Goal: Task Accomplishment & Management: Manage account settings

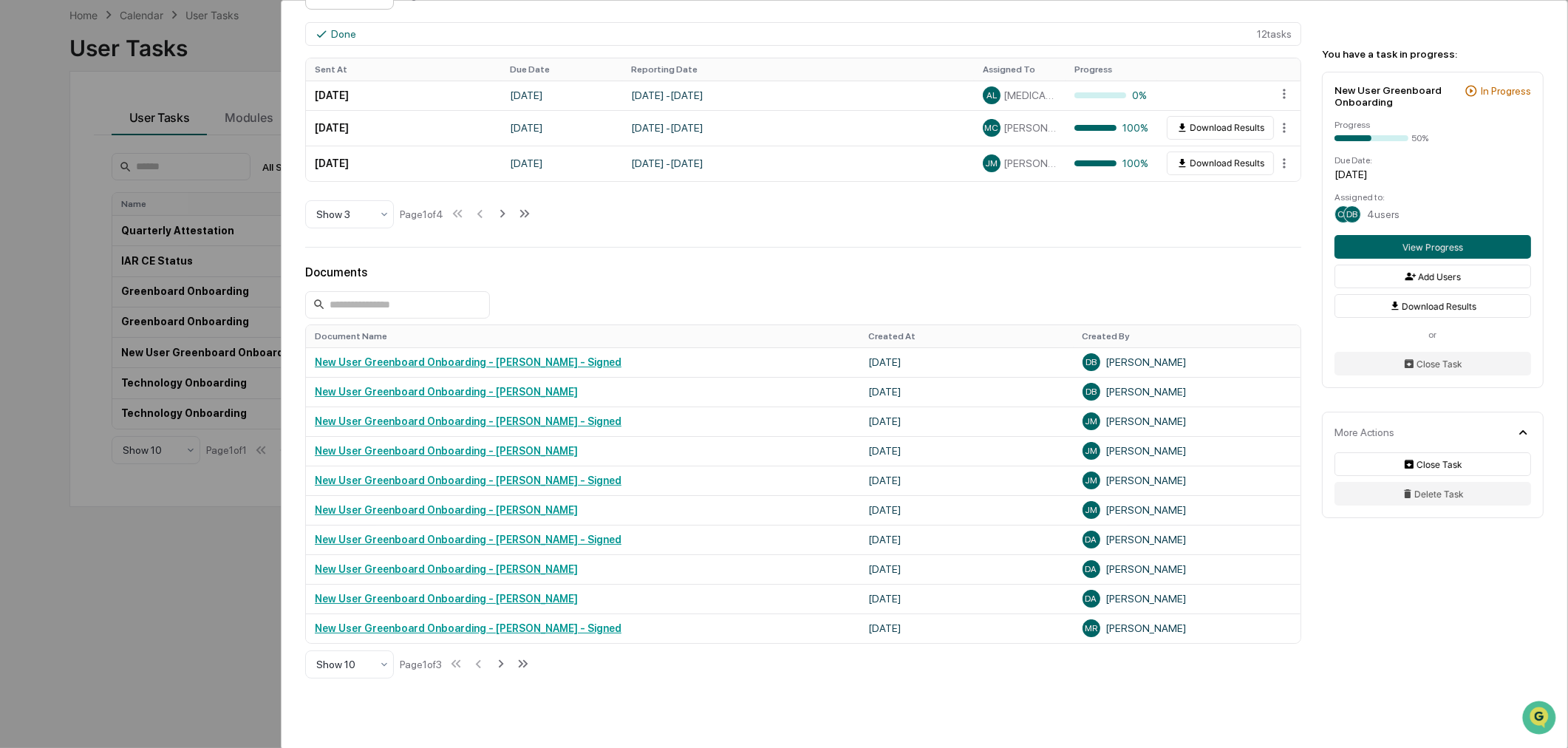
scroll to position [684, 0]
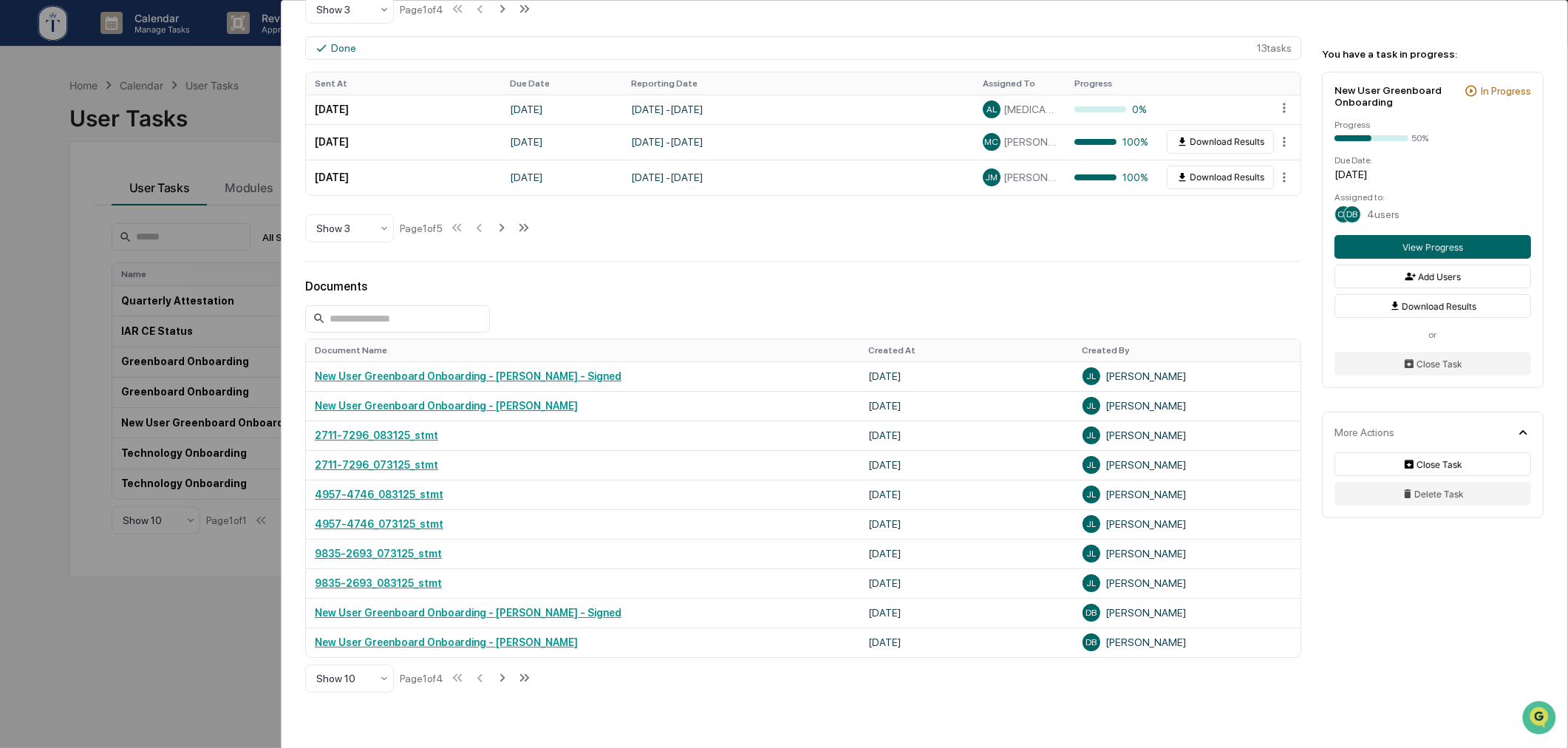
scroll to position [767, 0]
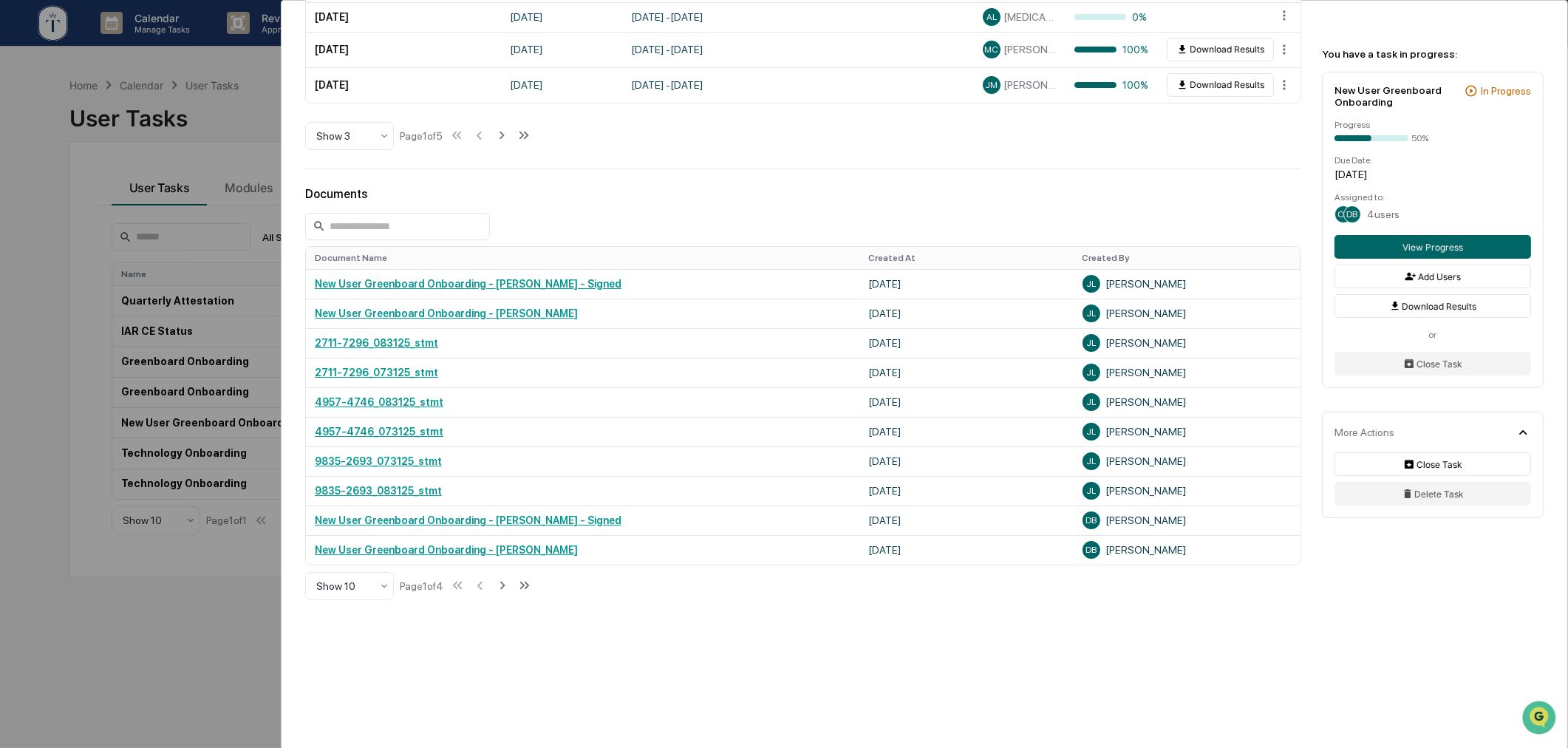
click at [198, 597] on div "User Tasks New User Greenboard Onboarding New User Greenboard Onboarding Active…" at bounding box center [784, 374] width 1568 height 748
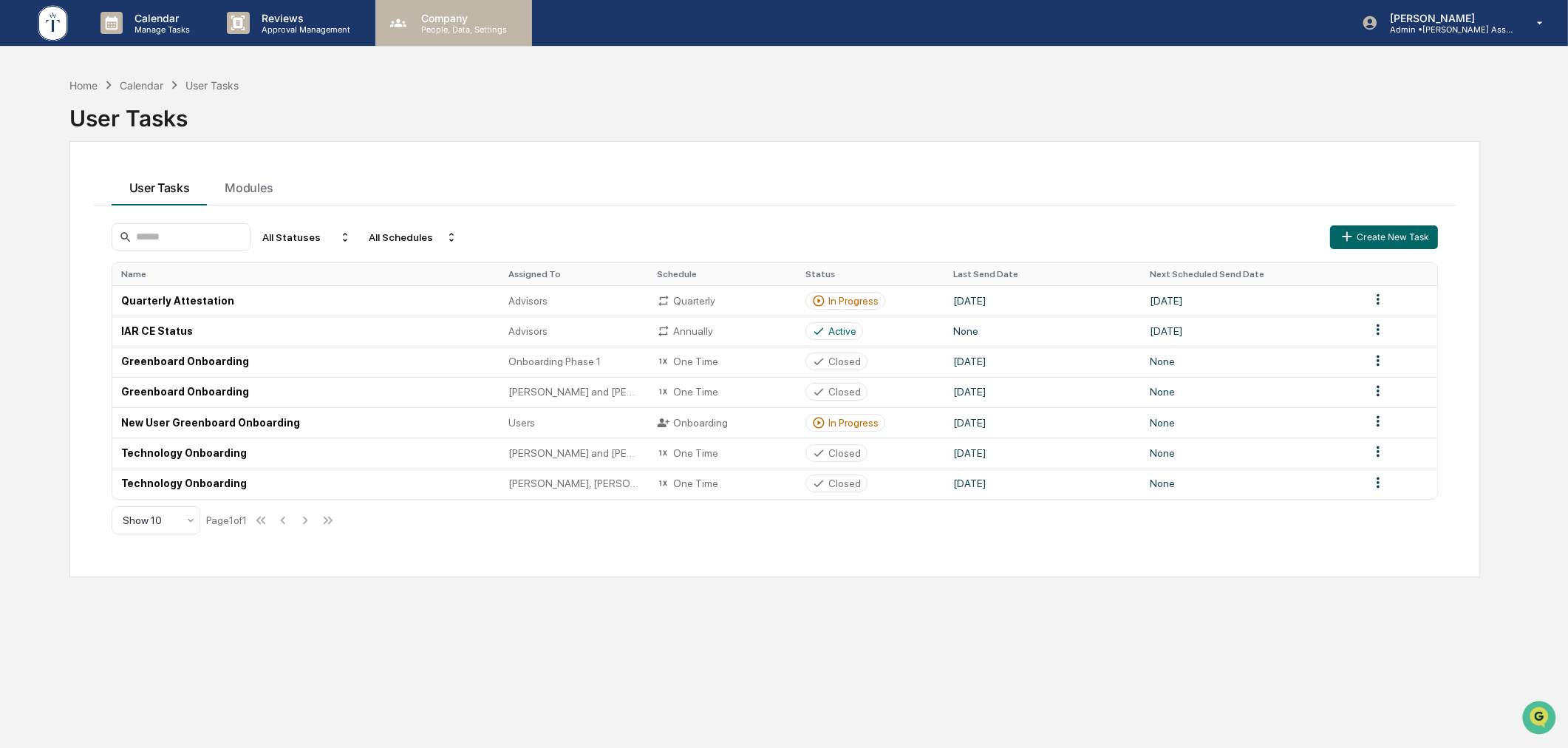
click at [438, 33] on p "People, Data, Settings" at bounding box center [462, 30] width 105 height 11
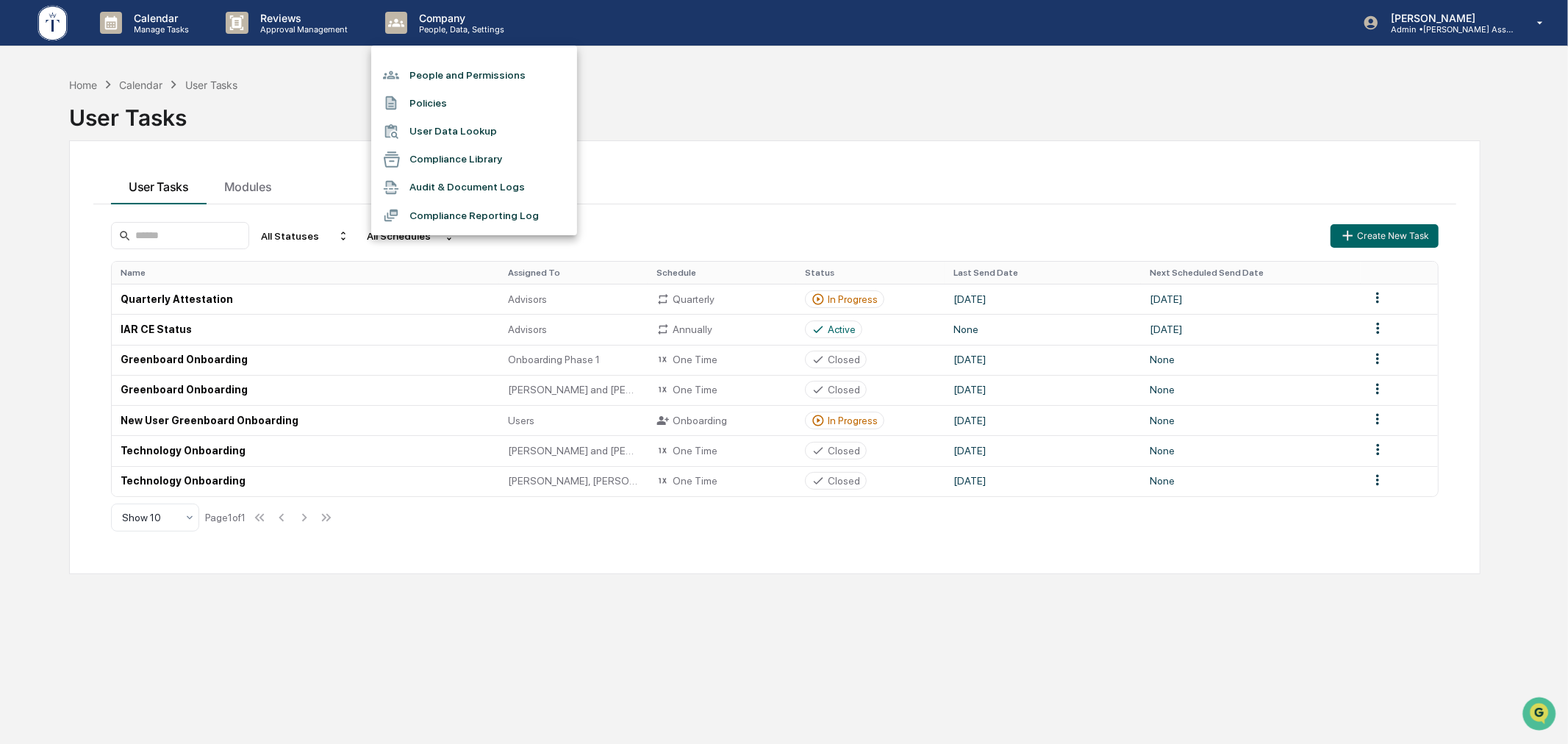
click at [453, 78] on li "People and Permissions" at bounding box center [474, 75] width 206 height 28
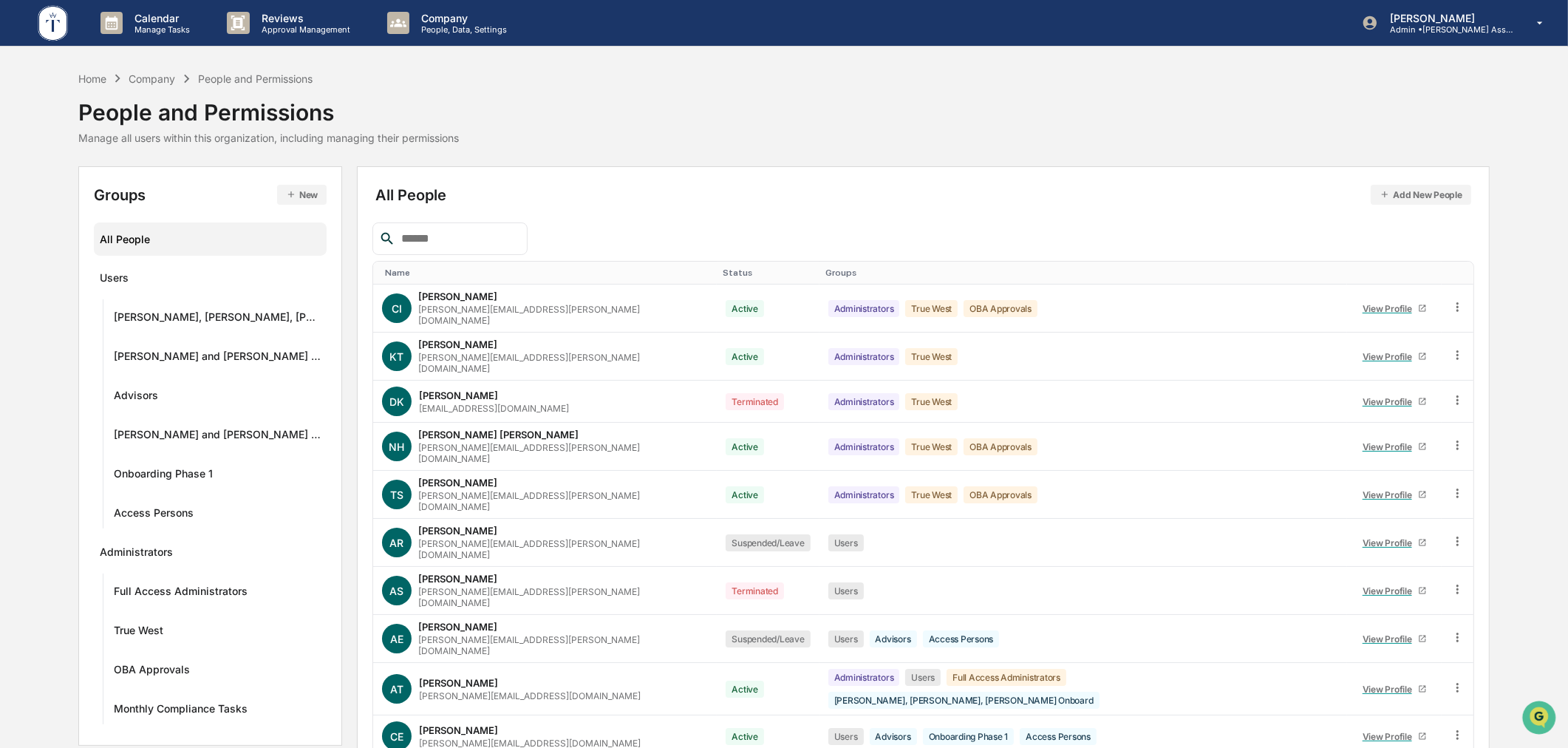
click at [460, 244] on input "text" at bounding box center [457, 239] width 126 height 19
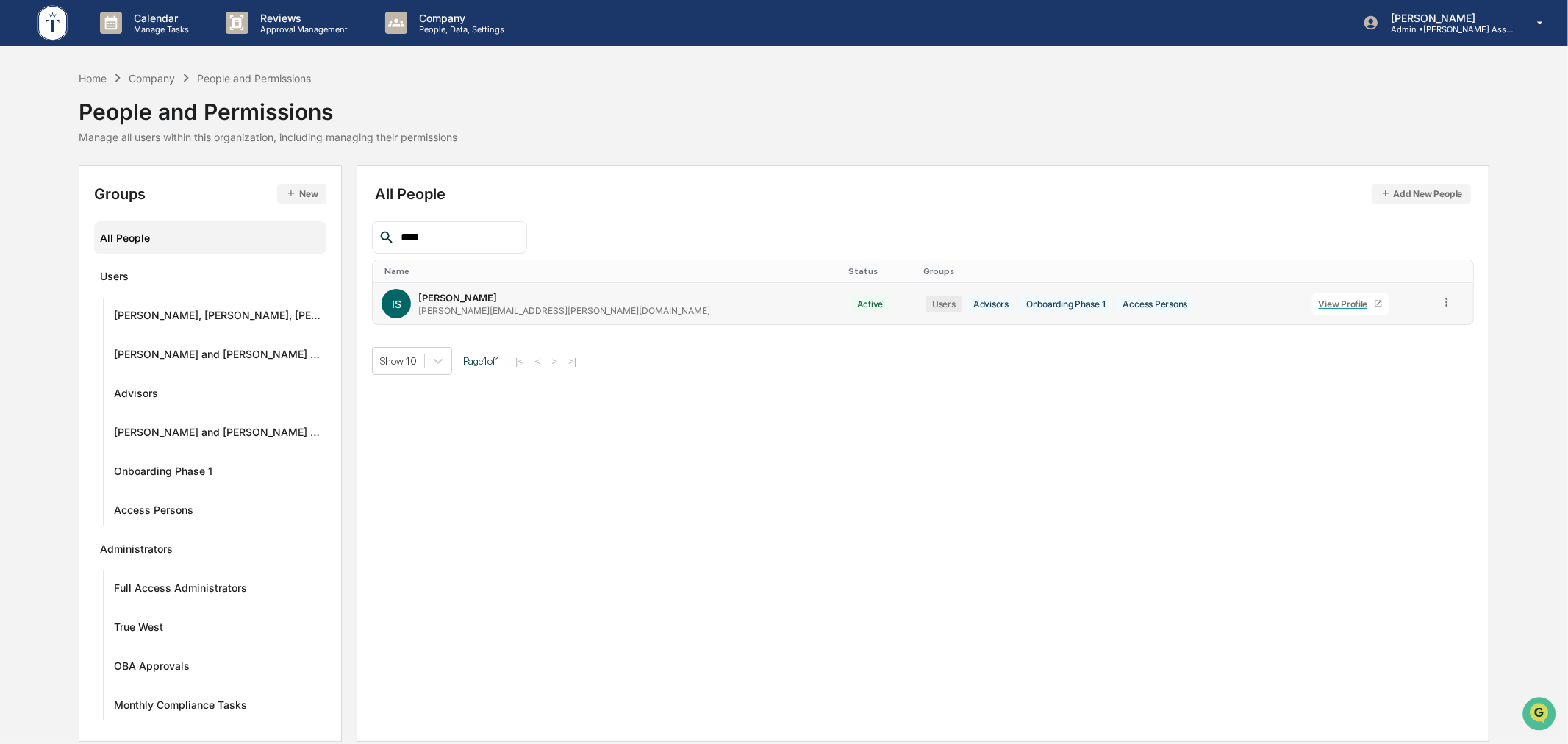
type input "****"
click at [1442, 305] on icon at bounding box center [1447, 302] width 14 height 14
click at [1346, 410] on div "Reset Password" at bounding box center [1378, 415] width 127 height 17
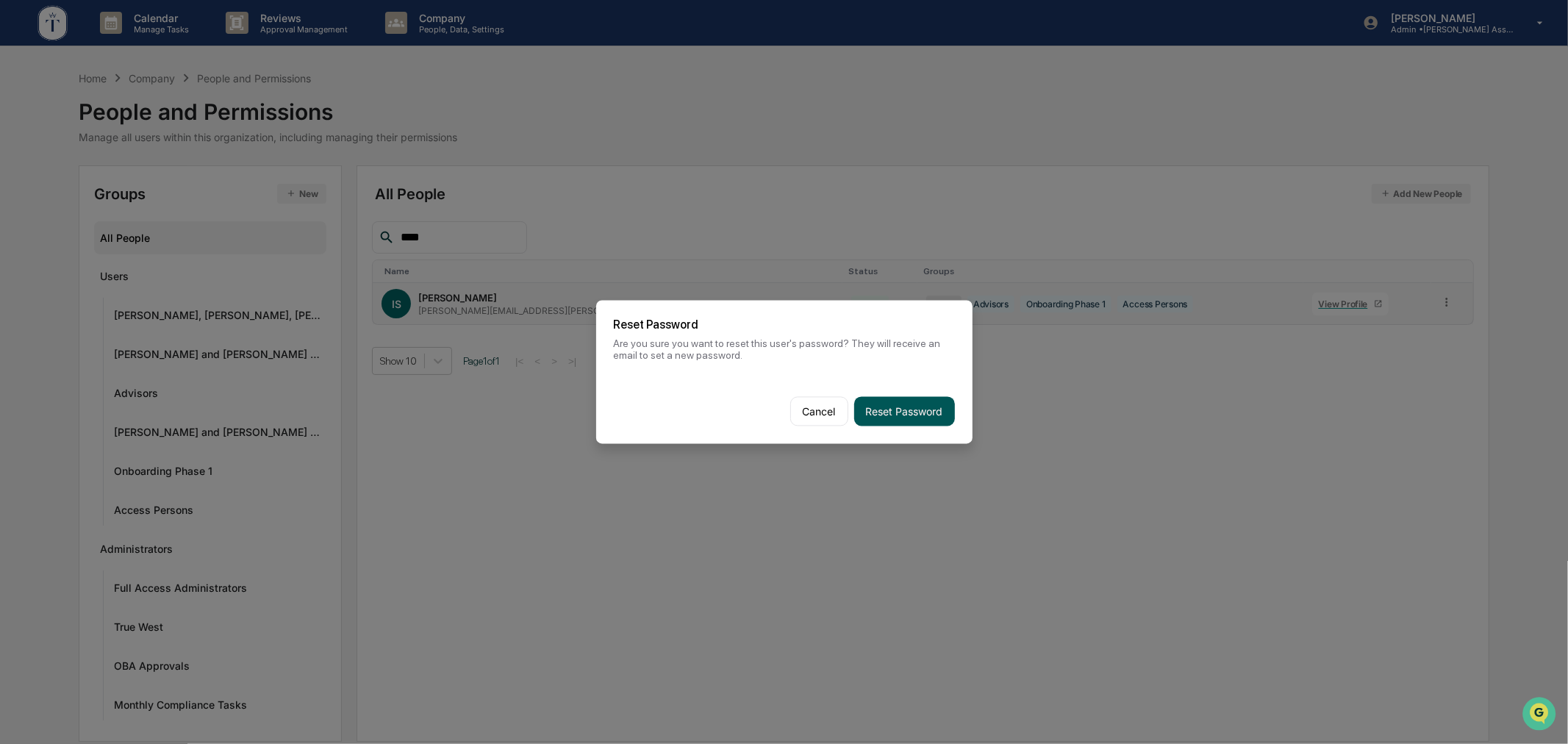
click at [869, 397] on button "Reset Password" at bounding box center [904, 412] width 100 height 30
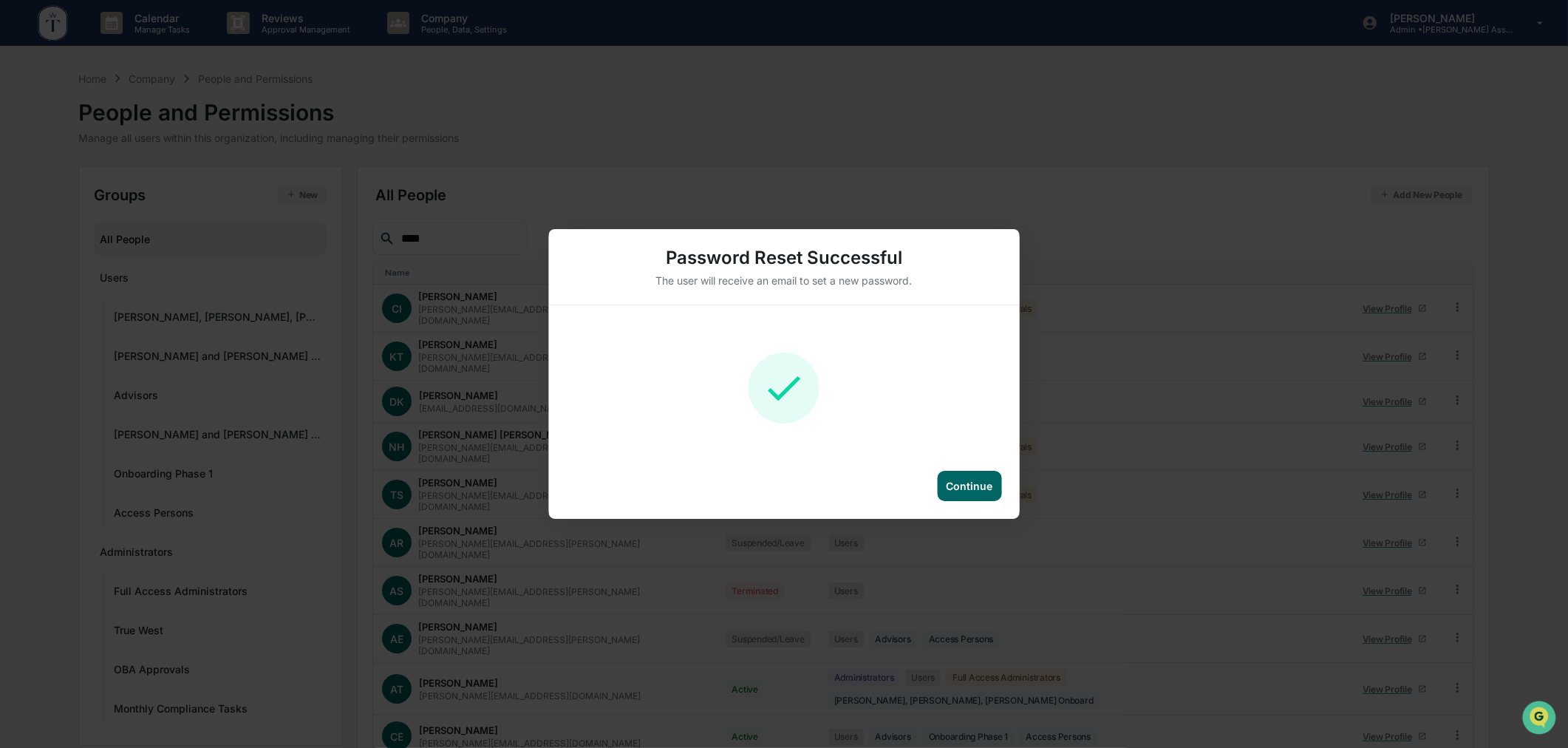
click at [970, 476] on div "Continue" at bounding box center [968, 485] width 64 height 31
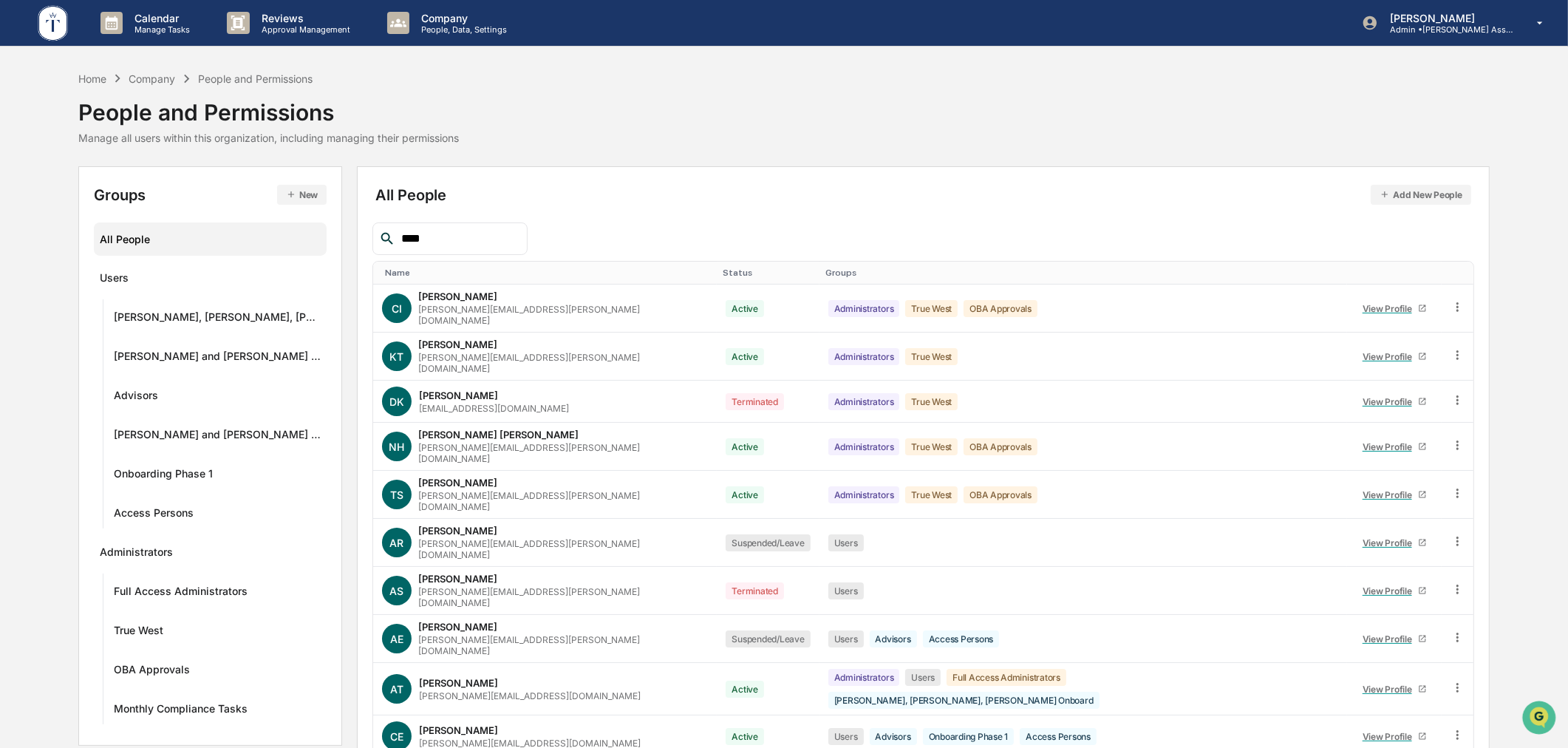
drag, startPoint x: 70, startPoint y: 333, endPoint x: 61, endPoint y: 335, distance: 9.2
click at [70, 333] on div "Home Company People and Permissions People and Permissions Manage all users wit…" at bounding box center [784, 447] width 1568 height 753
click at [85, 79] on div "Home" at bounding box center [92, 78] width 28 height 12
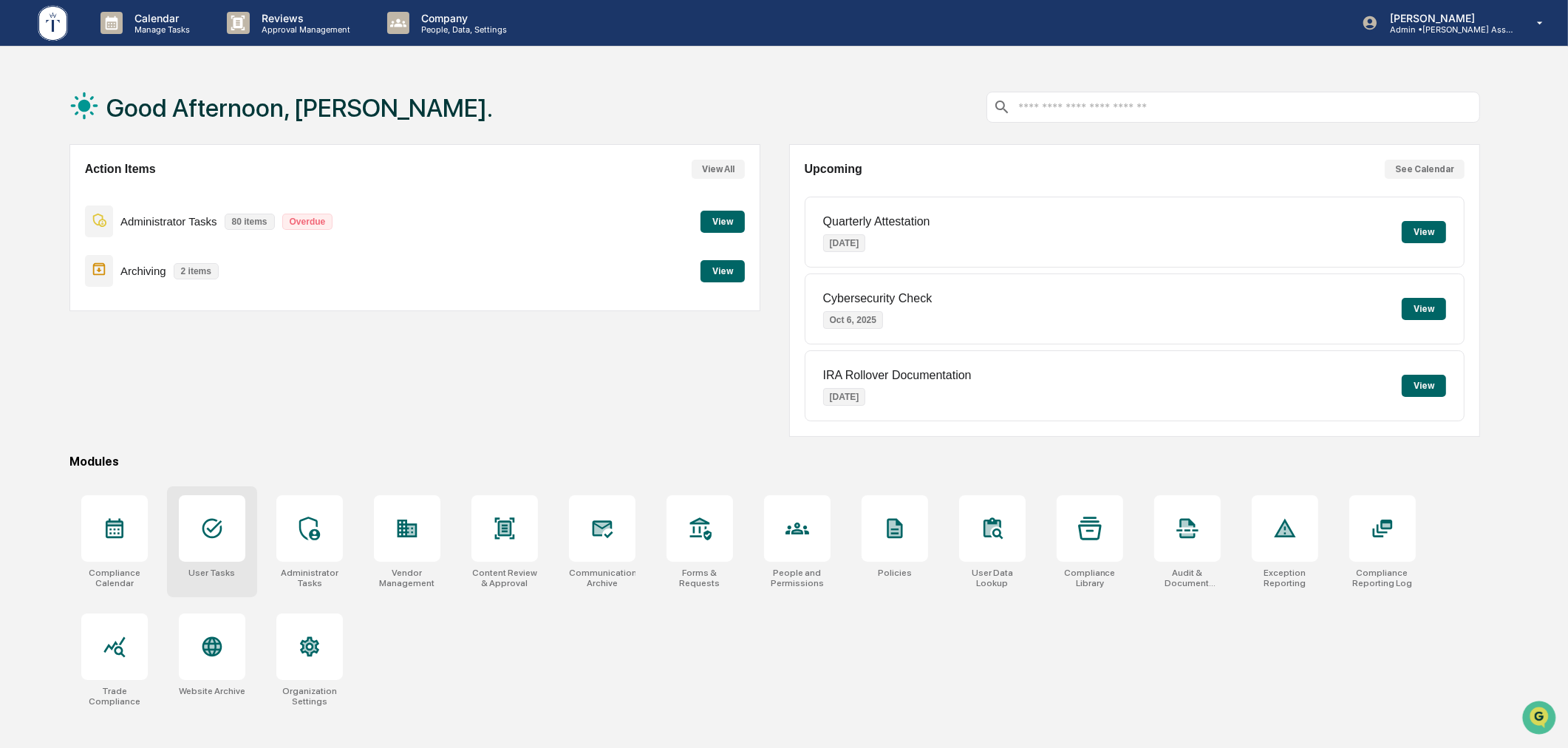
click at [240, 541] on div at bounding box center [212, 529] width 67 height 67
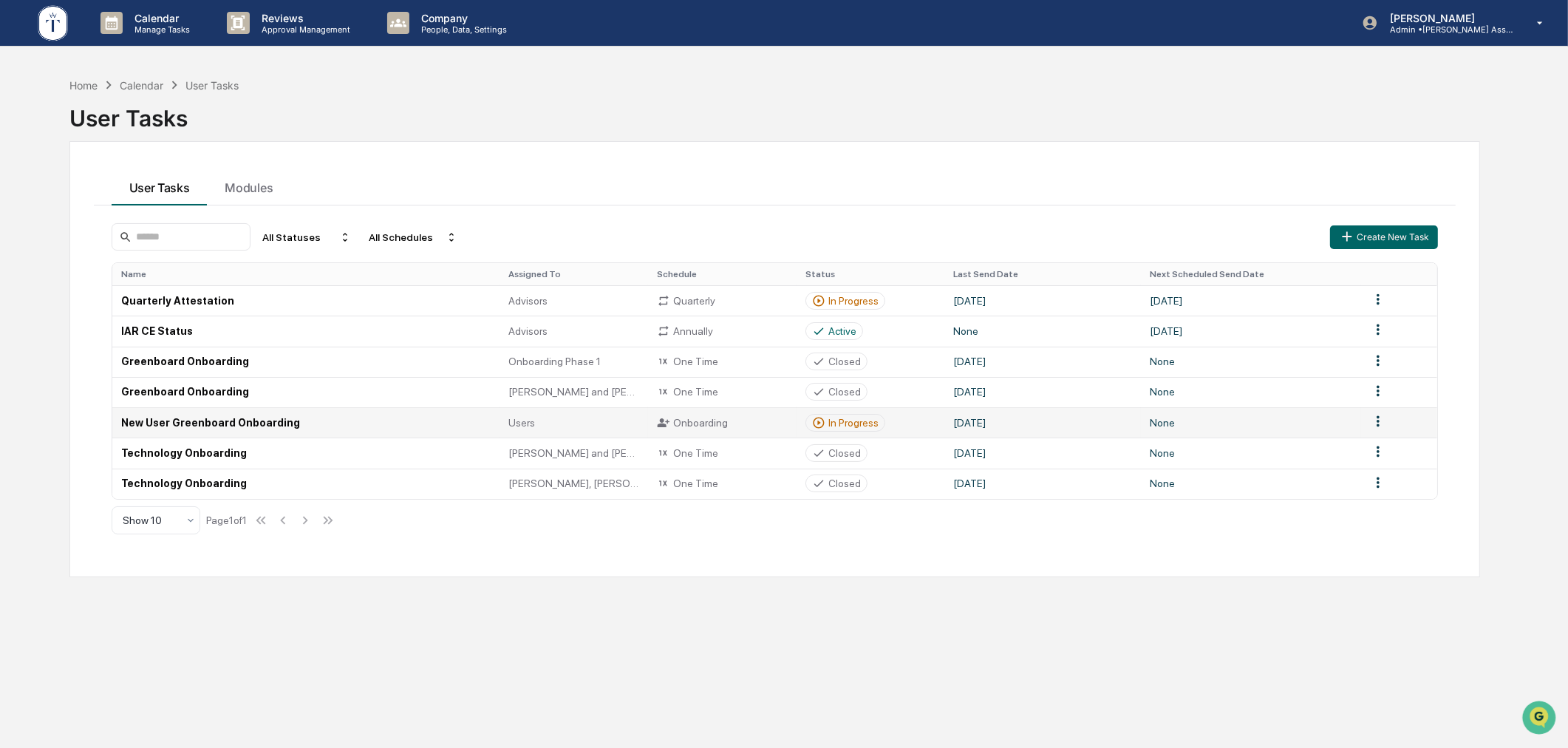
click at [850, 427] on div "In Progress" at bounding box center [853, 422] width 50 height 11
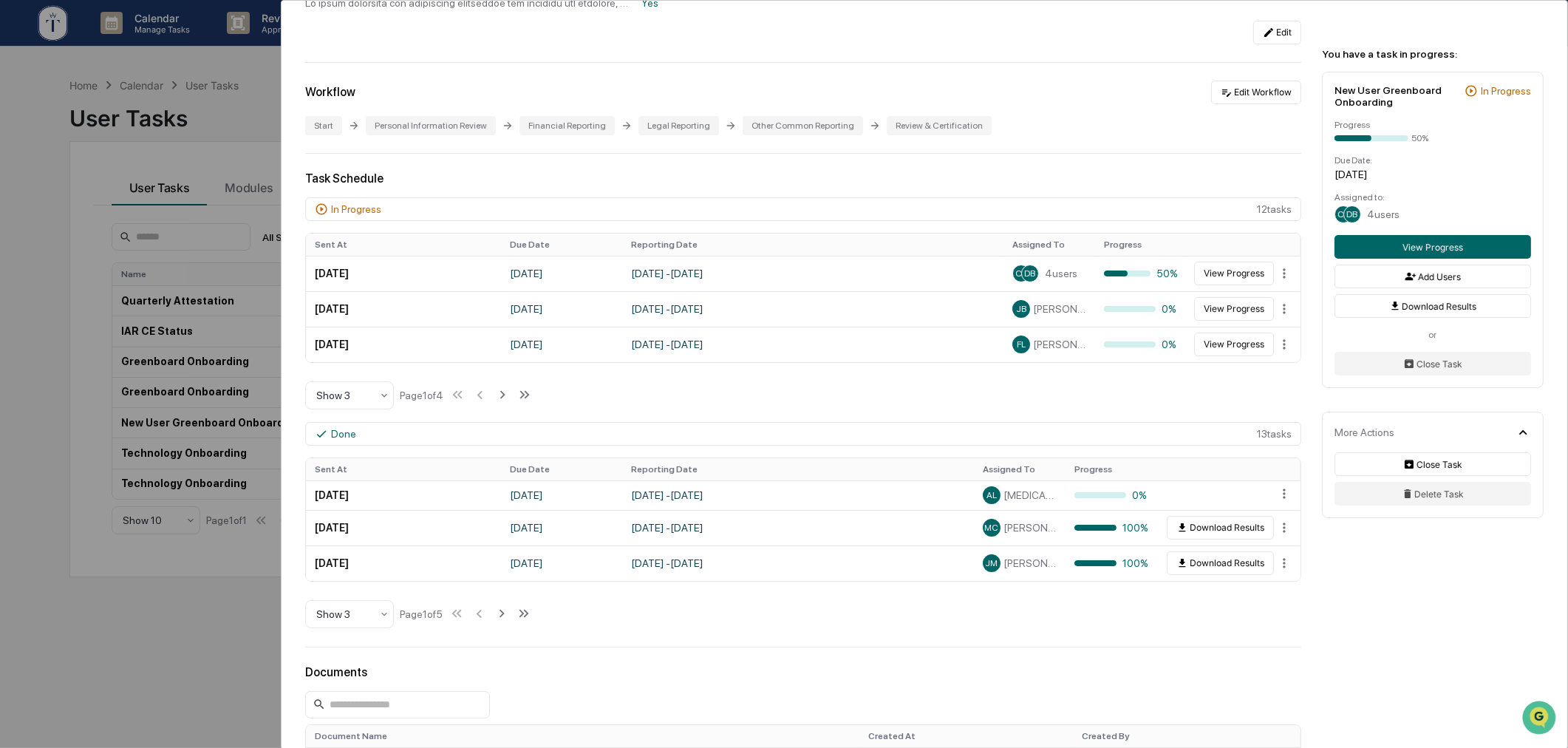
scroll to position [219, 0]
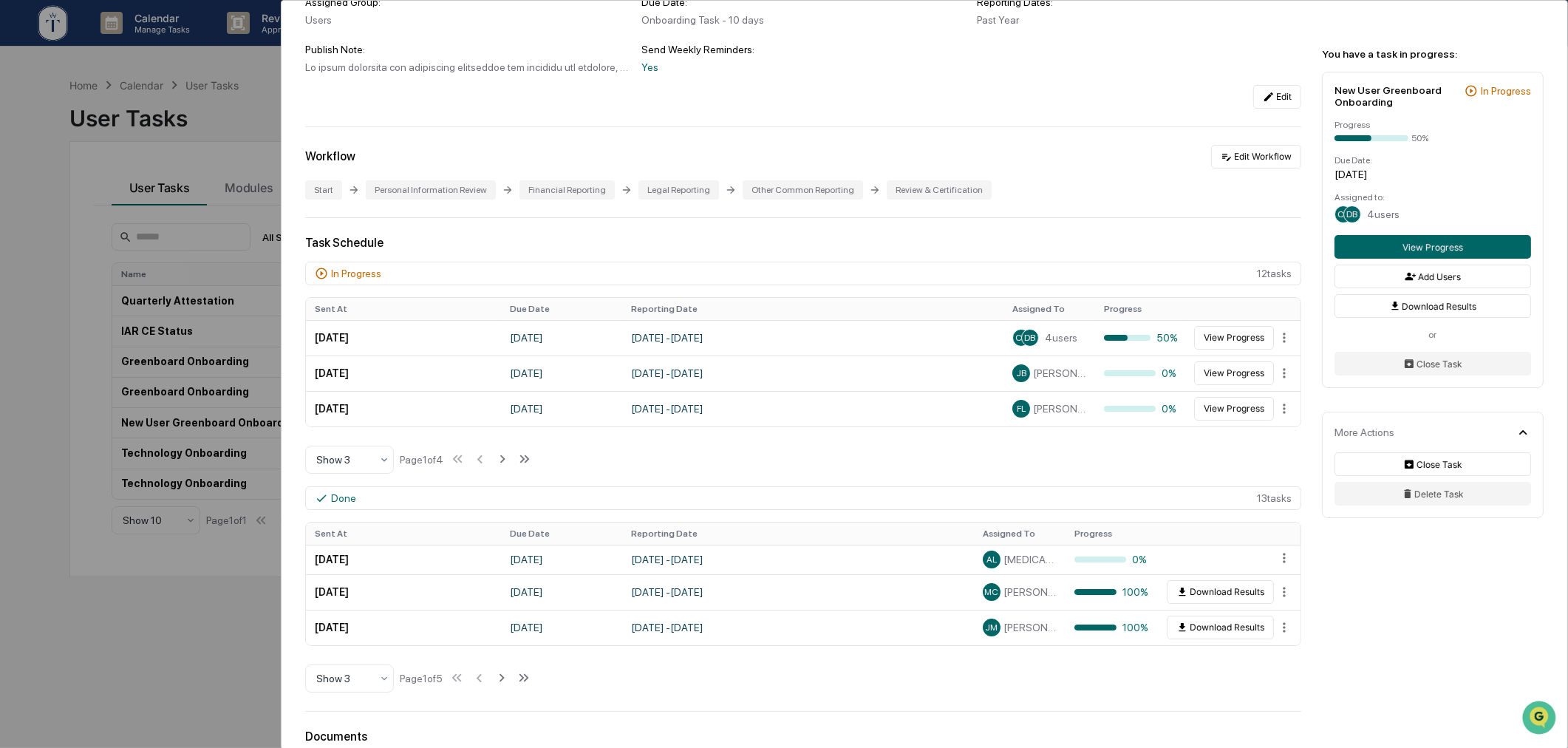
click at [135, 649] on div "User Tasks New User Greenboard Onboarding New User Greenboard Onboarding Active…" at bounding box center [784, 374] width 1568 height 748
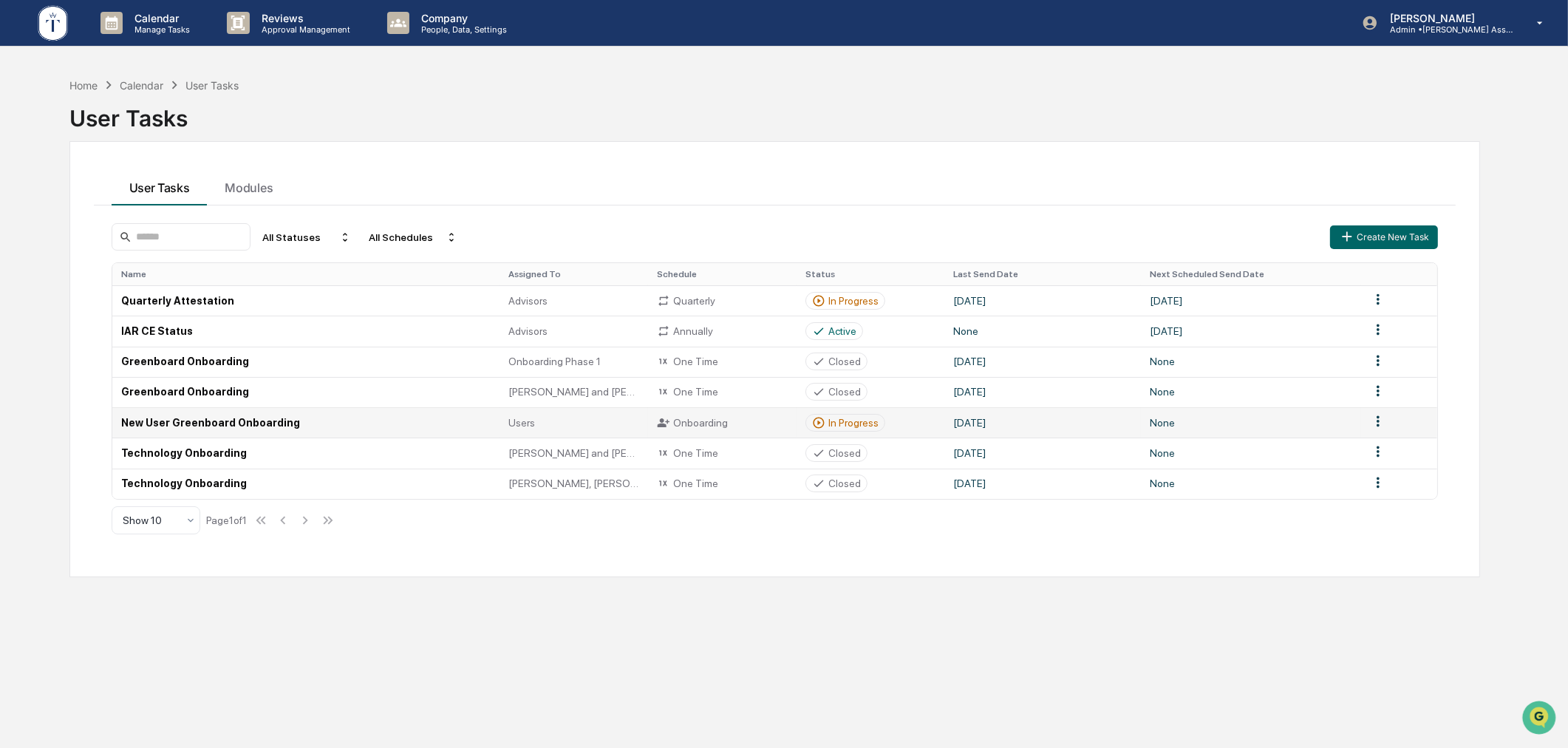
click at [851, 419] on div "In Progress" at bounding box center [853, 422] width 50 height 11
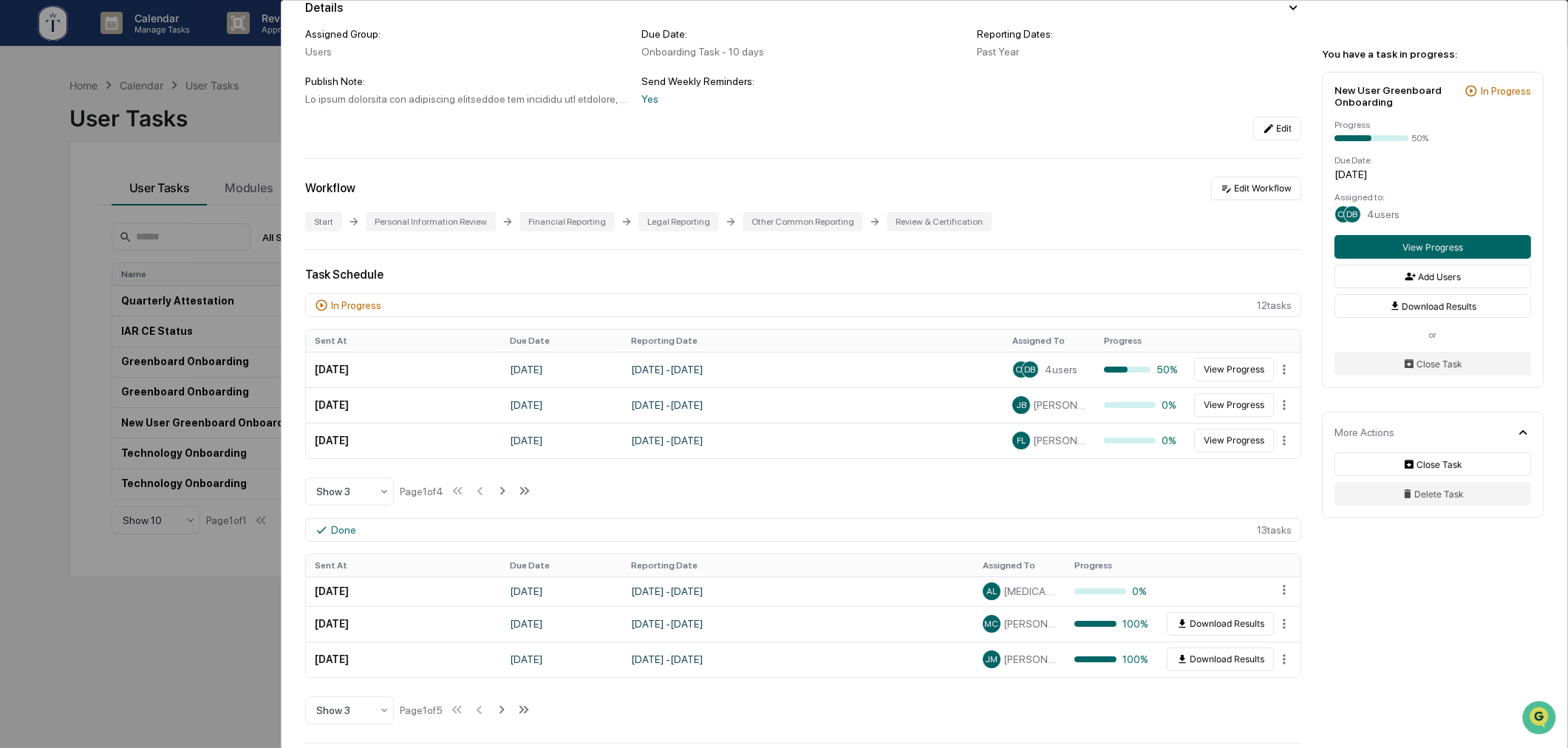
scroll to position [137, 0]
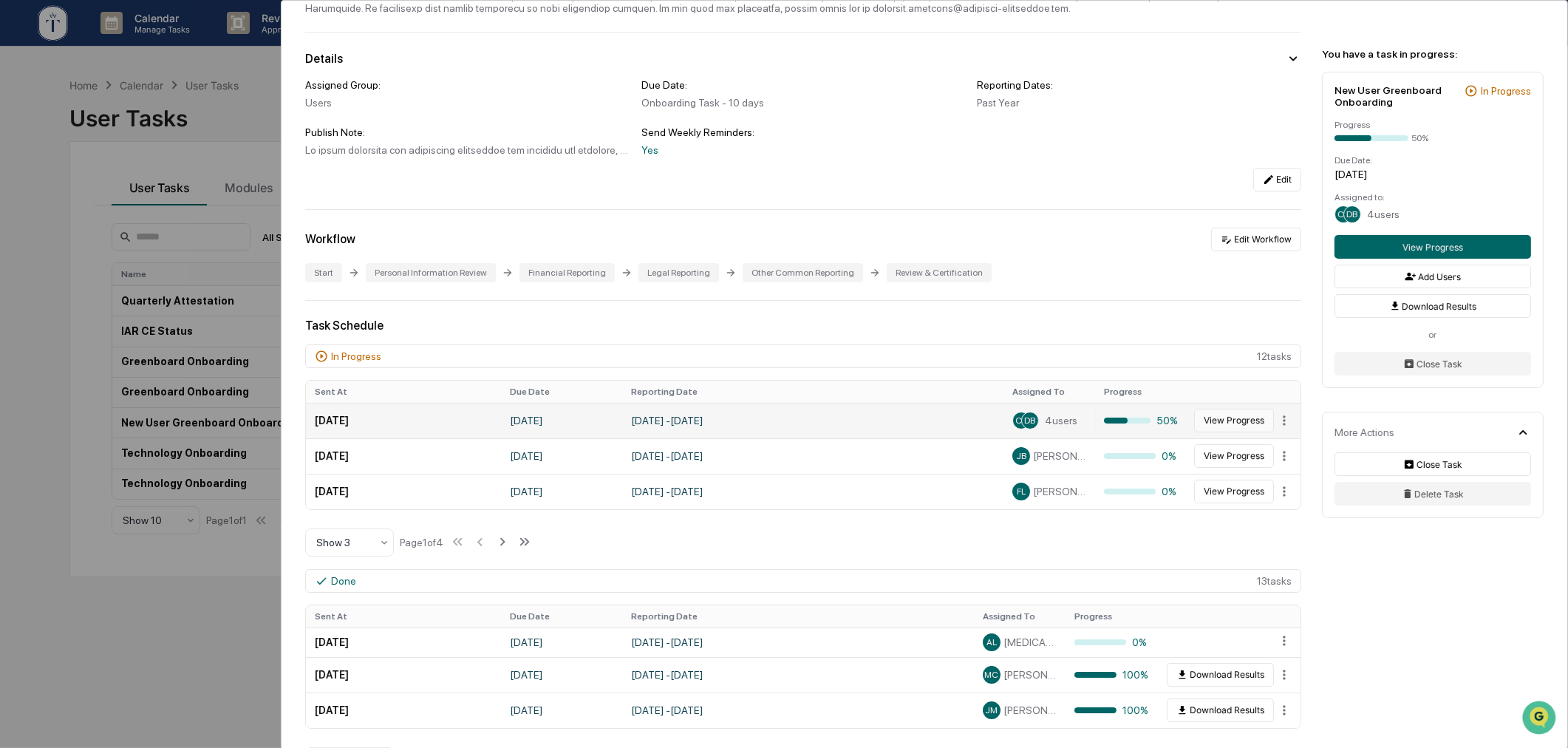
click at [1226, 431] on button "View Progress" at bounding box center [1234, 420] width 80 height 24
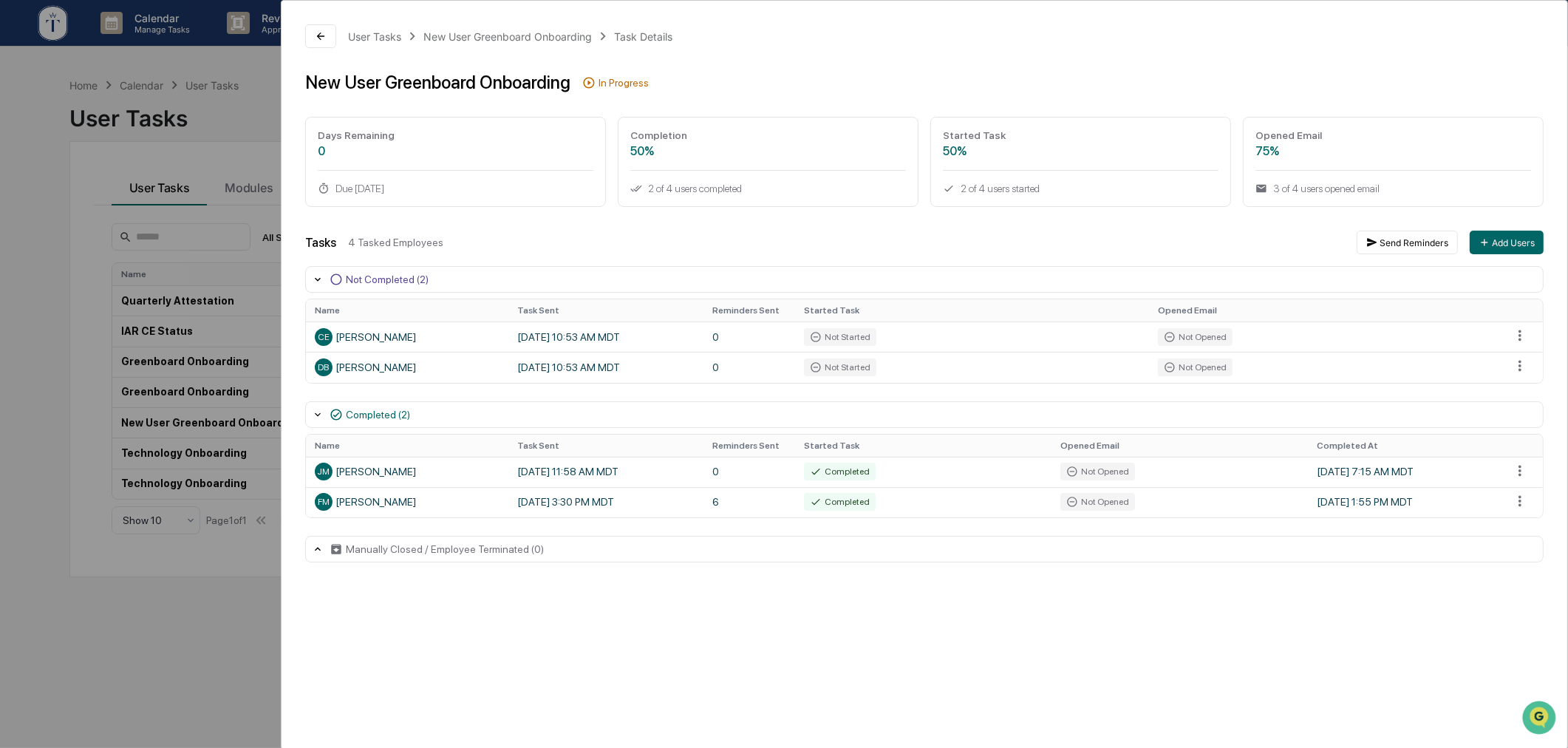
click at [211, 609] on div "User Tasks New User Greenboard Onboarding Task Details New User Greenboard Onbo…" at bounding box center [784, 374] width 1568 height 748
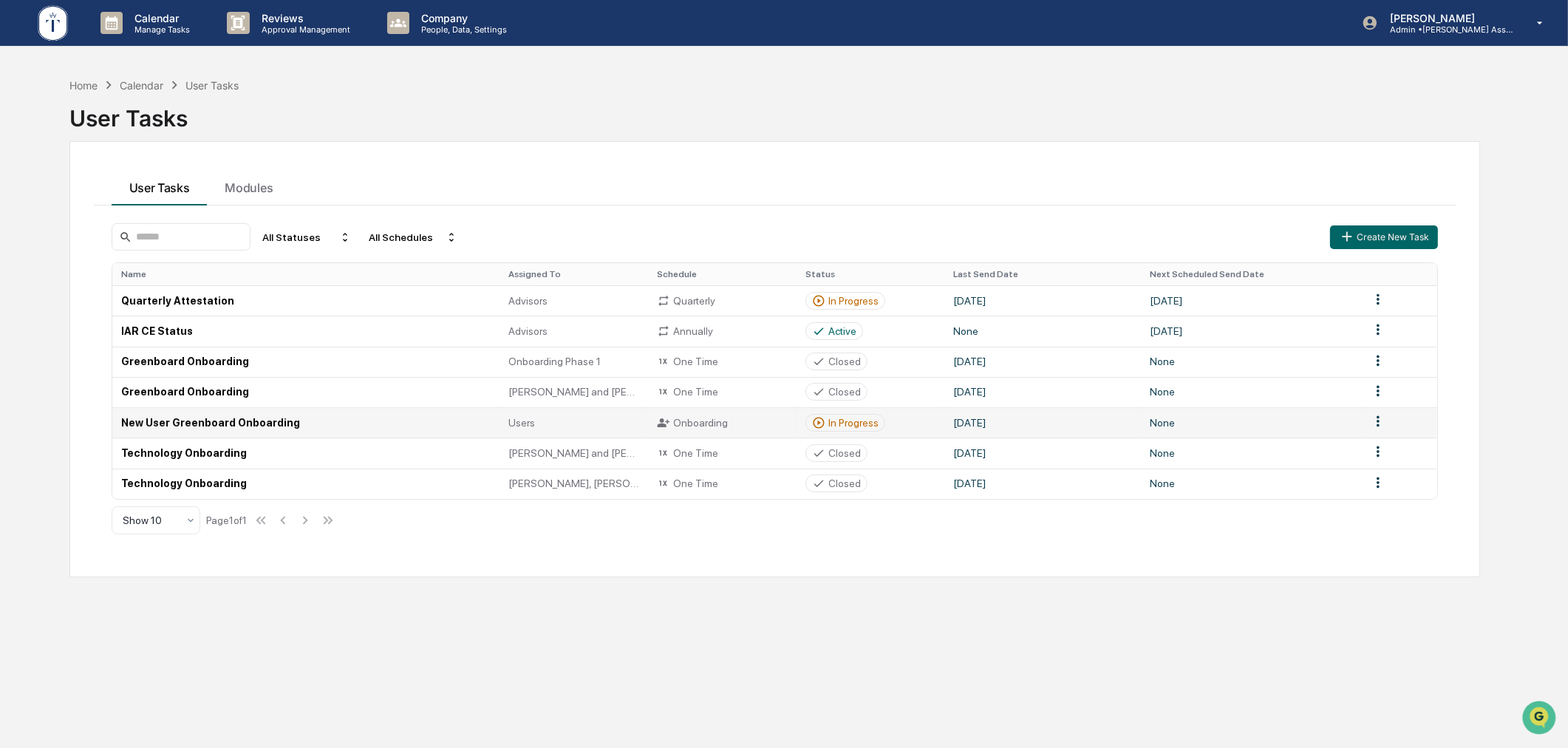
click at [843, 418] on div "In Progress" at bounding box center [853, 422] width 50 height 11
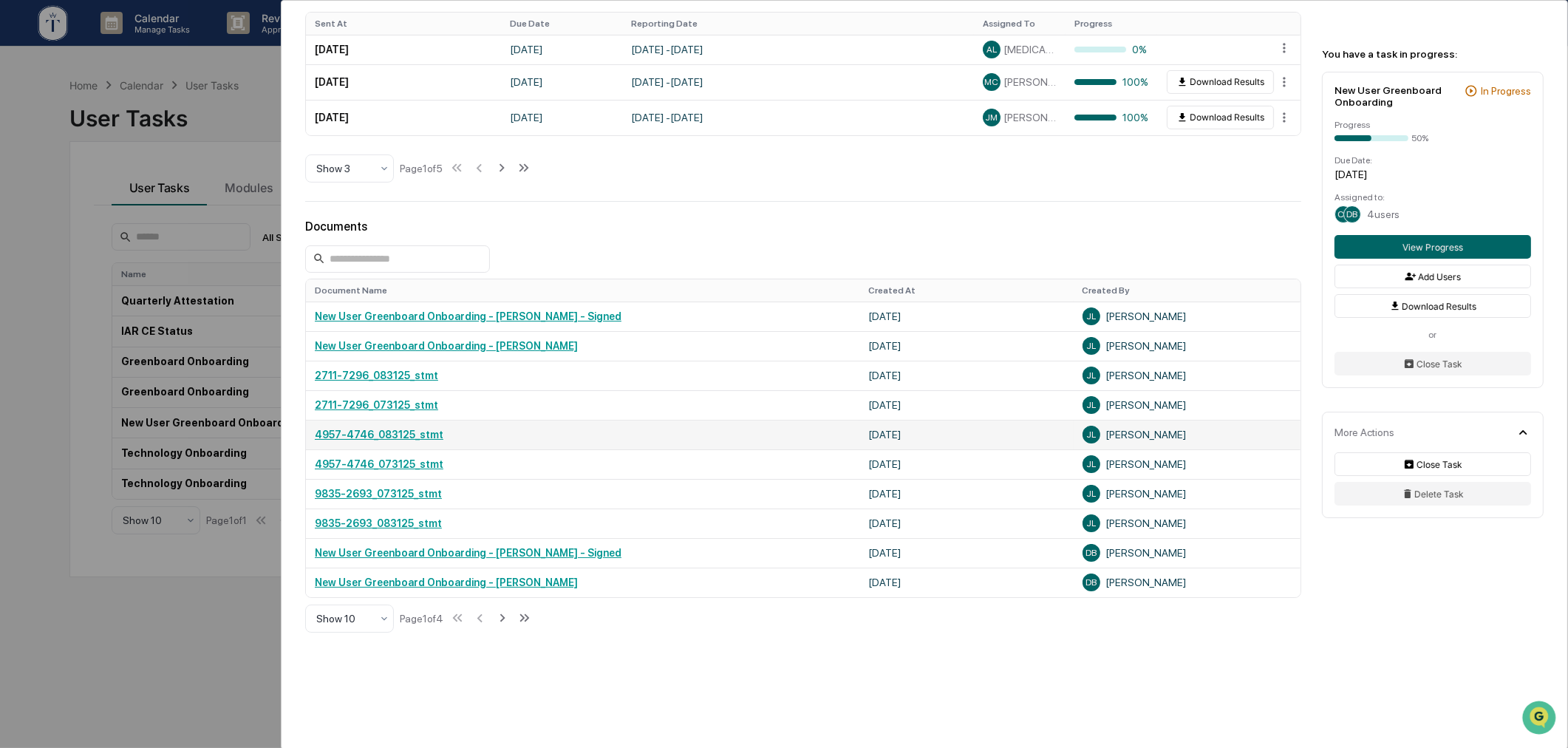
scroll to position [767, 0]
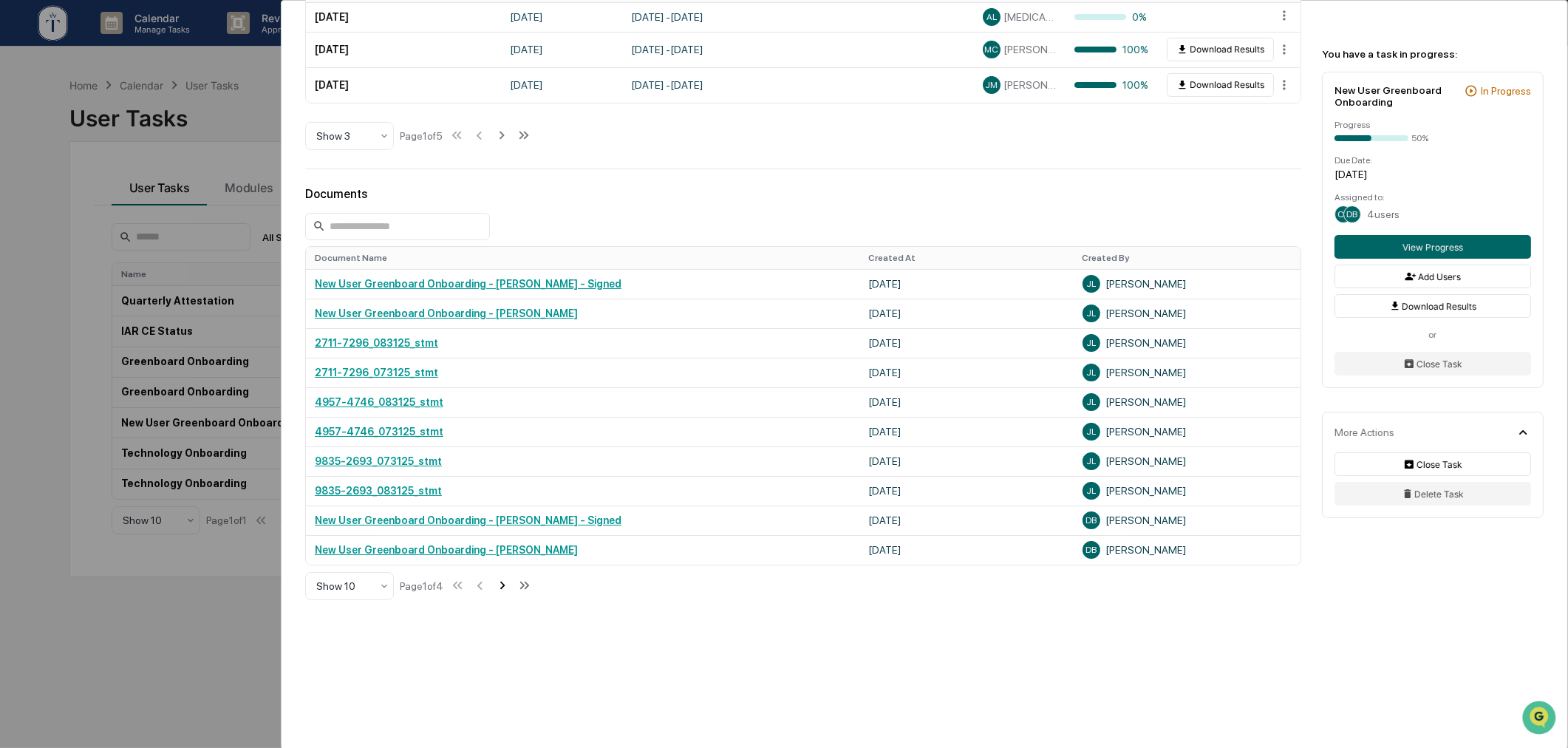
click at [505, 581] on icon at bounding box center [502, 585] width 17 height 17
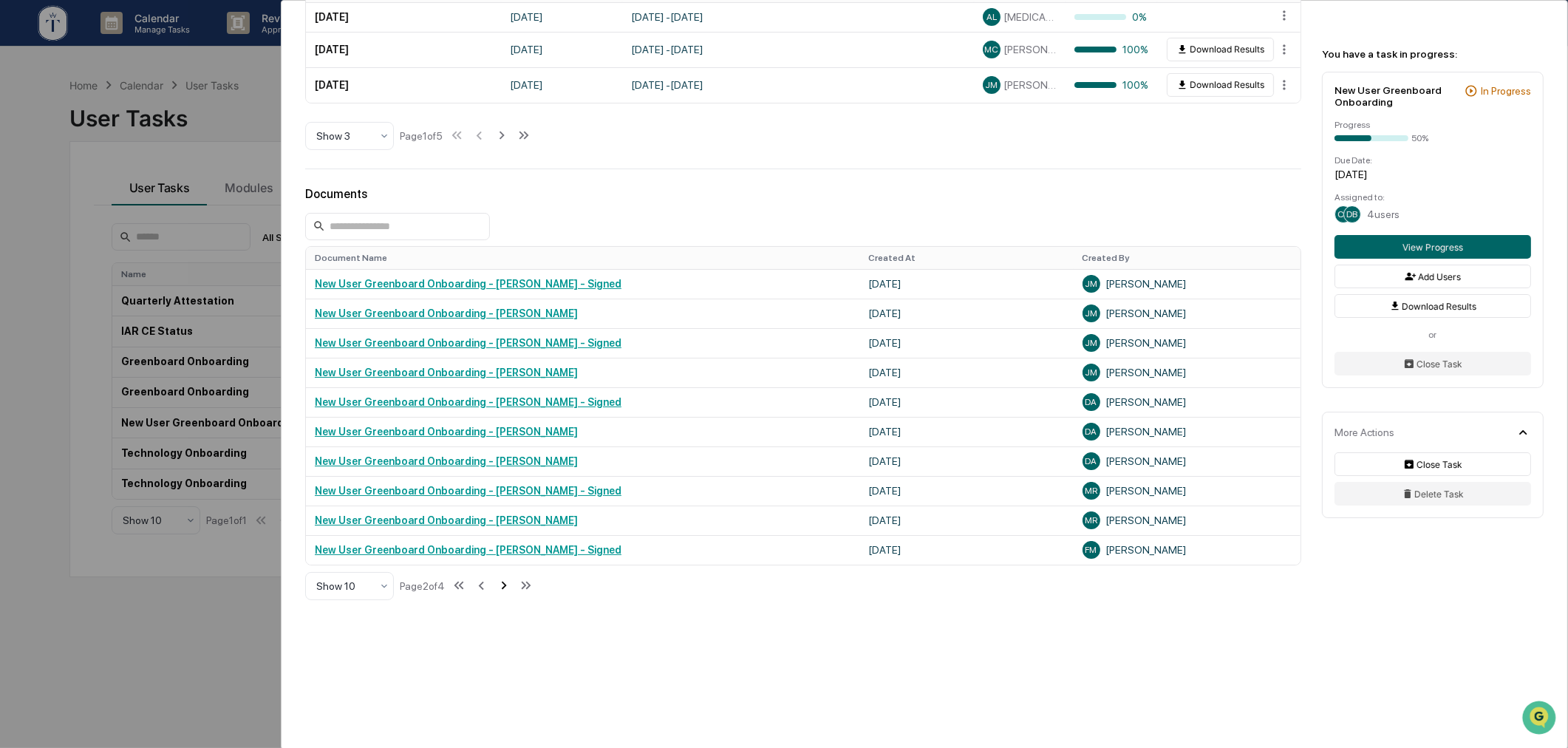
click at [505, 581] on icon at bounding box center [504, 585] width 17 height 17
click at [467, 591] on icon at bounding box center [458, 585] width 17 height 17
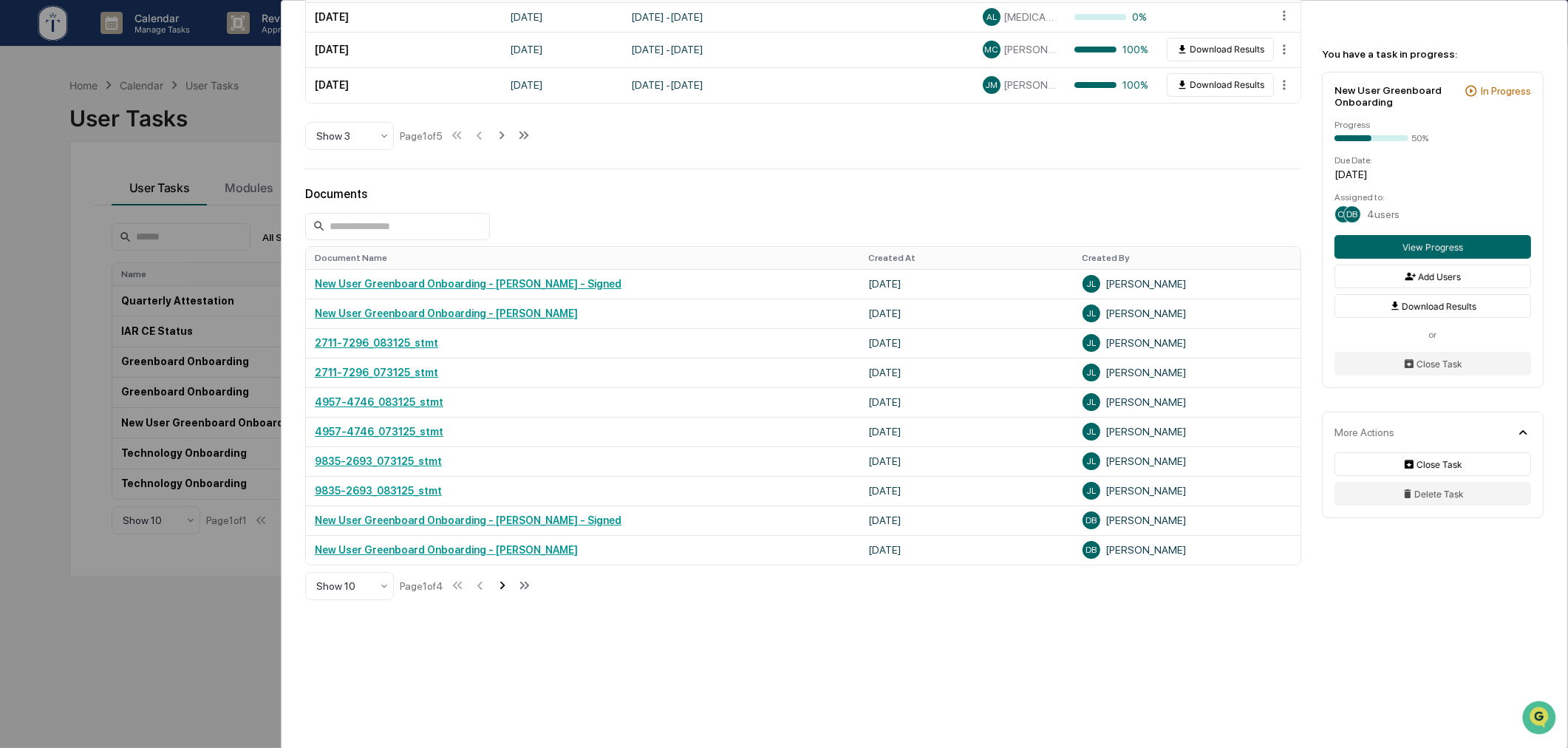
click at [503, 590] on icon at bounding box center [502, 585] width 17 height 17
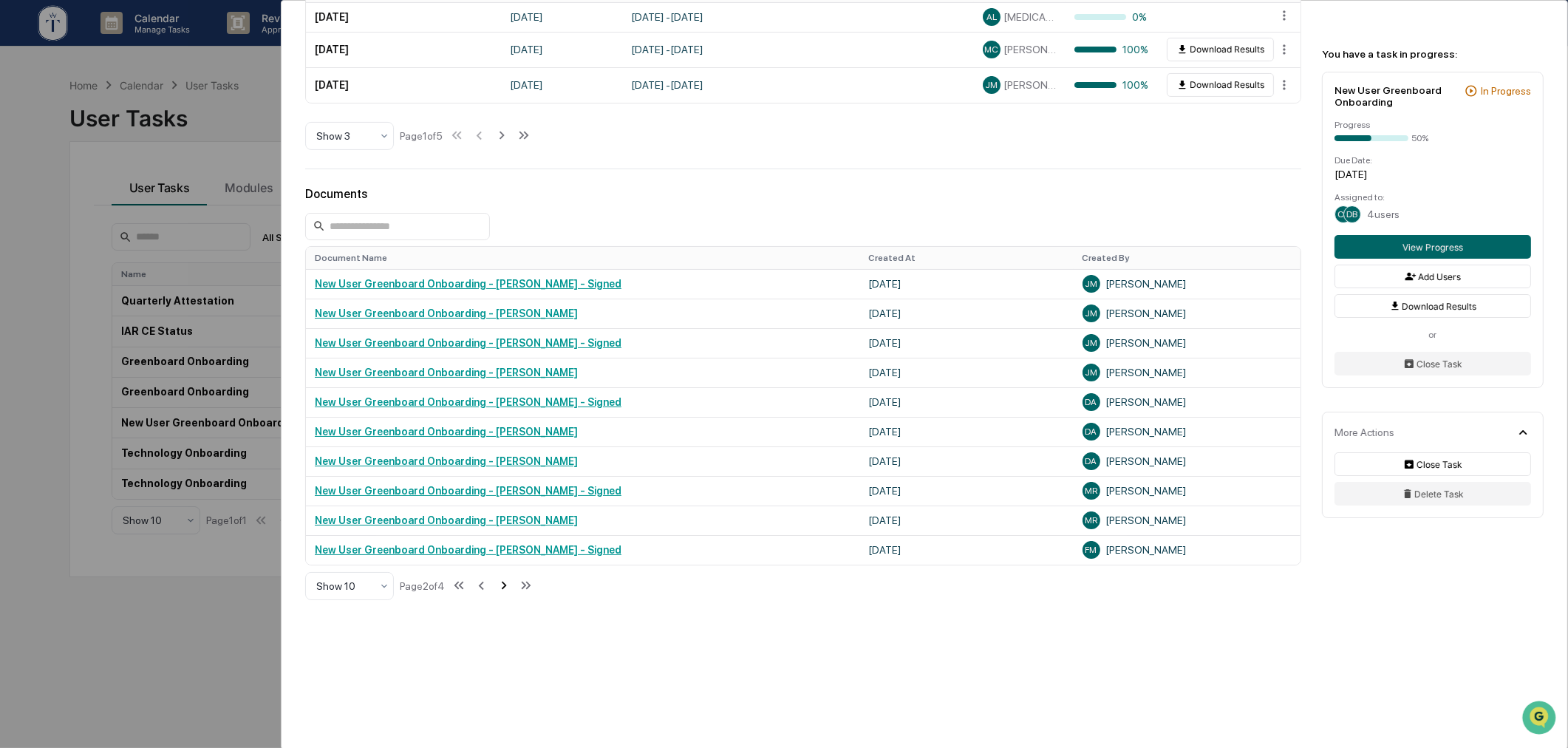
click at [503, 590] on icon at bounding box center [504, 585] width 17 height 17
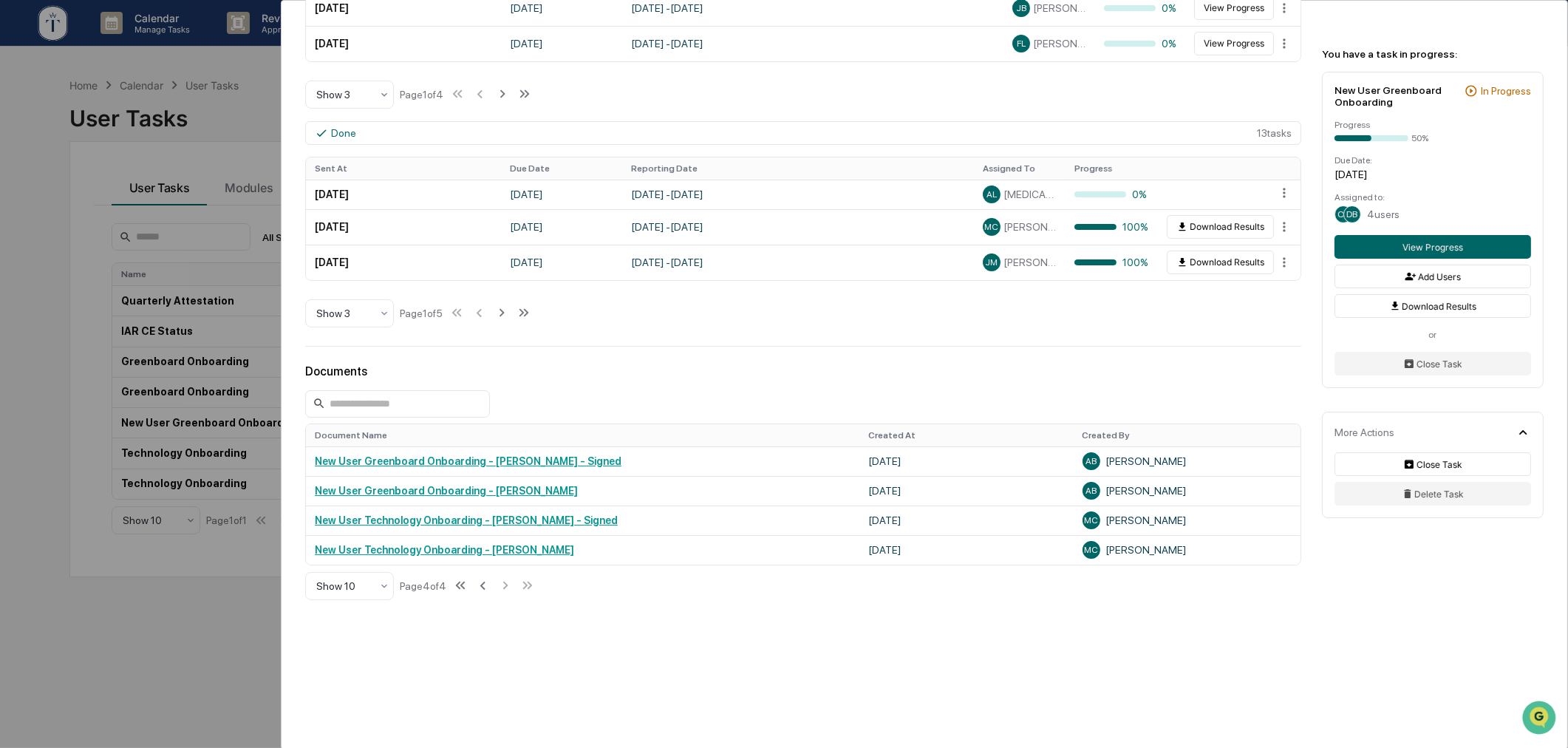
scroll to position [316, 0]
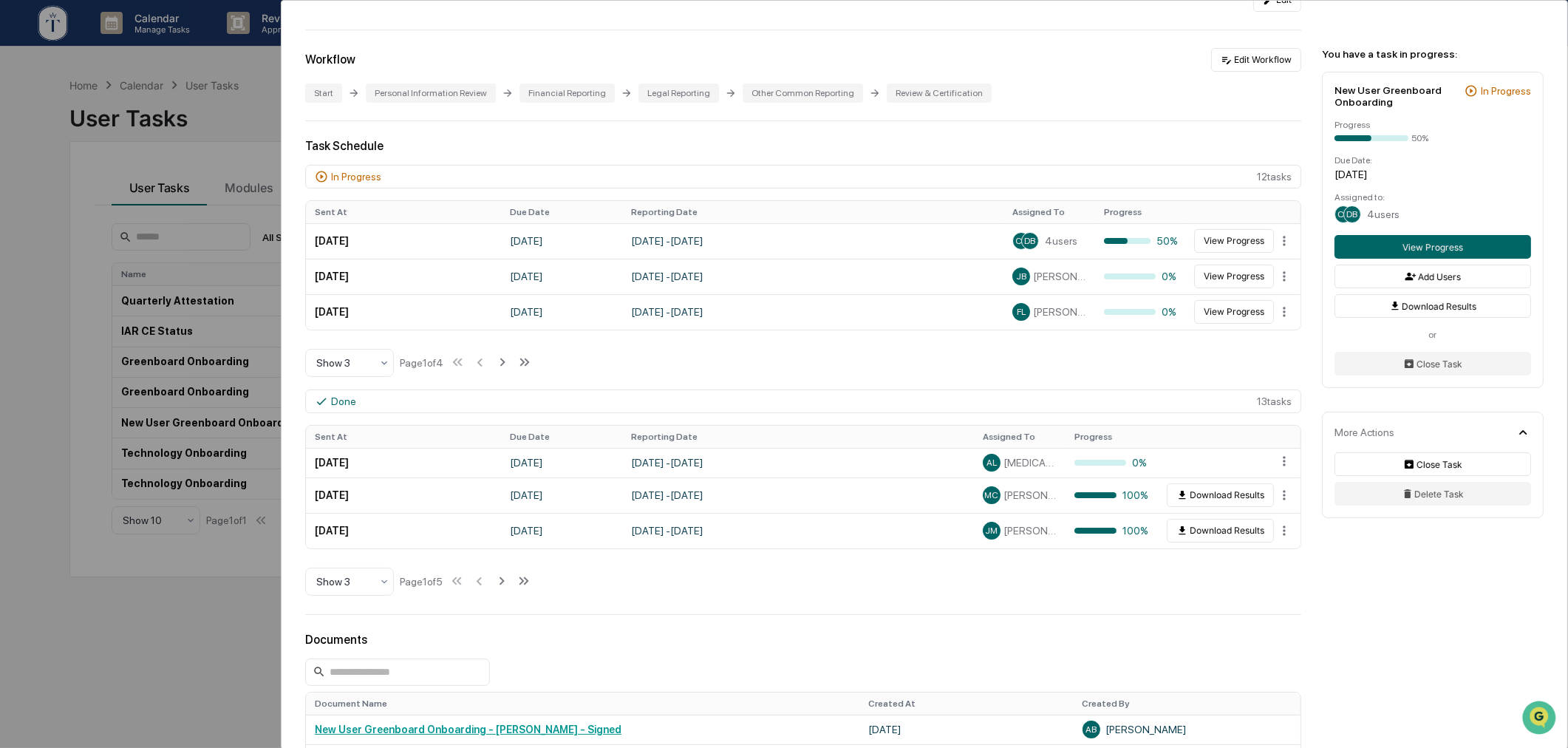
click at [180, 596] on div "User Tasks New User Greenboard Onboarding New User Greenboard Onboarding Active…" at bounding box center [784, 374] width 1568 height 748
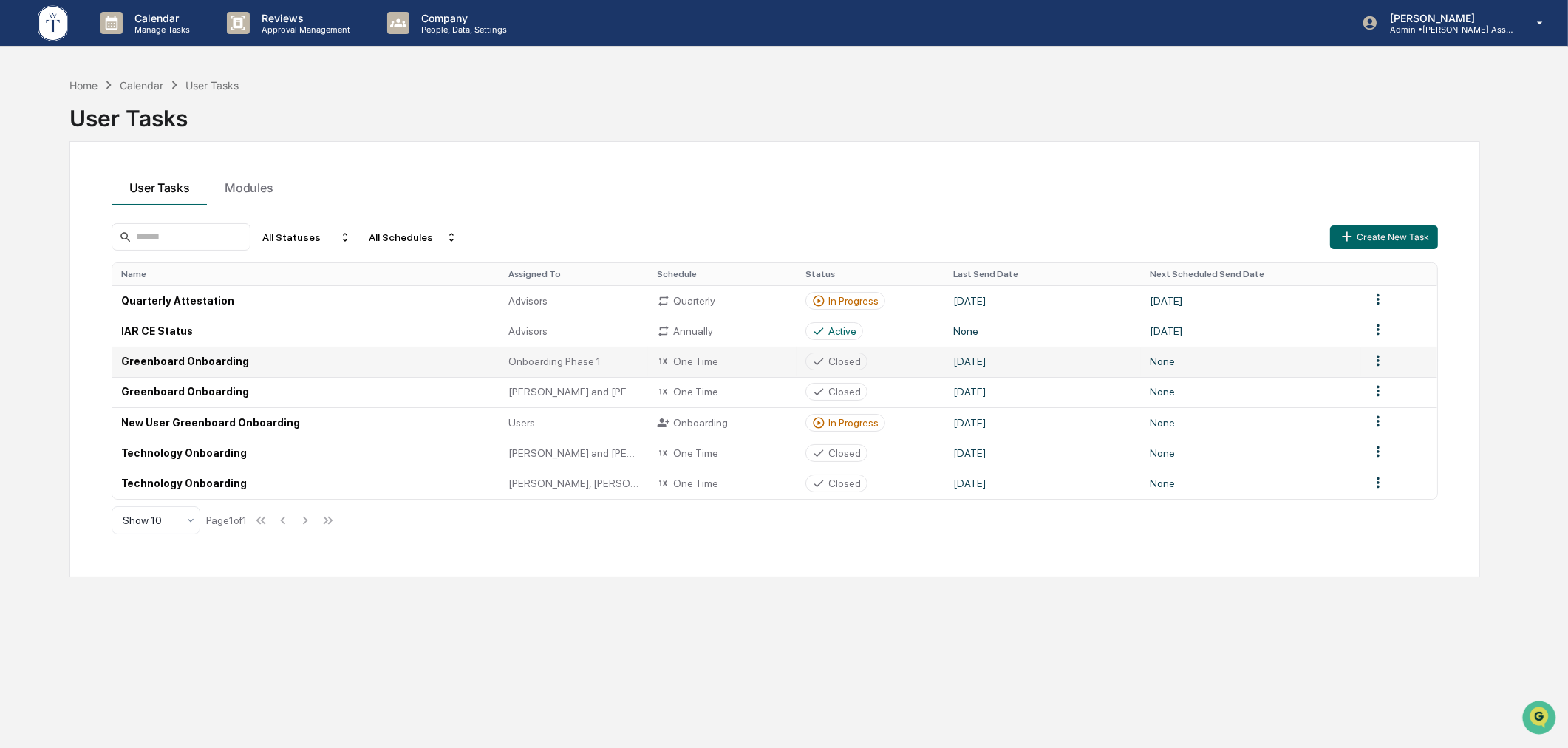
click at [831, 360] on div "Closed" at bounding box center [845, 361] width 32 height 11
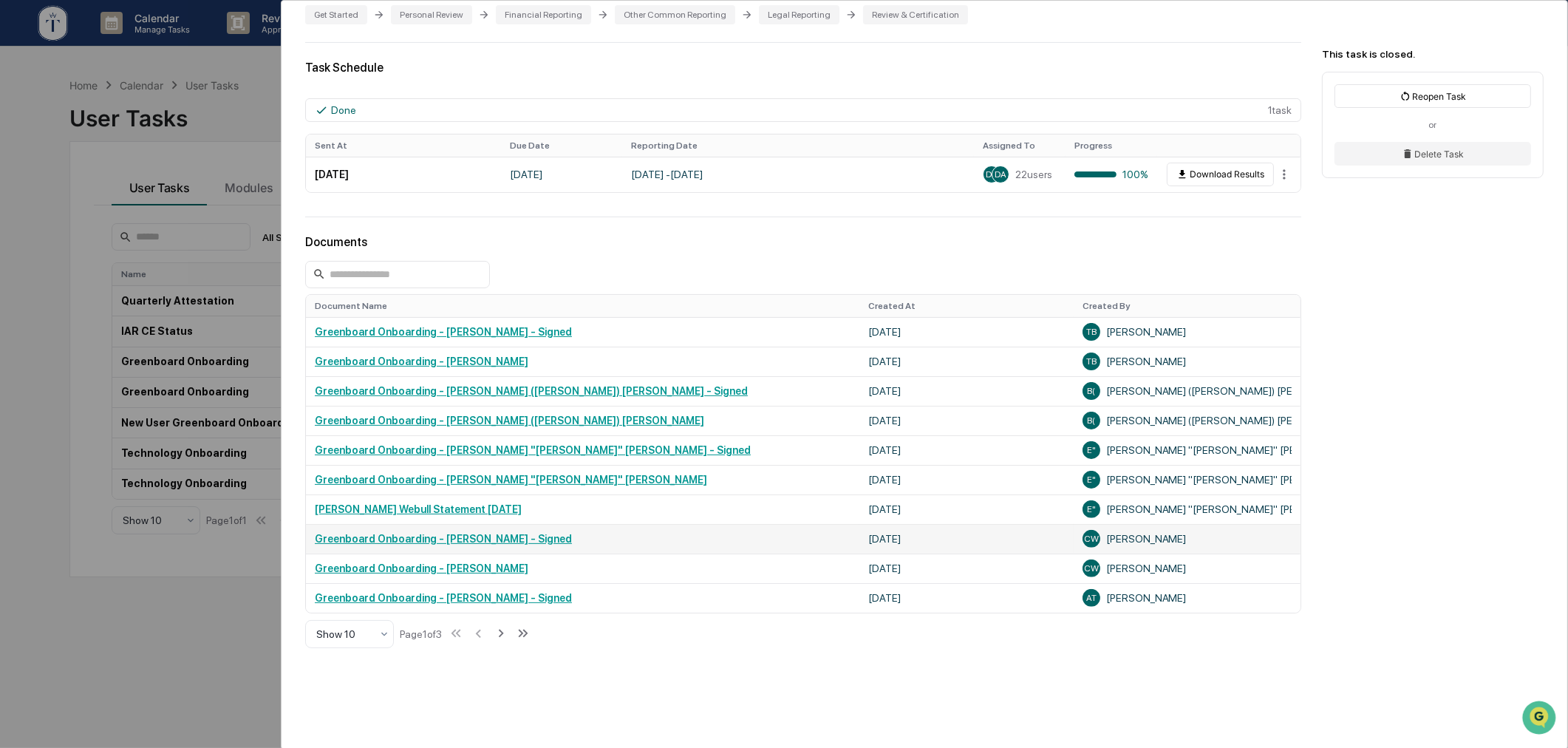
scroll to position [409, 0]
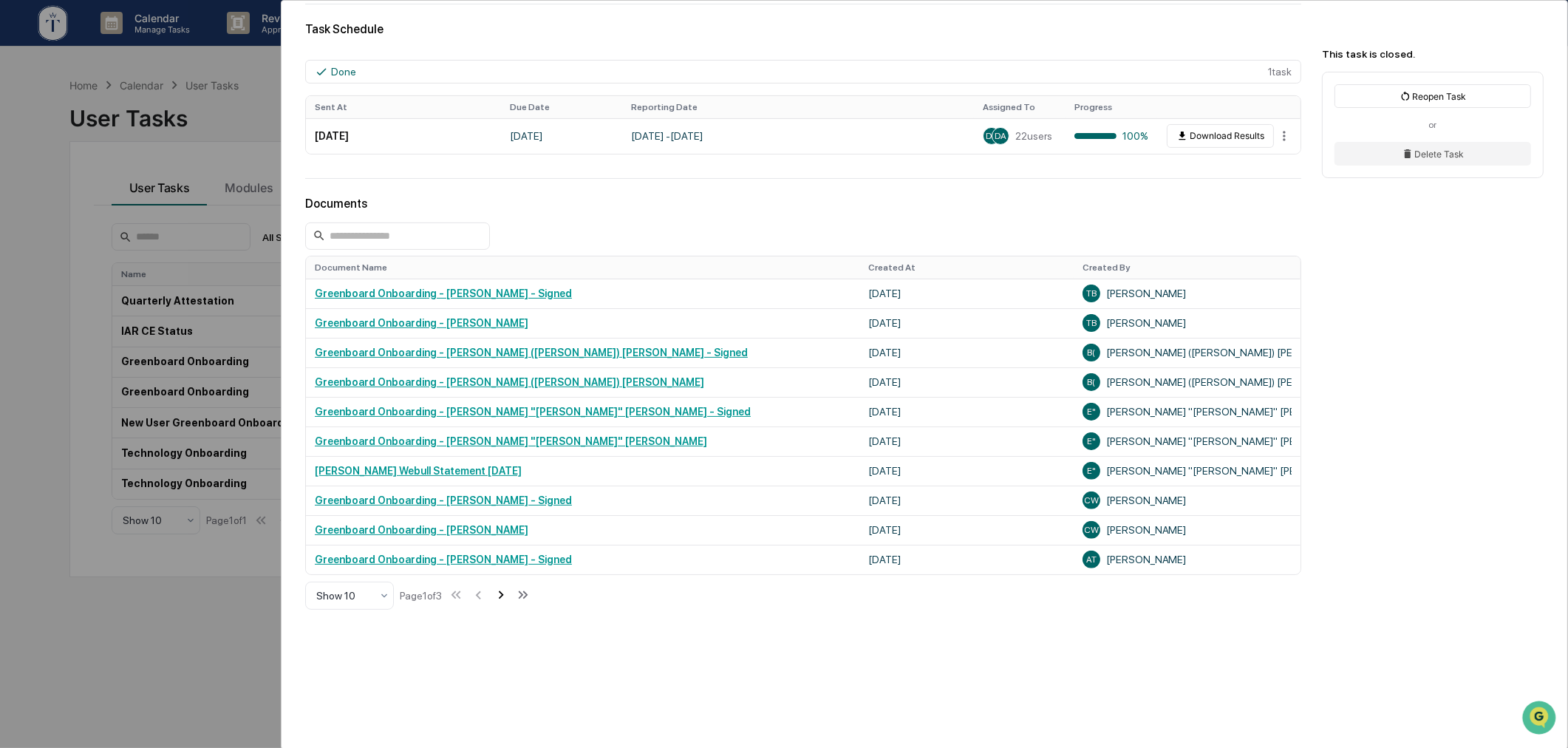
click at [504, 597] on icon at bounding box center [501, 594] width 5 height 8
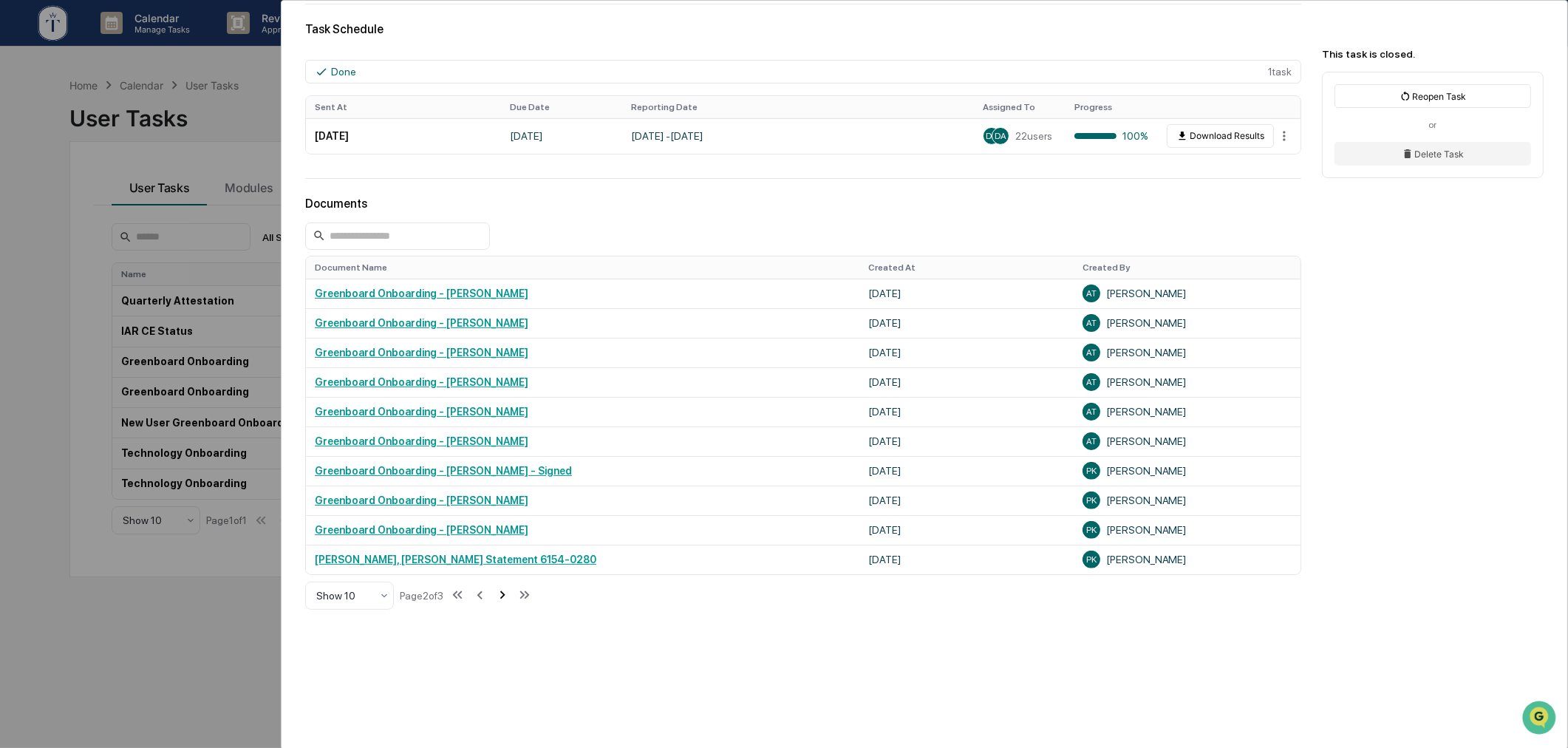
click at [507, 603] on icon at bounding box center [502, 594] width 17 height 17
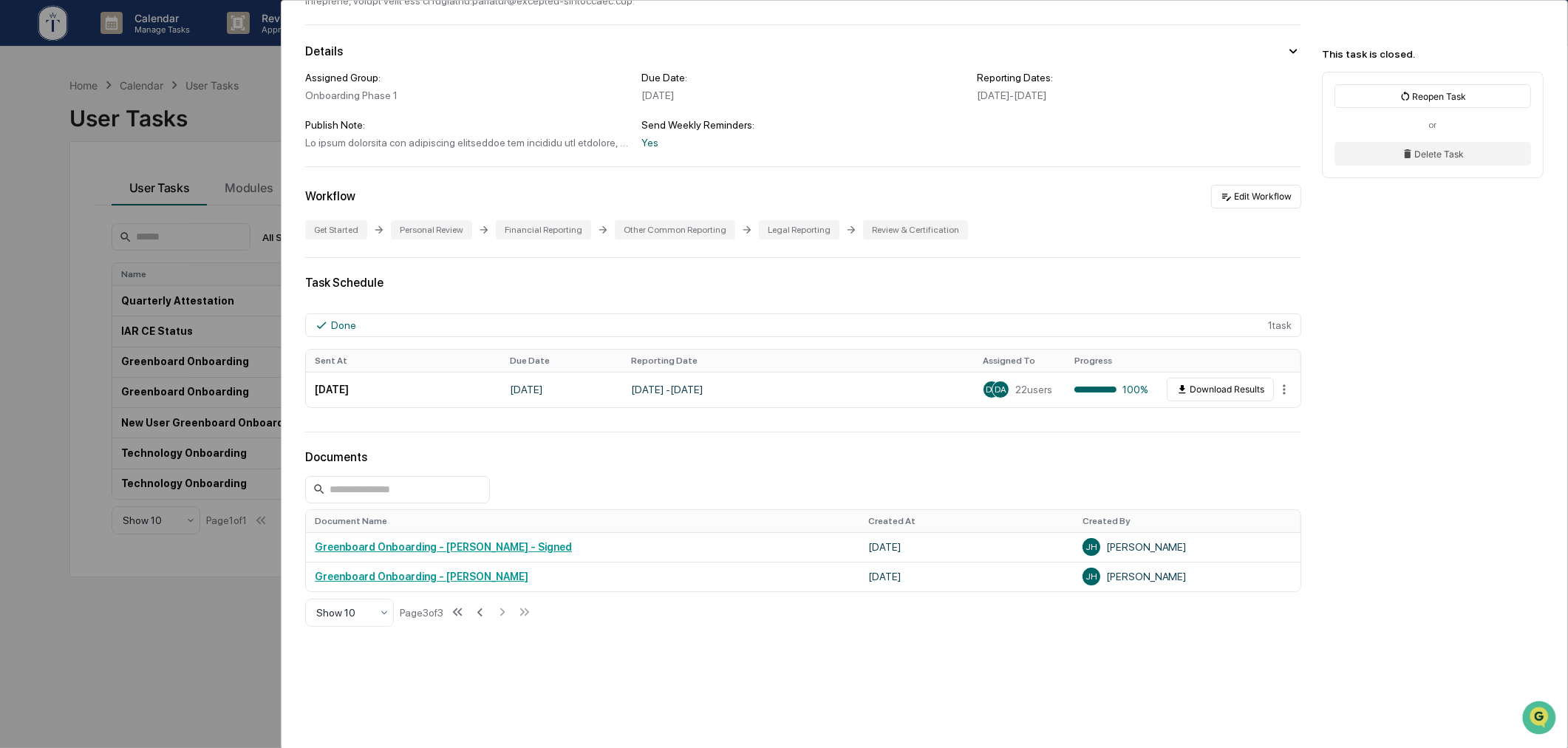
scroll to position [188, 0]
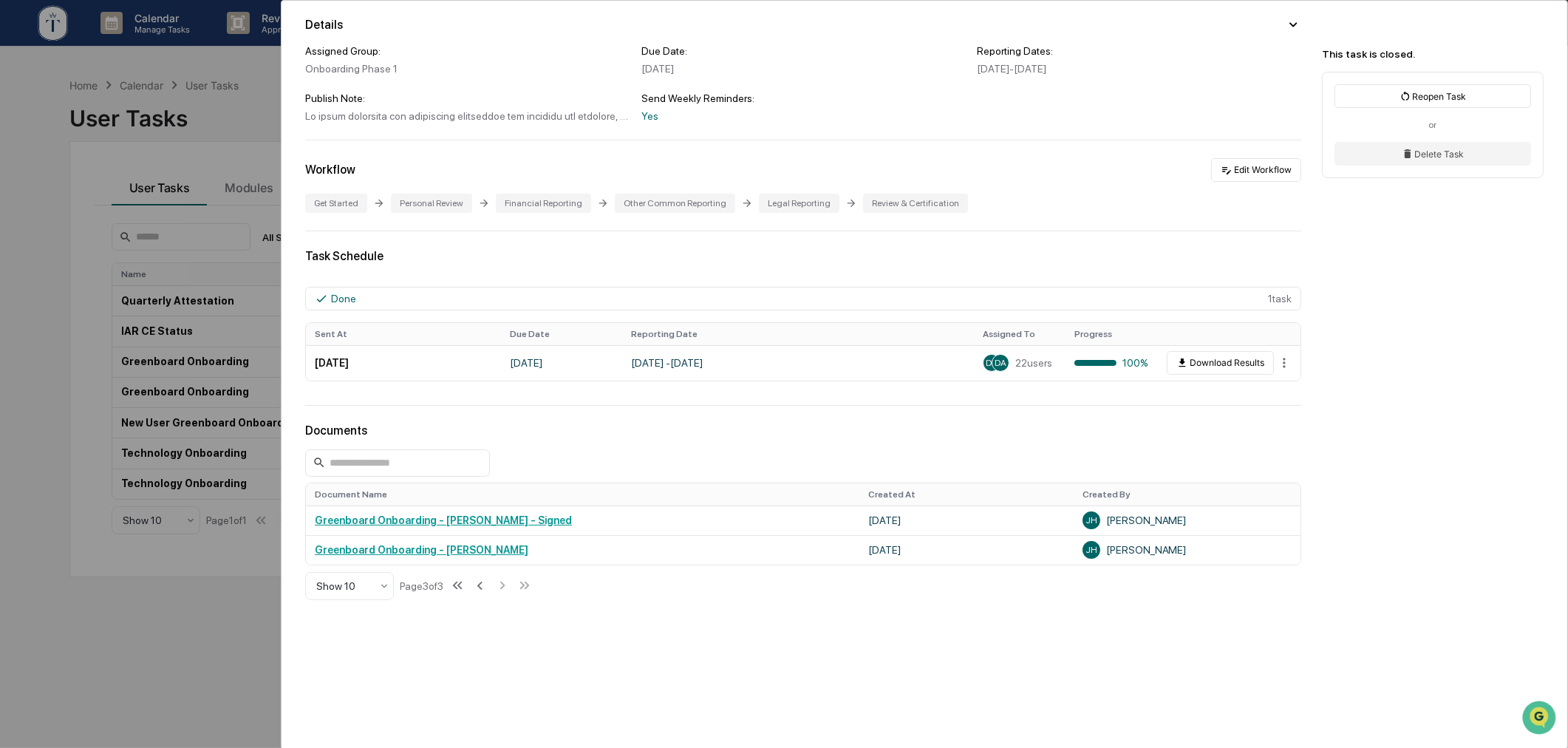
click at [214, 600] on div "User Tasks Greenboard Onboarding Greenboard Onboarding Closed Details Assigned …" at bounding box center [784, 374] width 1568 height 748
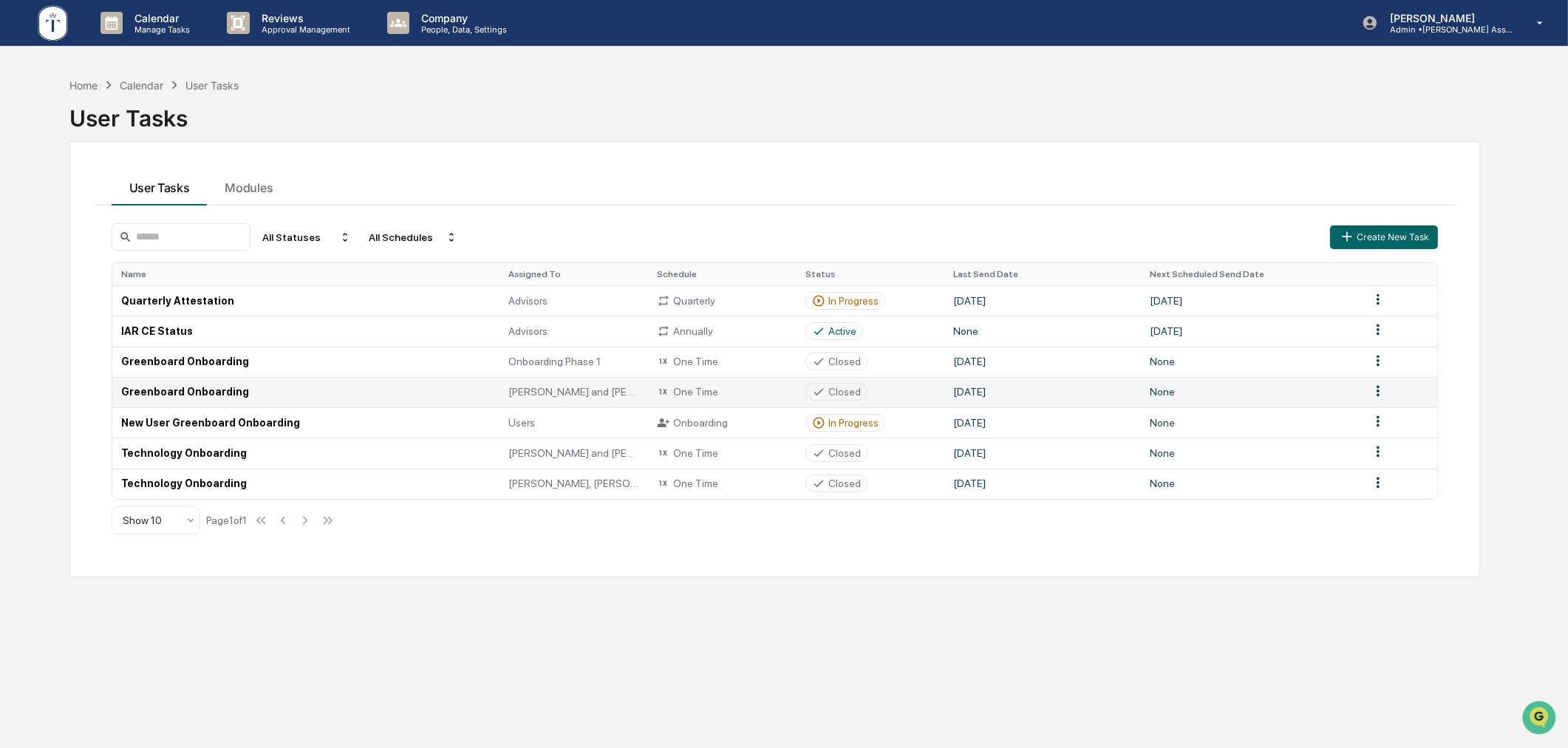
click at [832, 392] on div "Closed" at bounding box center [845, 391] width 32 height 11
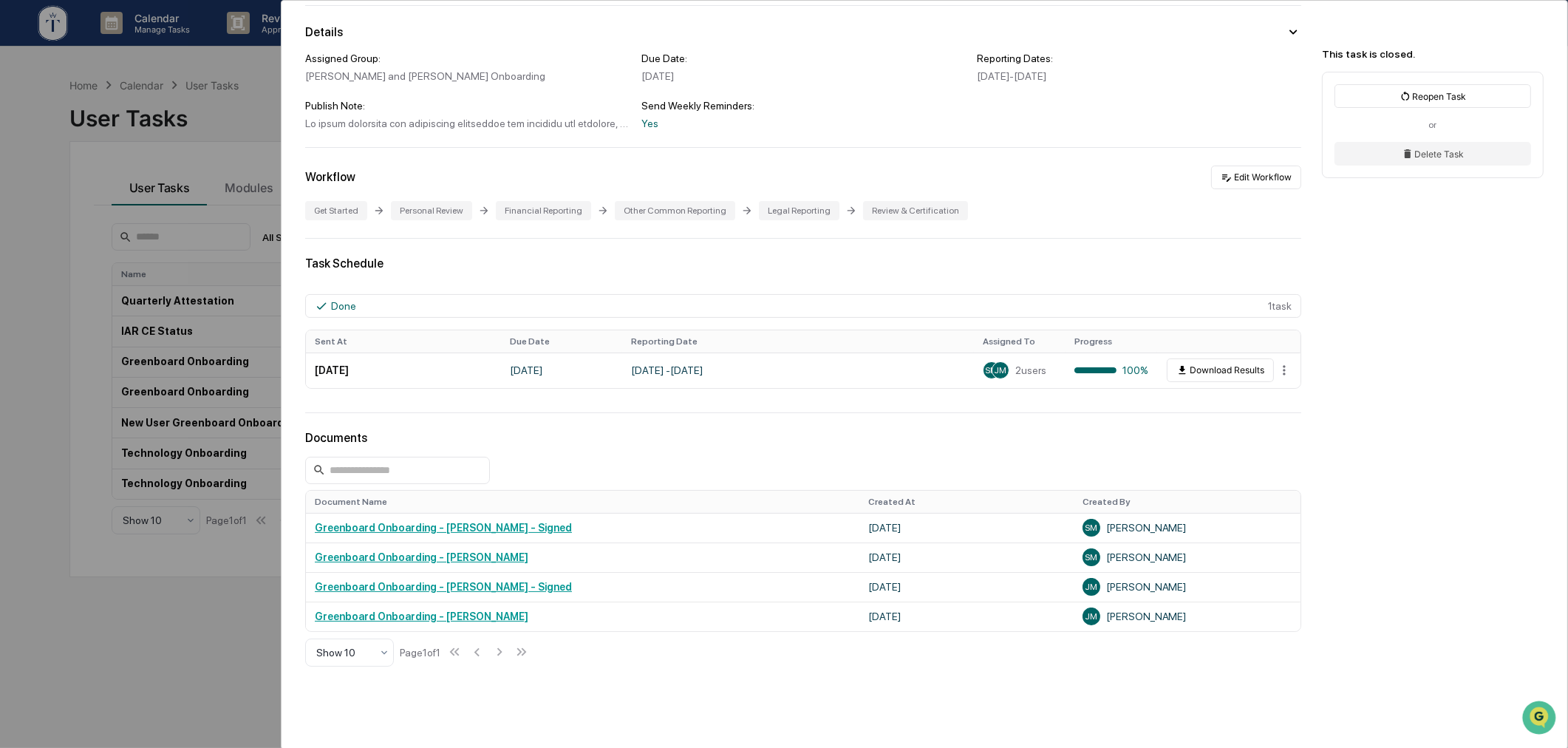
scroll to position [247, 0]
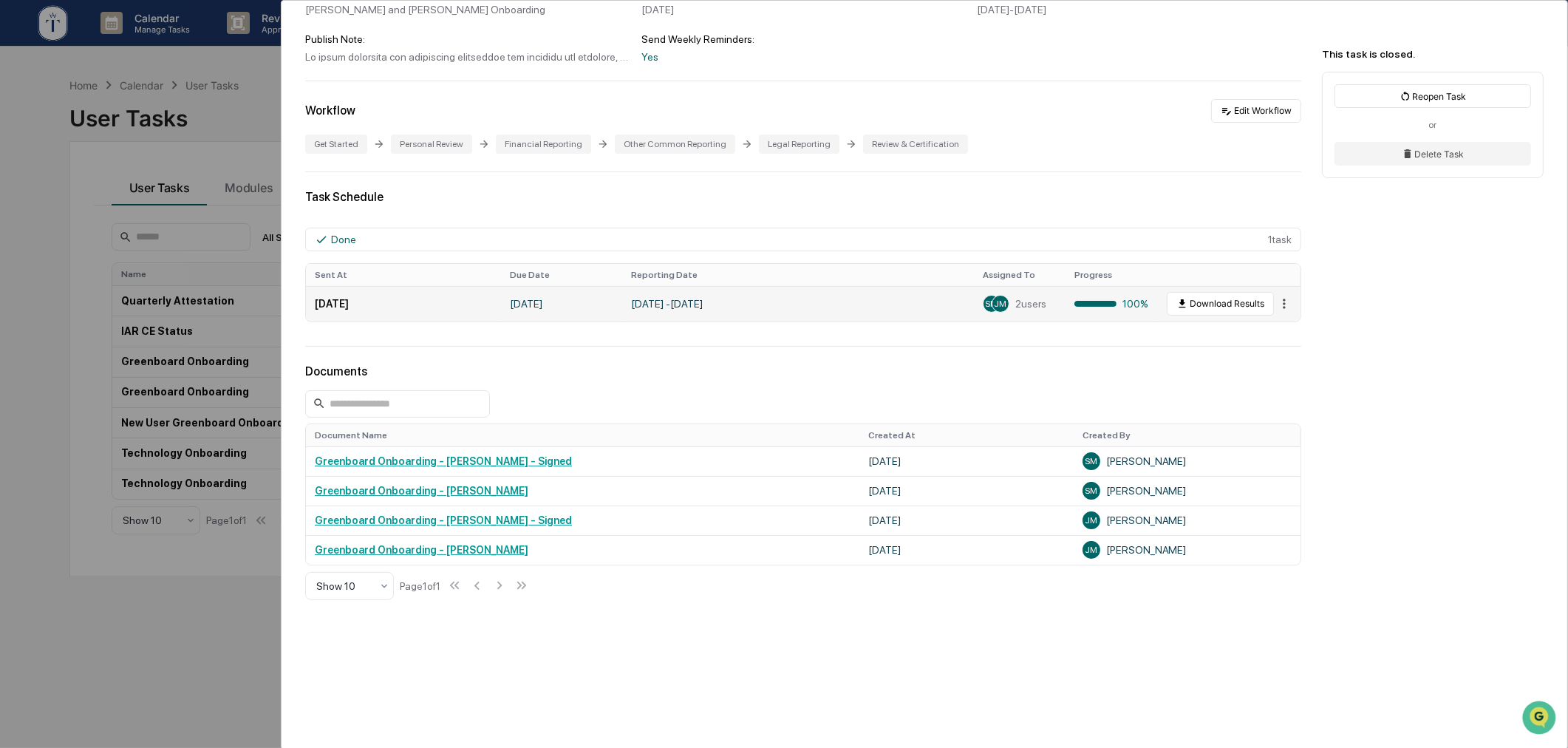
click at [1270, 303] on html "Calendar Manage Tasks Reviews Approval Management Company People, Data, Setting…" at bounding box center [784, 374] width 1568 height 748
click at [1287, 331] on div "View" at bounding box center [1284, 328] width 95 height 24
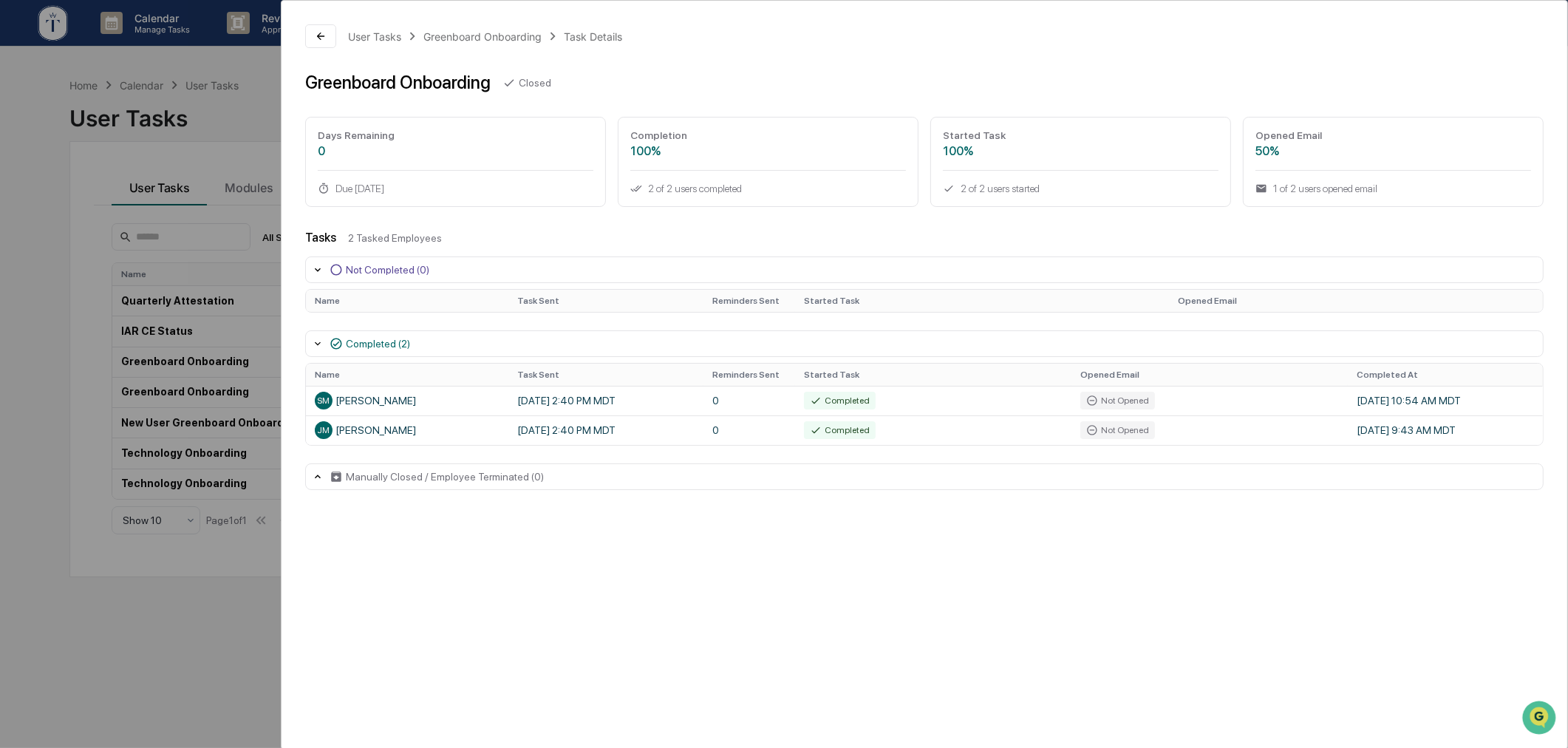
click at [196, 596] on div "User Tasks Greenboard Onboarding Task Details Greenboard Onboarding Closed Days…" at bounding box center [784, 374] width 1568 height 748
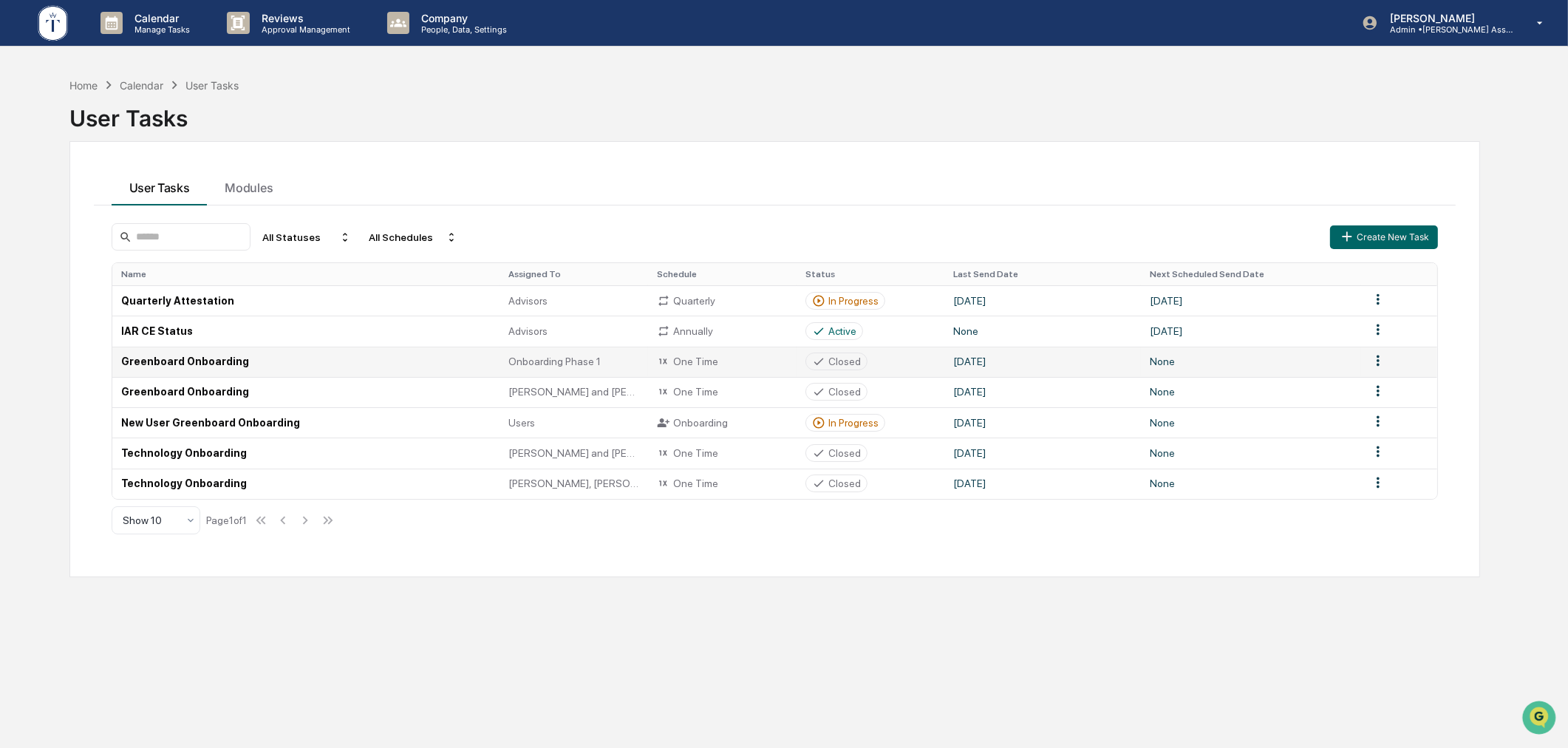
click at [844, 361] on div "Closed" at bounding box center [845, 361] width 32 height 11
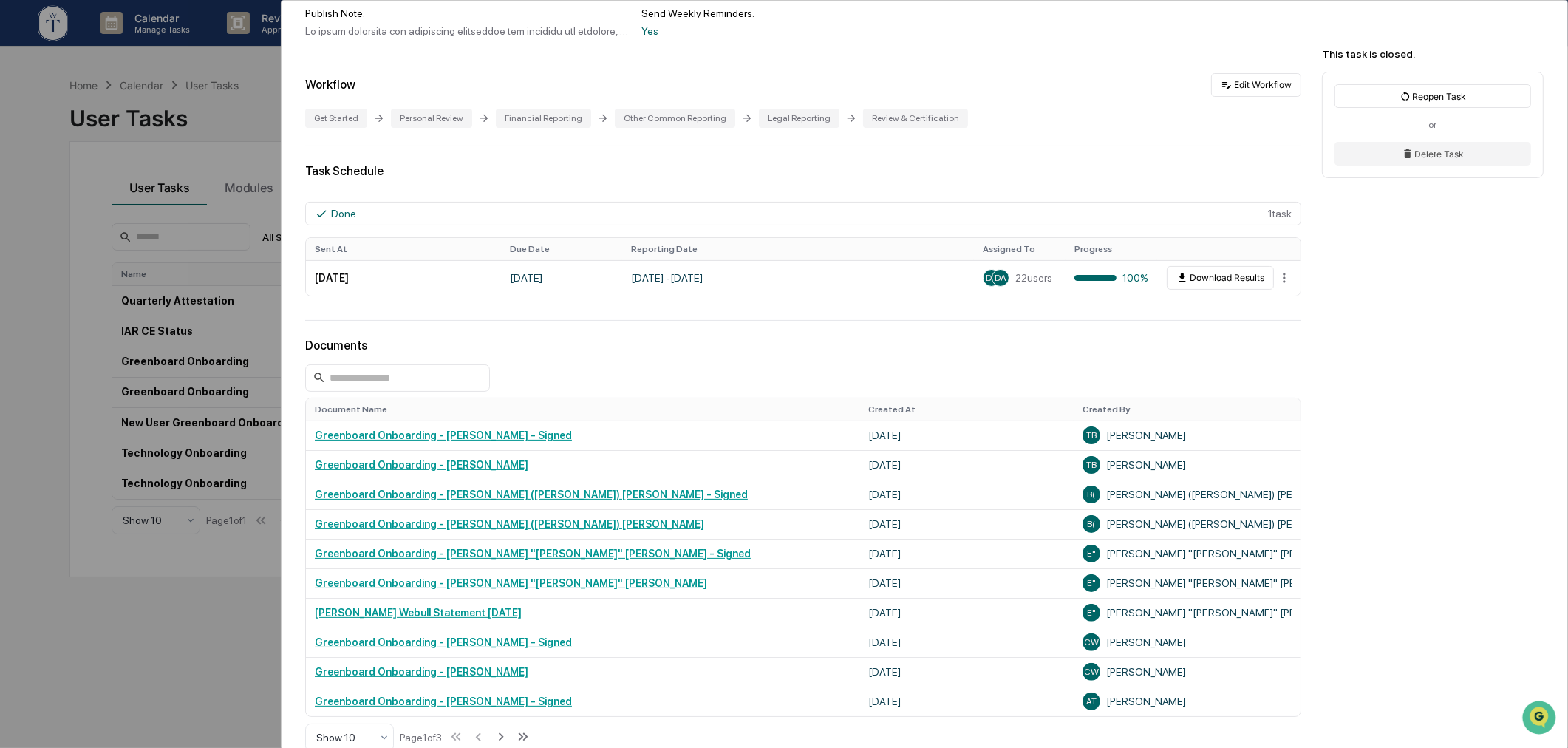
scroll to position [273, 0]
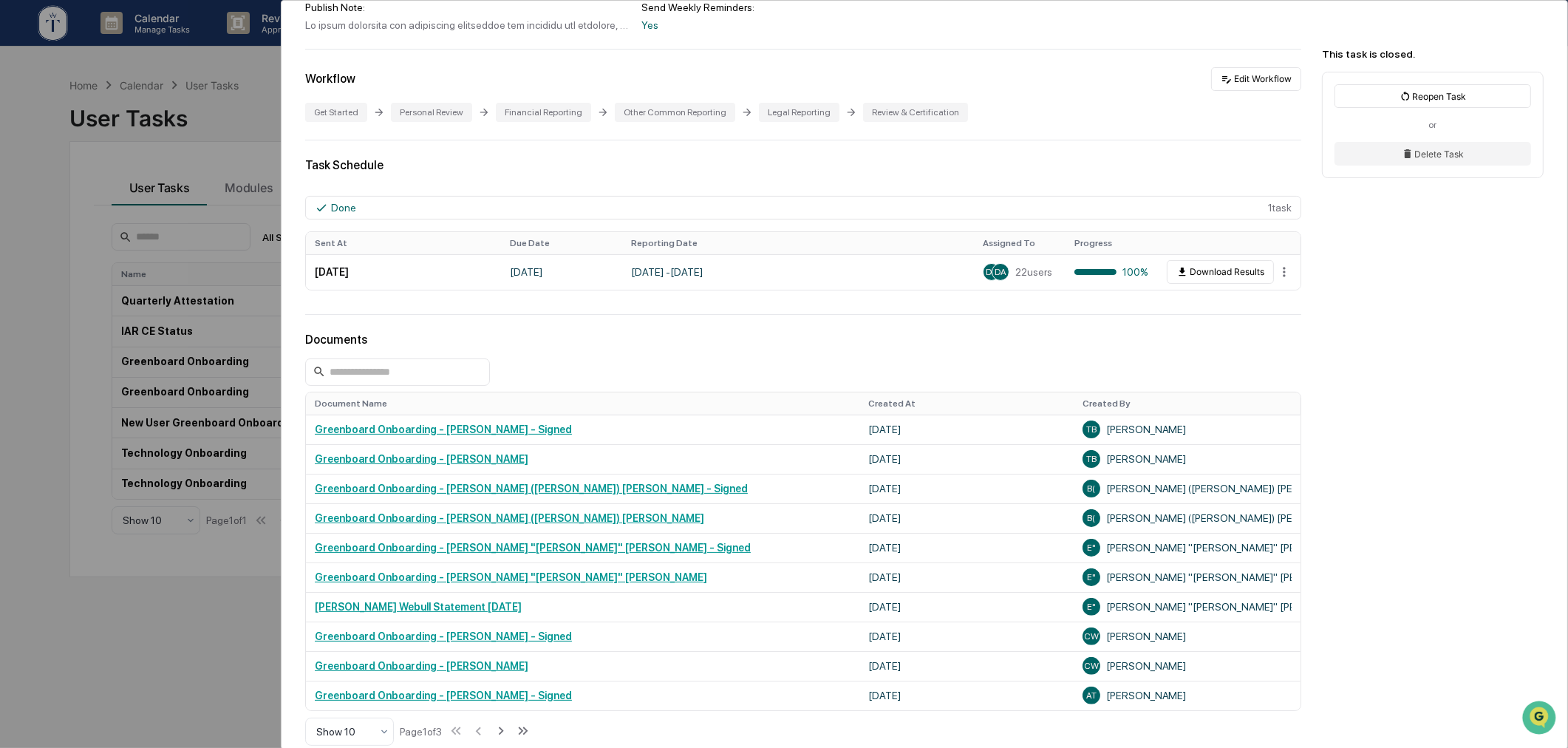
click at [193, 630] on div "User Tasks Greenboard Onboarding Greenboard Onboarding Closed Details Assigned …" at bounding box center [784, 374] width 1568 height 748
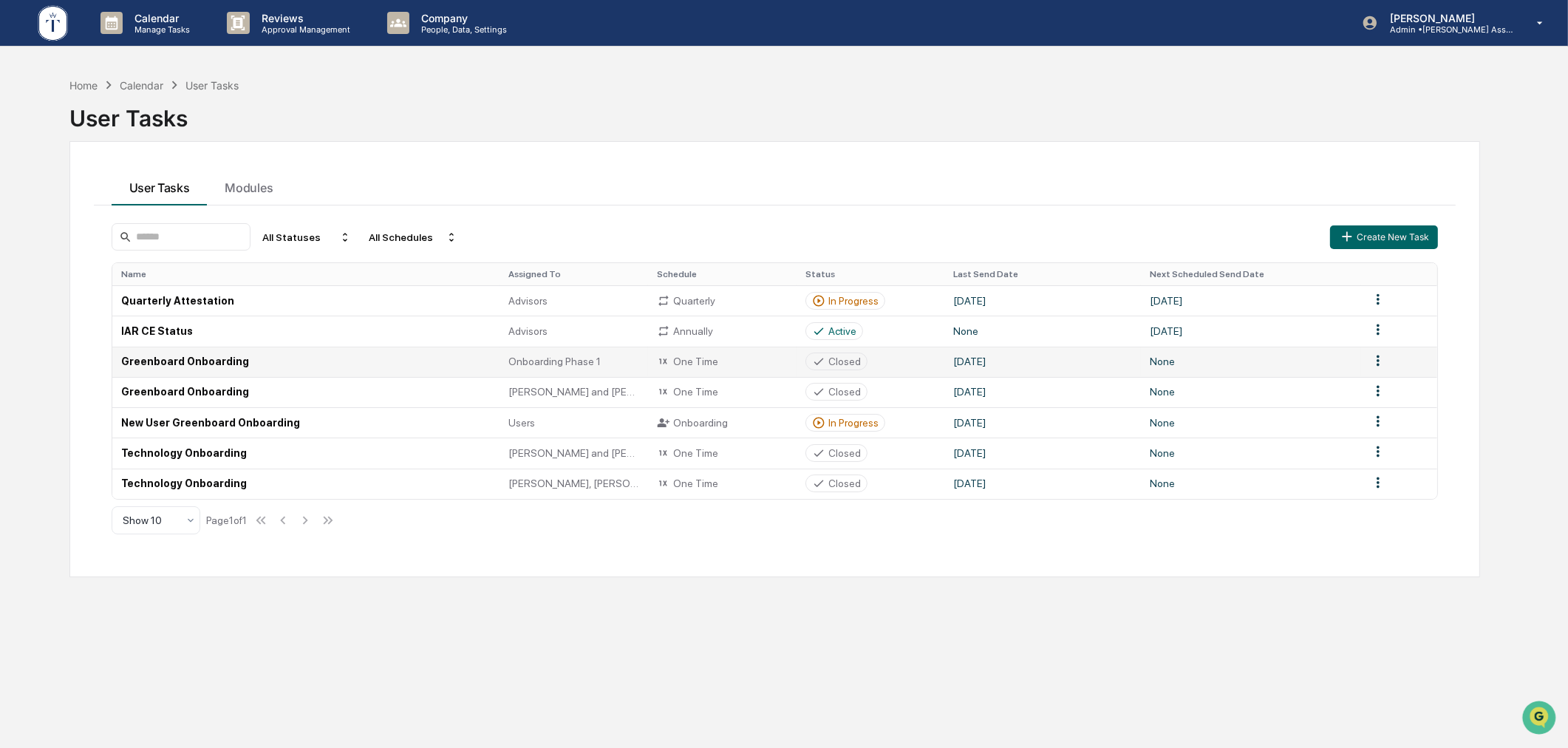
click at [823, 364] on icon at bounding box center [818, 361] width 13 height 13
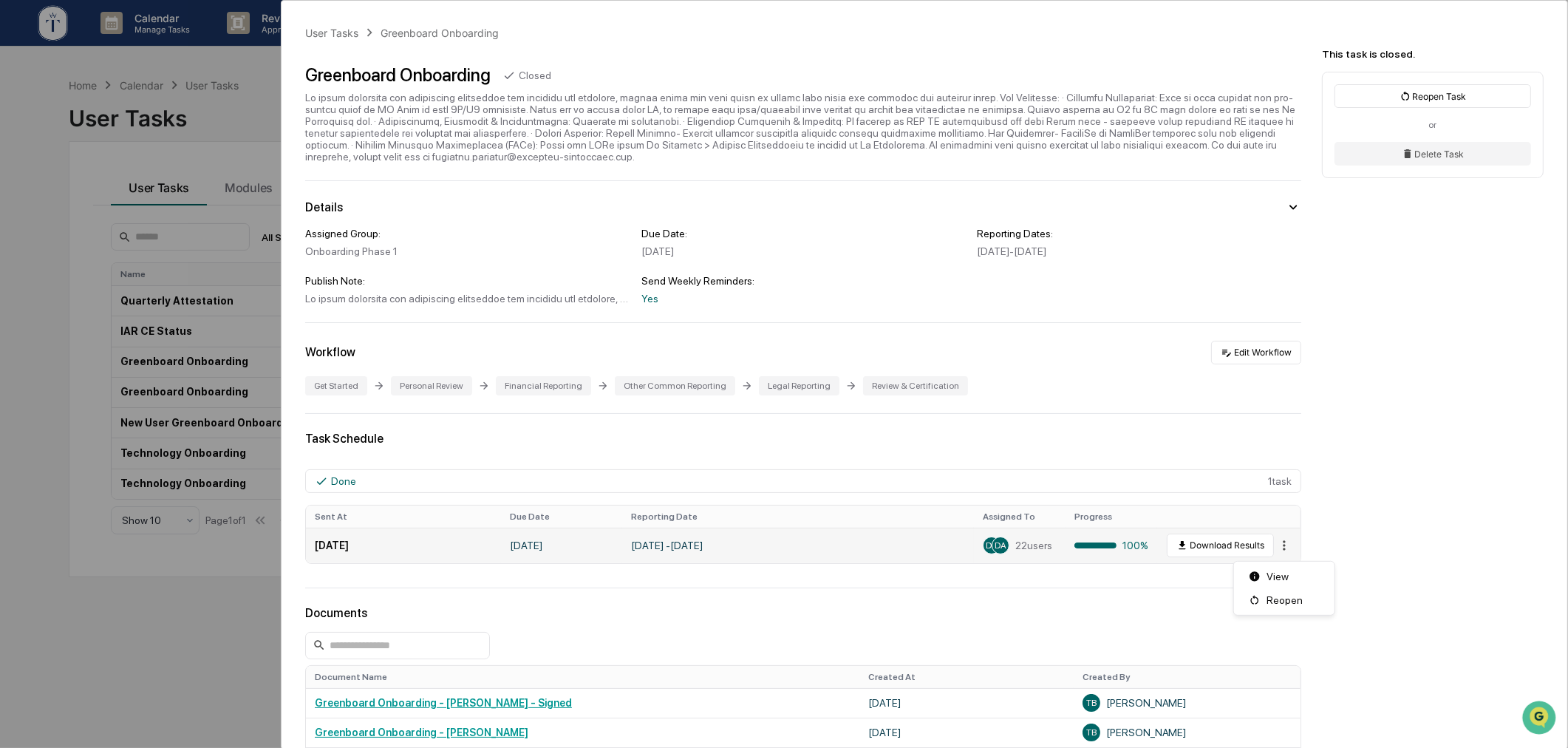
click at [1277, 550] on html "Calendar Manage Tasks Reviews Approval Management Company People, Data, Setting…" at bounding box center [784, 374] width 1568 height 748
click at [1268, 574] on div "View" at bounding box center [1284, 576] width 95 height 24
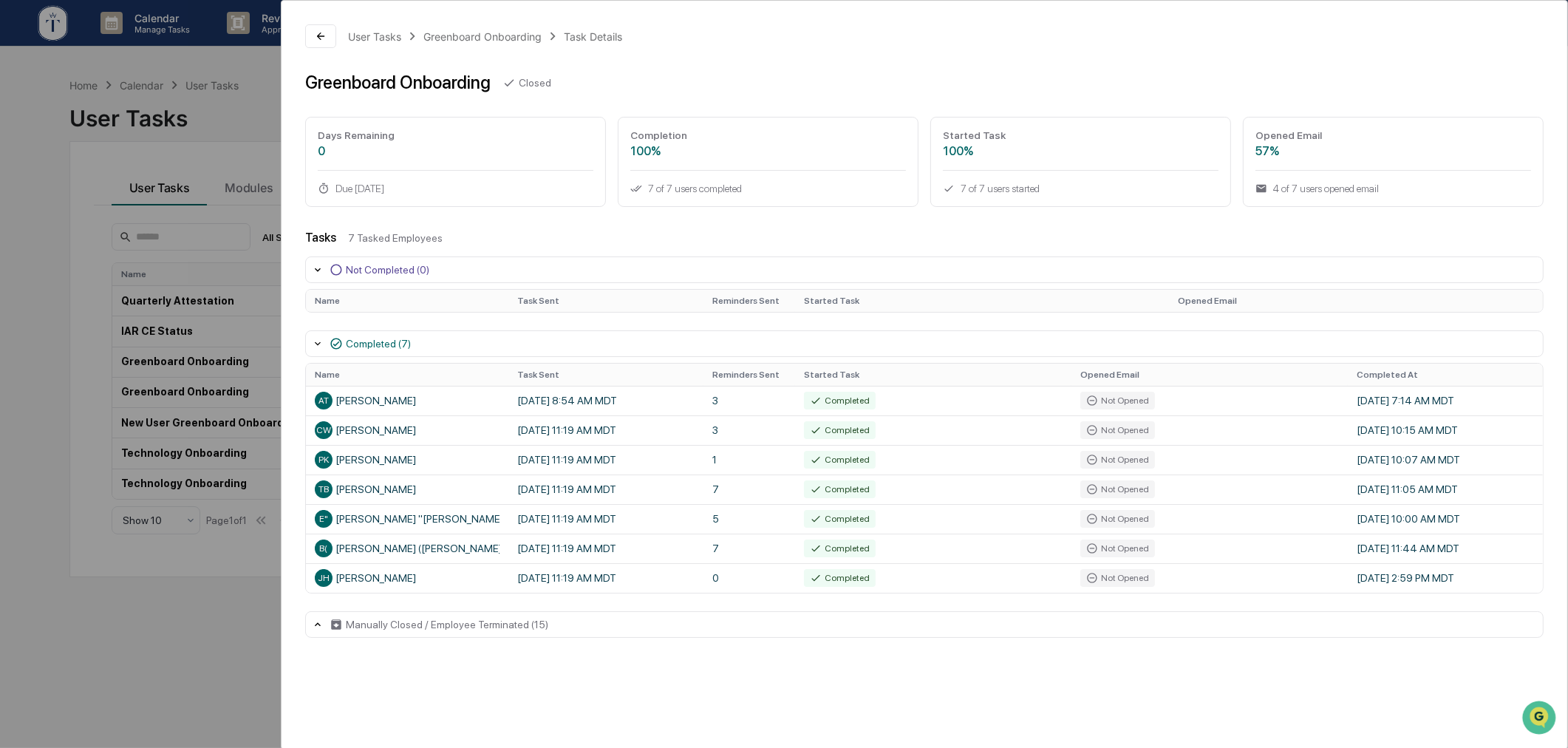
click at [222, 621] on div "User Tasks Greenboard Onboarding Task Details Greenboard Onboarding Closed Days…" at bounding box center [784, 374] width 1568 height 748
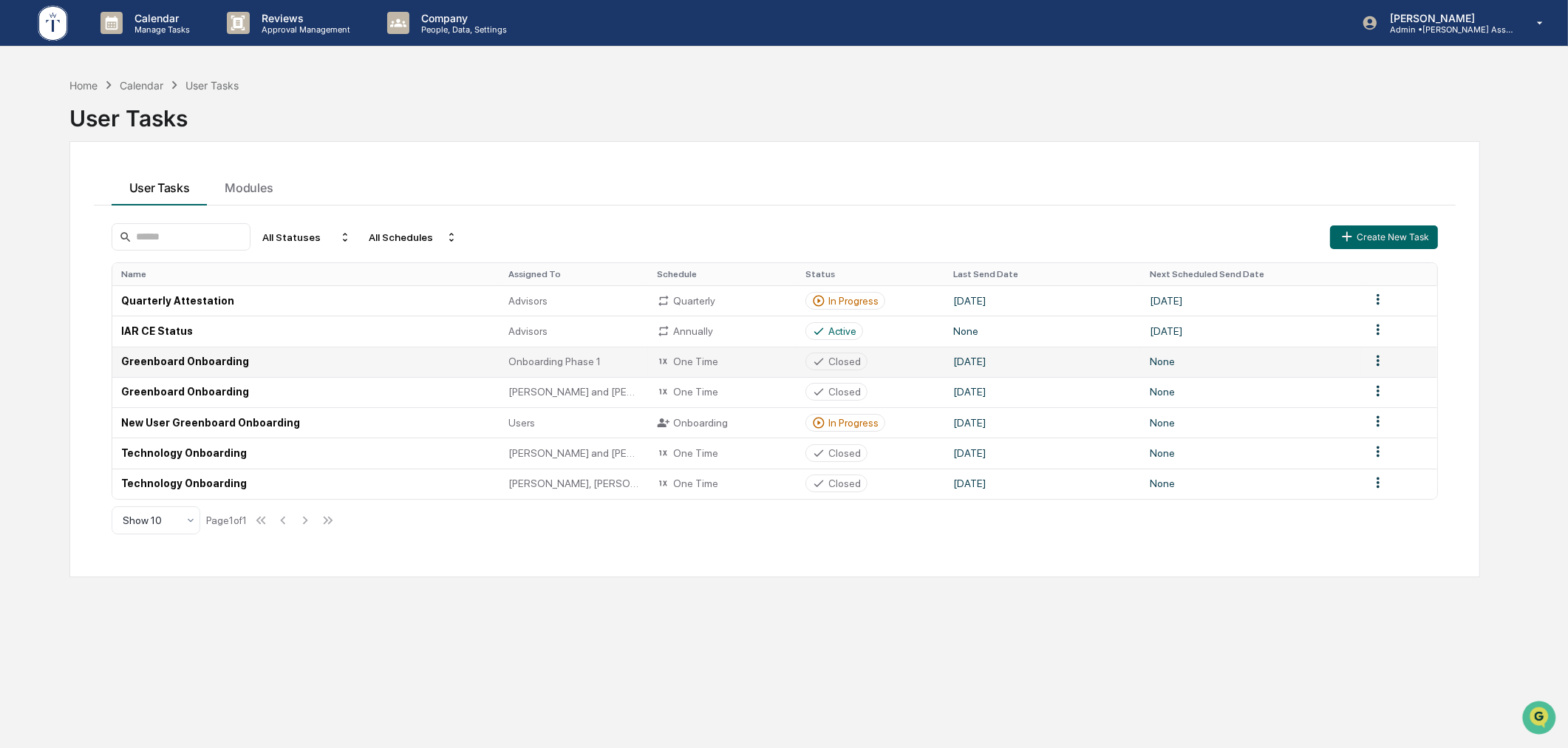
click at [833, 361] on div "Closed" at bounding box center [845, 361] width 32 height 11
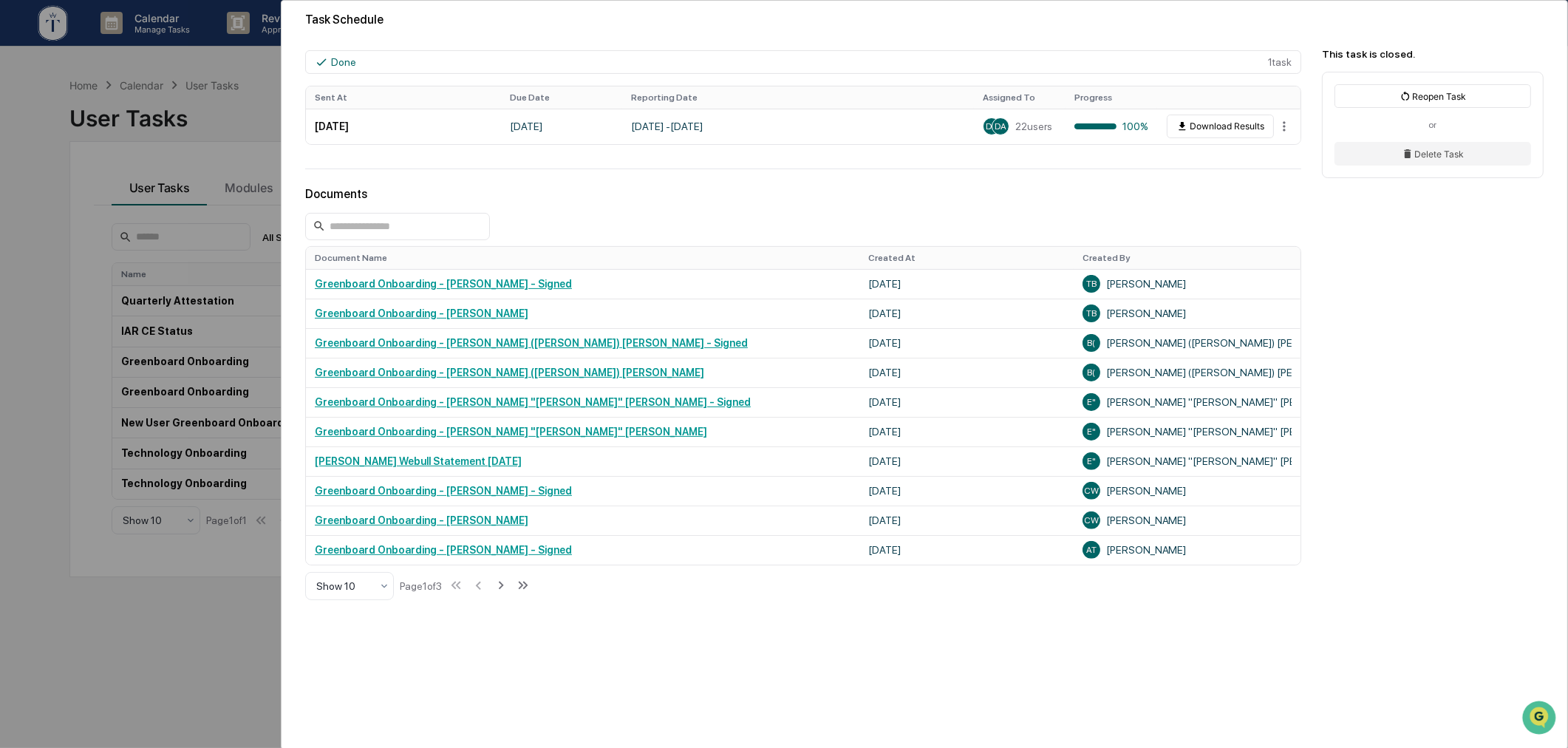
scroll to position [151, 0]
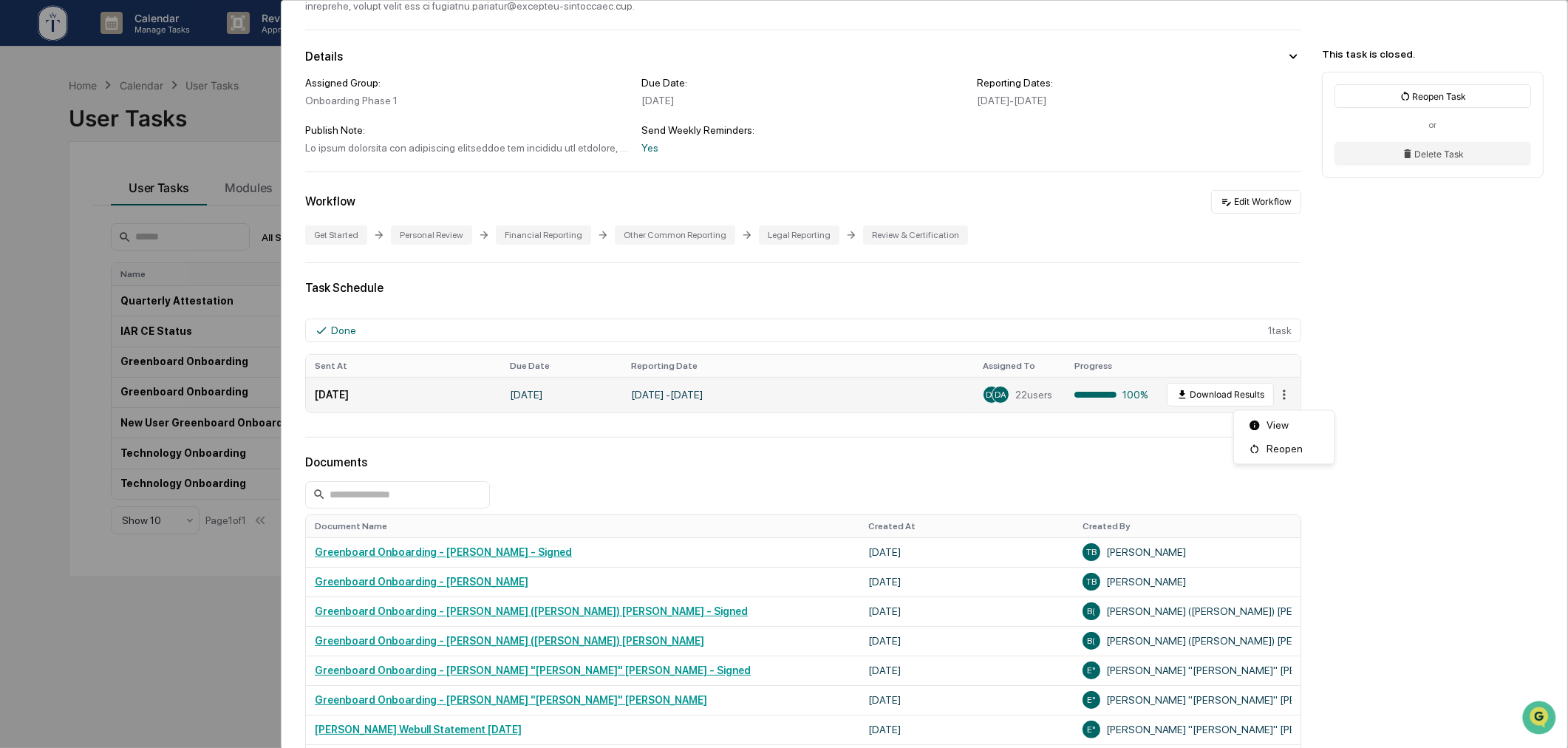
click at [1273, 405] on html "Calendar Manage Tasks Reviews Approval Management Company People, Data, Setting…" at bounding box center [784, 374] width 1568 height 748
click at [1272, 425] on div "View" at bounding box center [1284, 425] width 95 height 24
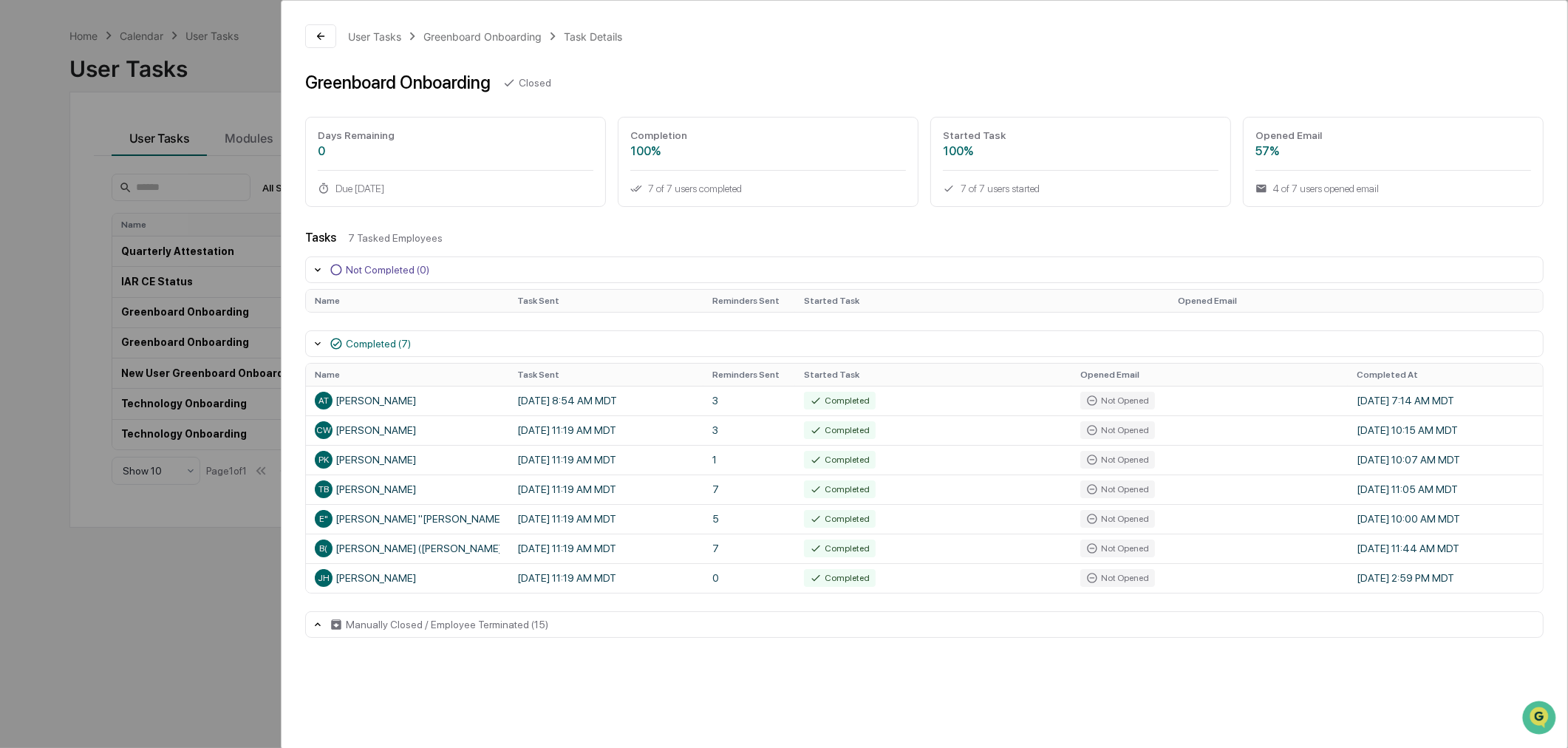
scroll to position [70, 0]
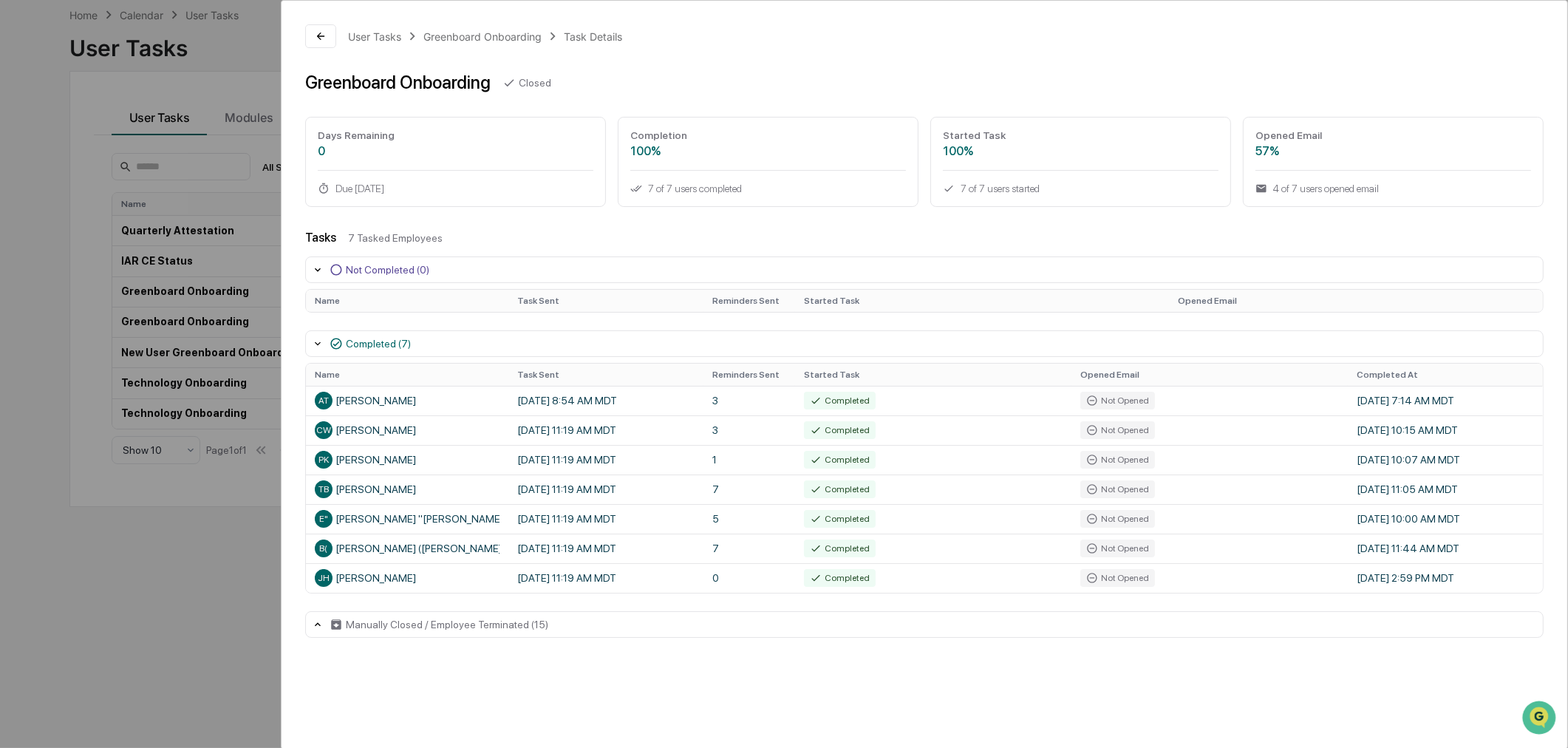
click at [656, 623] on div "Manually Closed / Employee Terminated (15)" at bounding box center [924, 624] width 1239 height 26
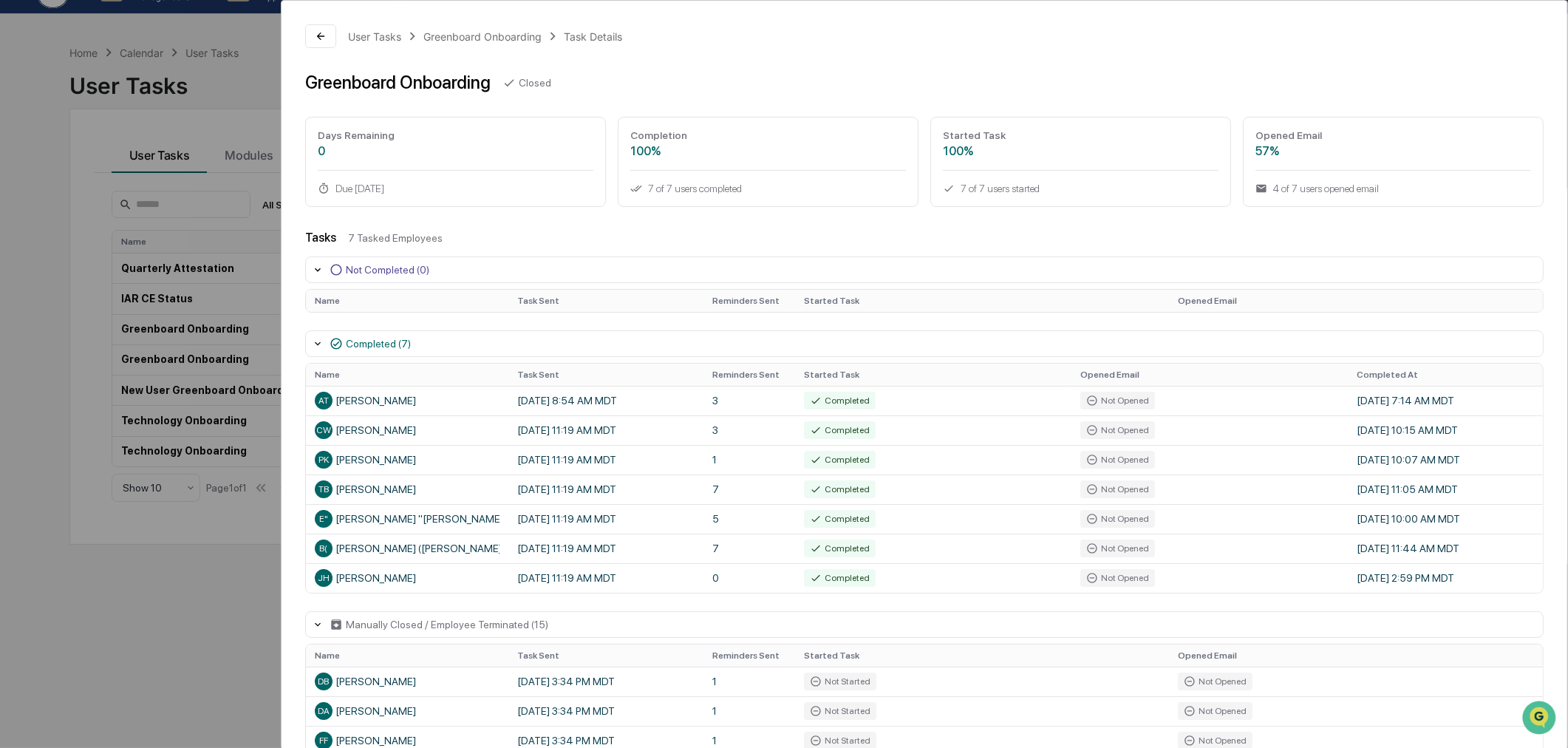
scroll to position [0, 0]
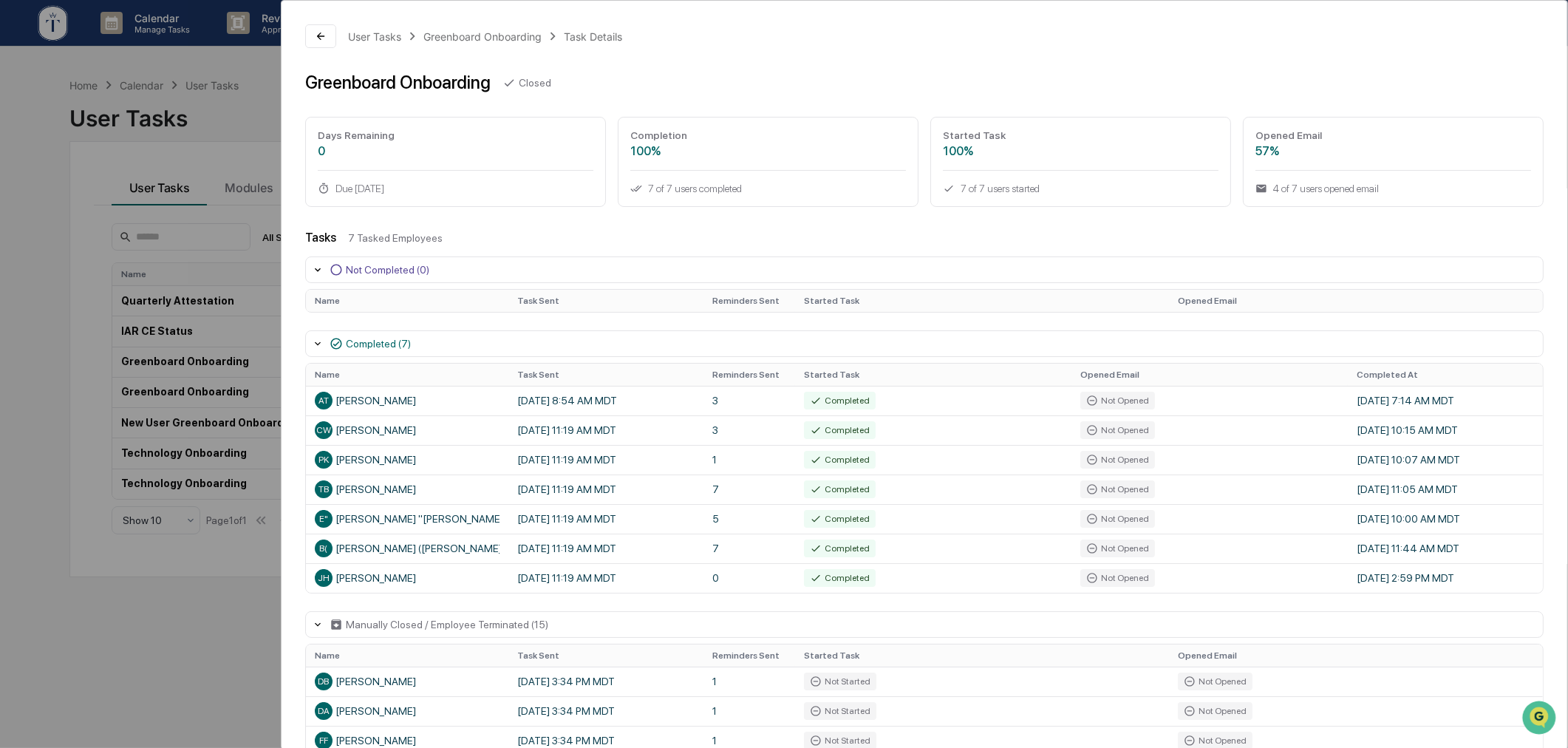
click at [178, 662] on div "User Tasks Greenboard Onboarding Task Details Greenboard Onboarding Closed Days…" at bounding box center [784, 374] width 1568 height 748
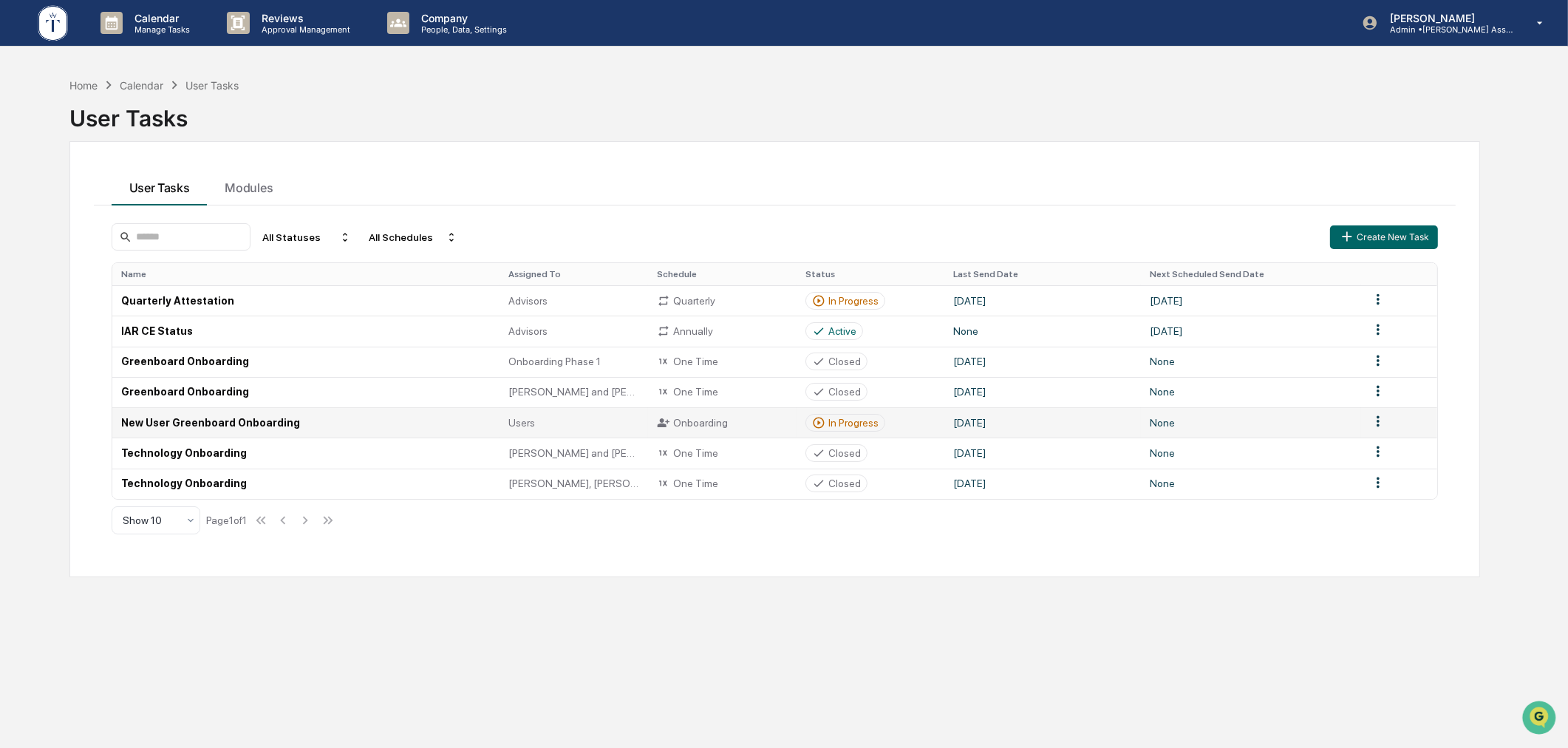
click at [845, 426] on div "In Progress" at bounding box center [853, 422] width 50 height 11
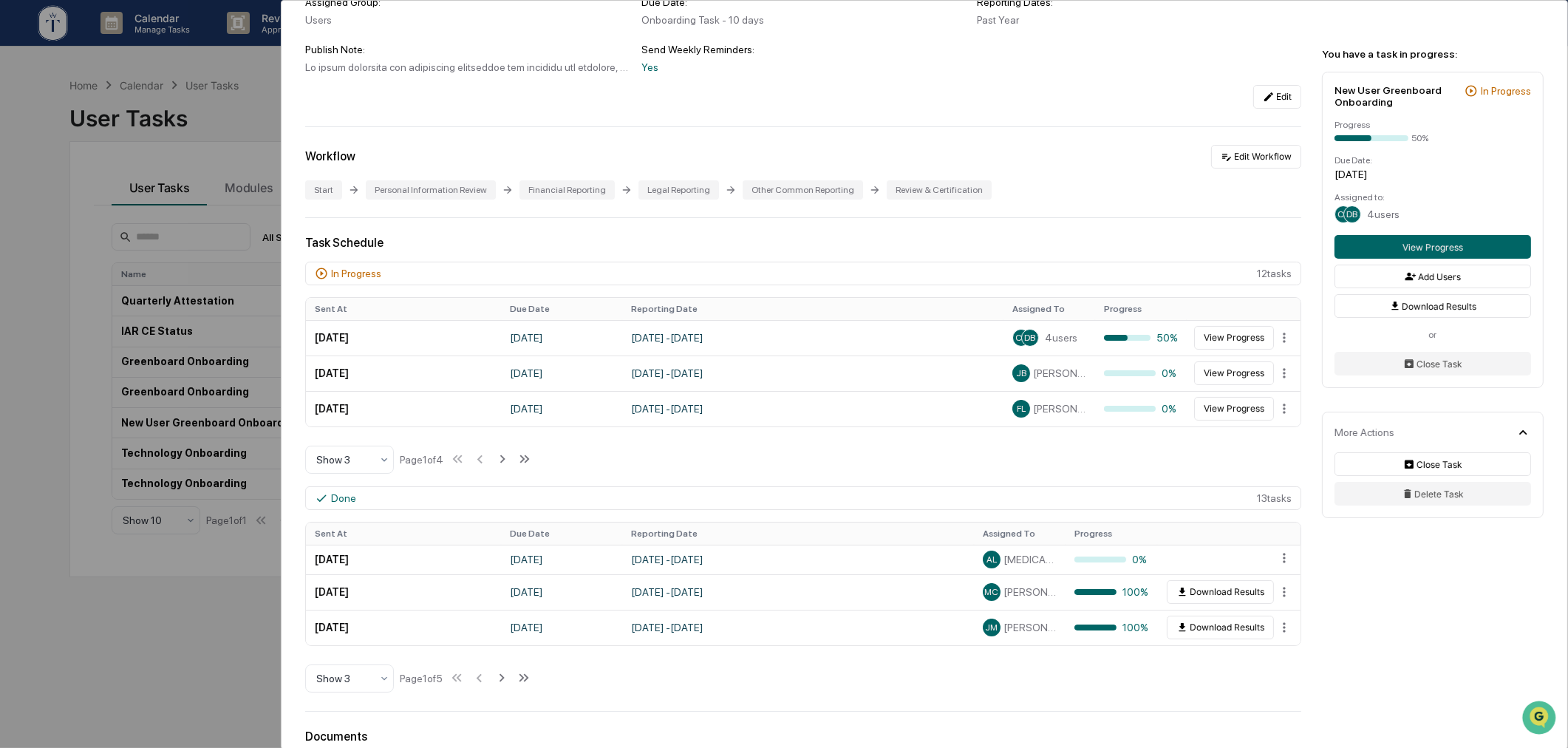
scroll to position [357, 0]
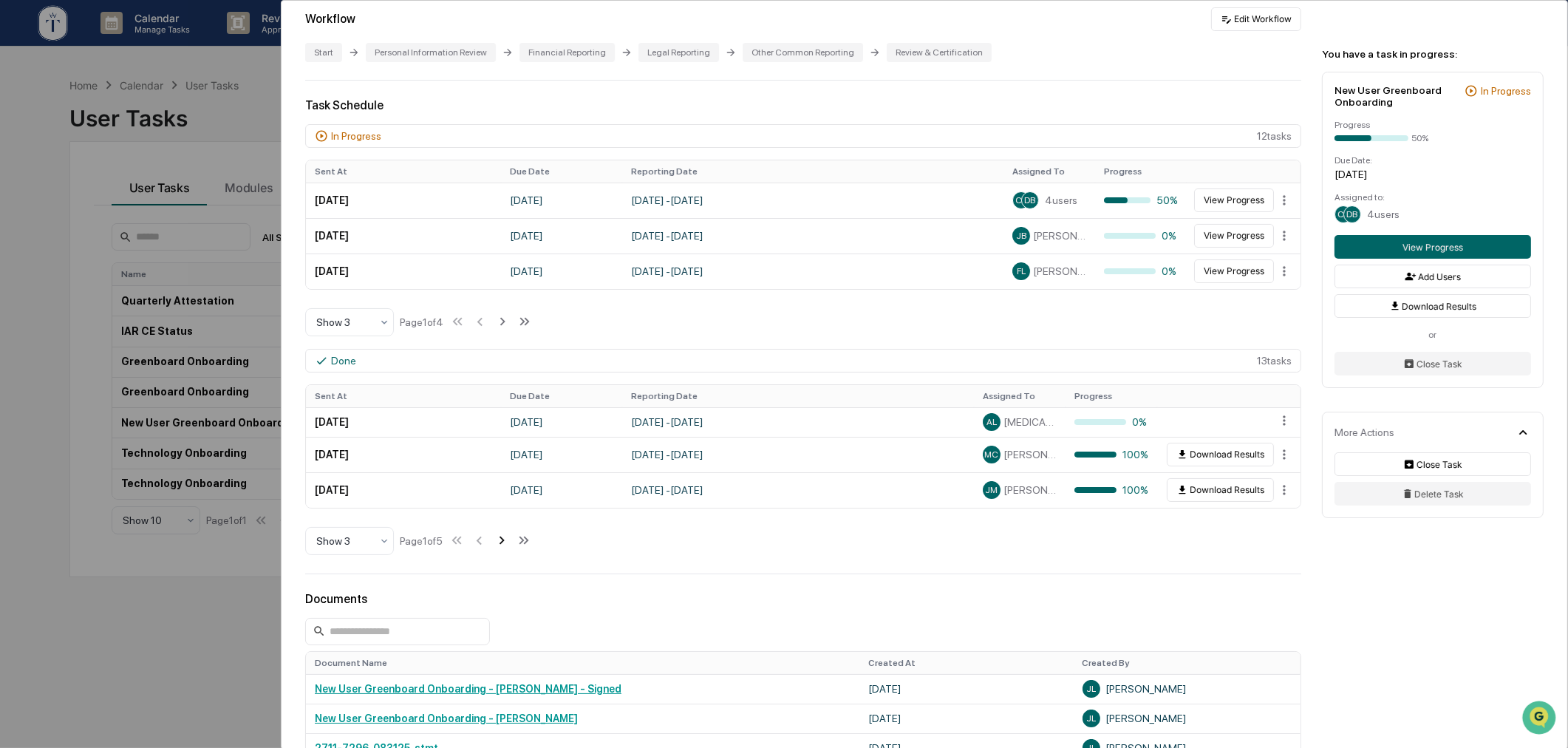
click at [504, 544] on icon at bounding box center [501, 540] width 17 height 17
click at [511, 544] on icon at bounding box center [503, 540] width 17 height 17
click at [510, 549] on icon at bounding box center [503, 540] width 17 height 17
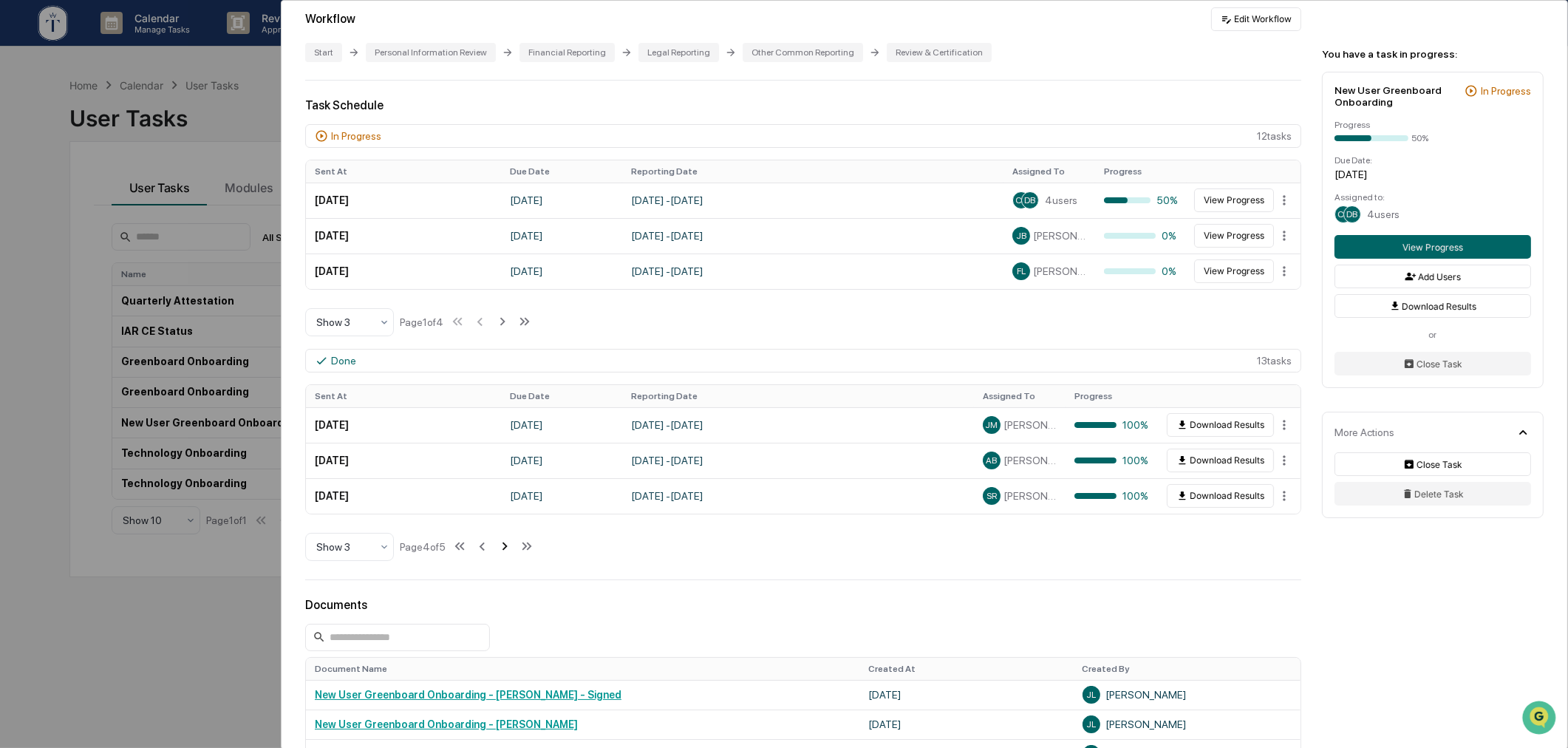
click at [510, 549] on icon at bounding box center [505, 546] width 17 height 17
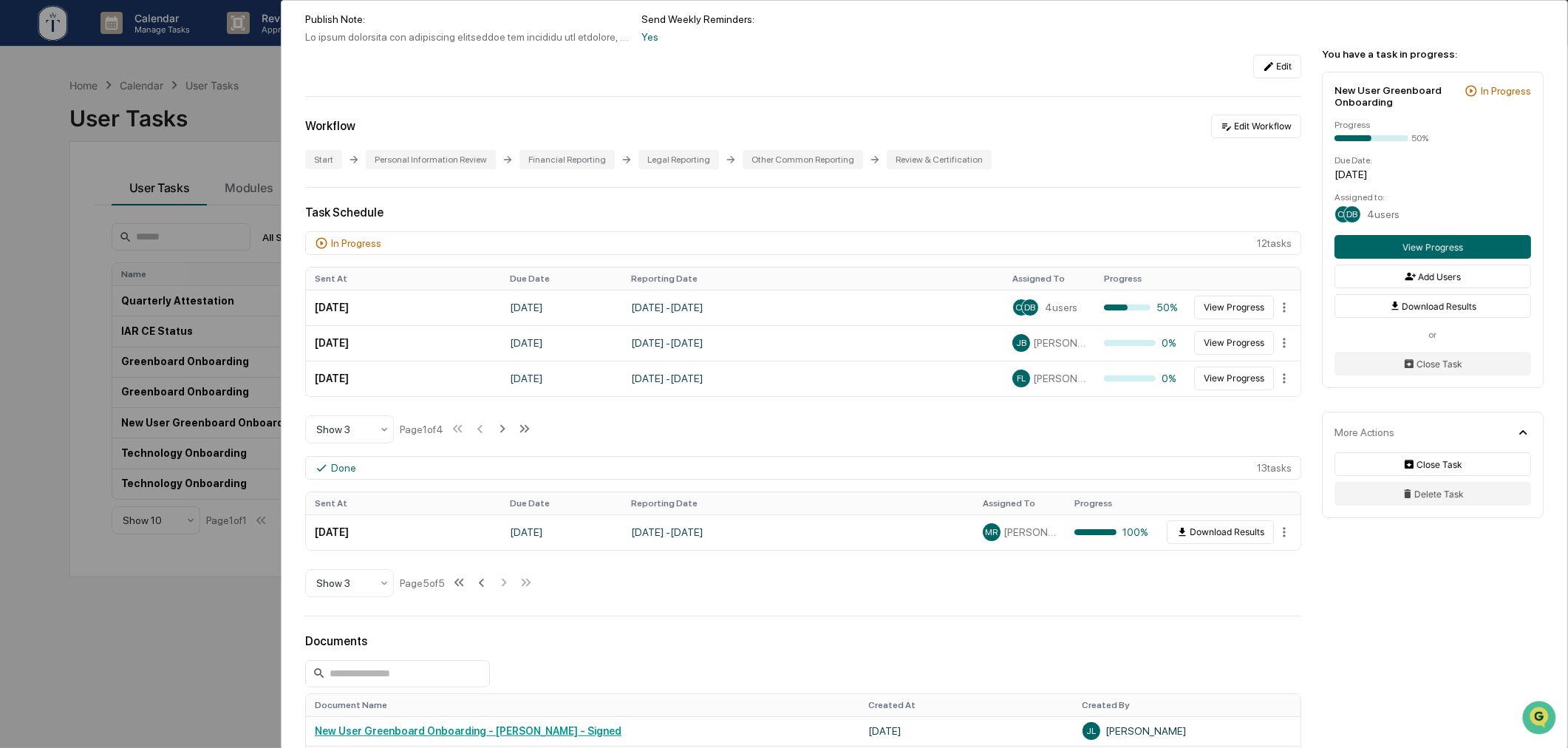
scroll to position [219, 0]
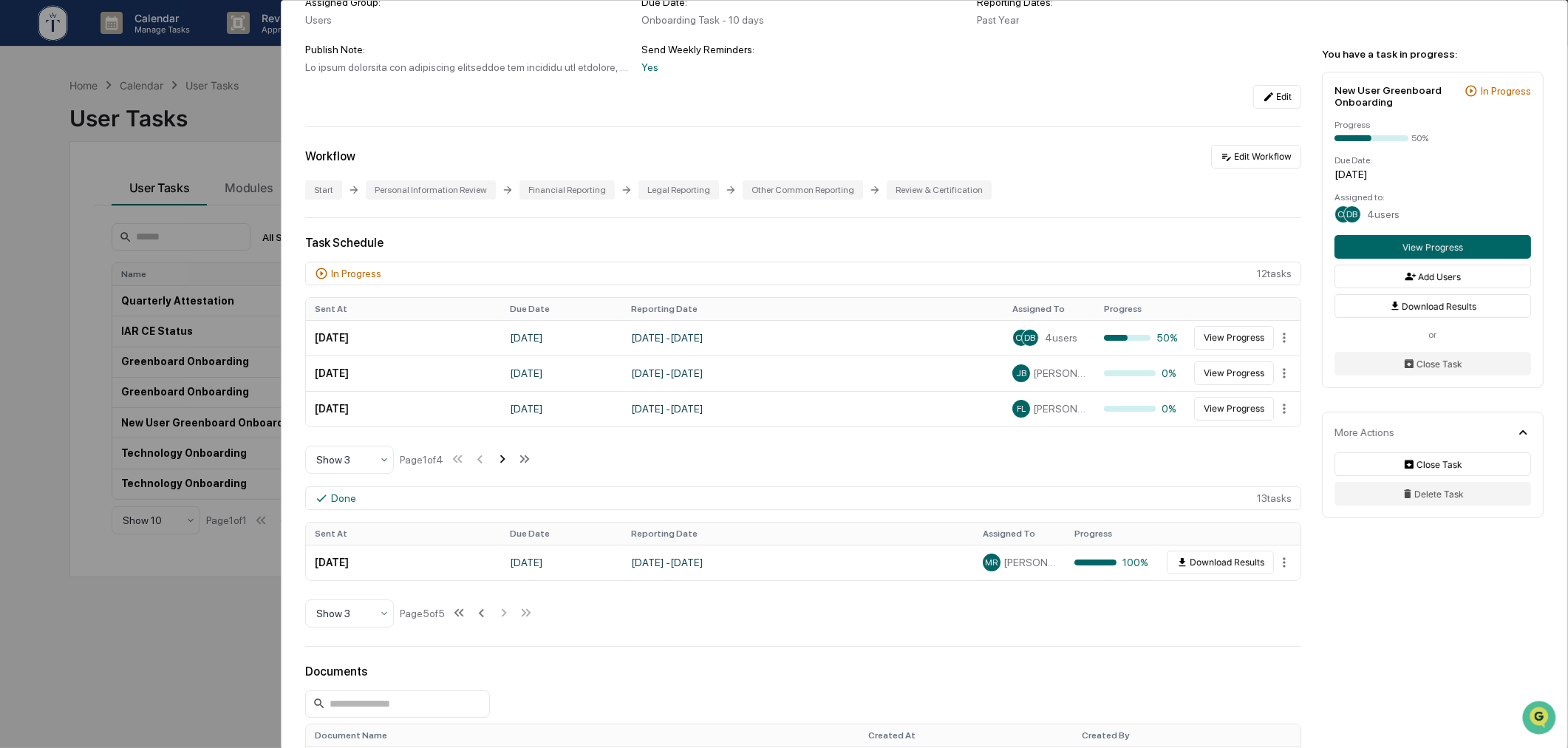
click at [511, 461] on icon at bounding box center [502, 458] width 17 height 17
click at [503, 466] on icon at bounding box center [504, 458] width 17 height 17
click at [501, 467] on icon at bounding box center [504, 458] width 17 height 17
click at [1277, 418] on html "Calendar Manage Tasks Reviews Approval Management Company People, Data, Setting…" at bounding box center [784, 374] width 1568 height 748
click at [1288, 434] on div "Close" at bounding box center [1284, 438] width 95 height 24
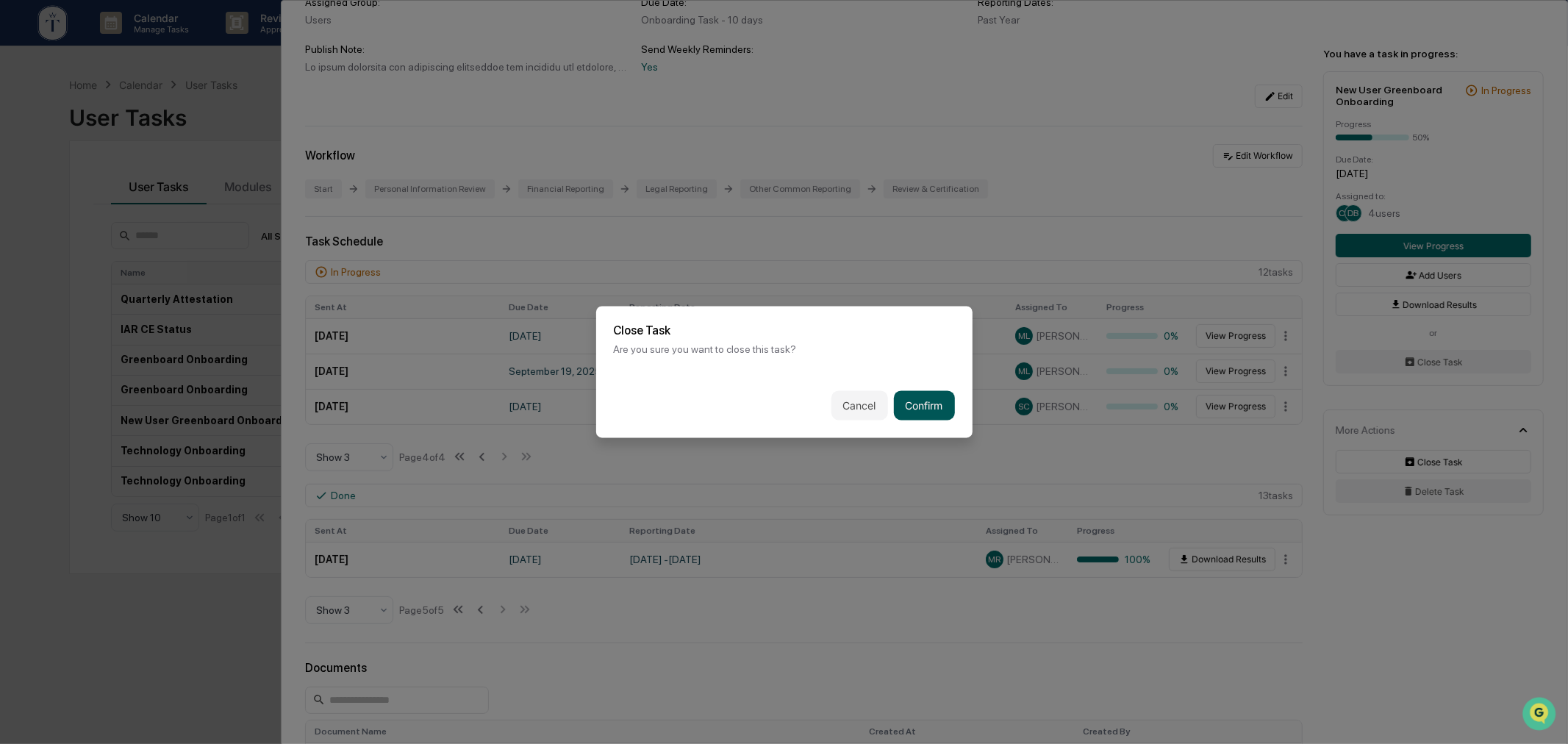
click at [913, 394] on button "Confirm" at bounding box center [925, 406] width 61 height 30
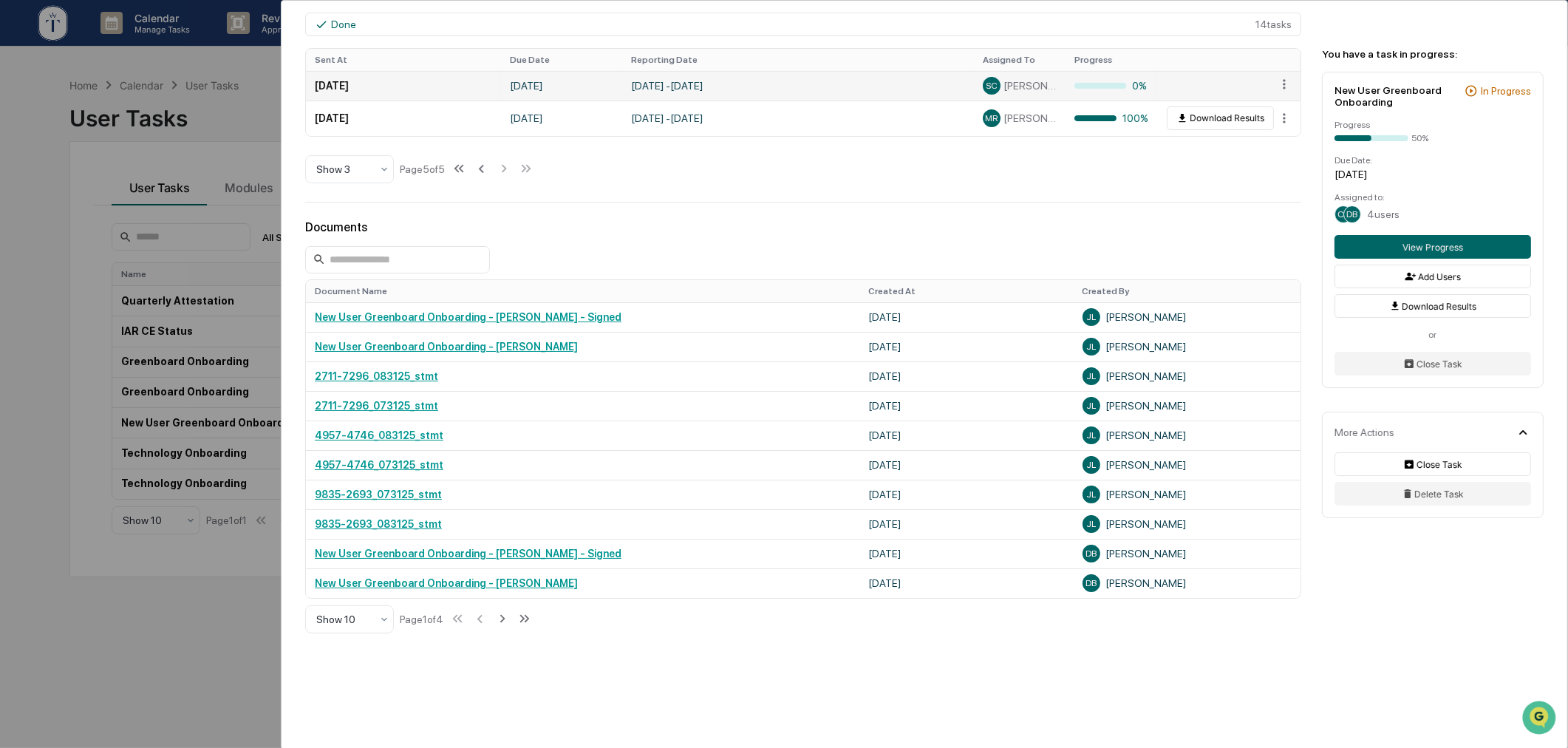
scroll to position [696, 0]
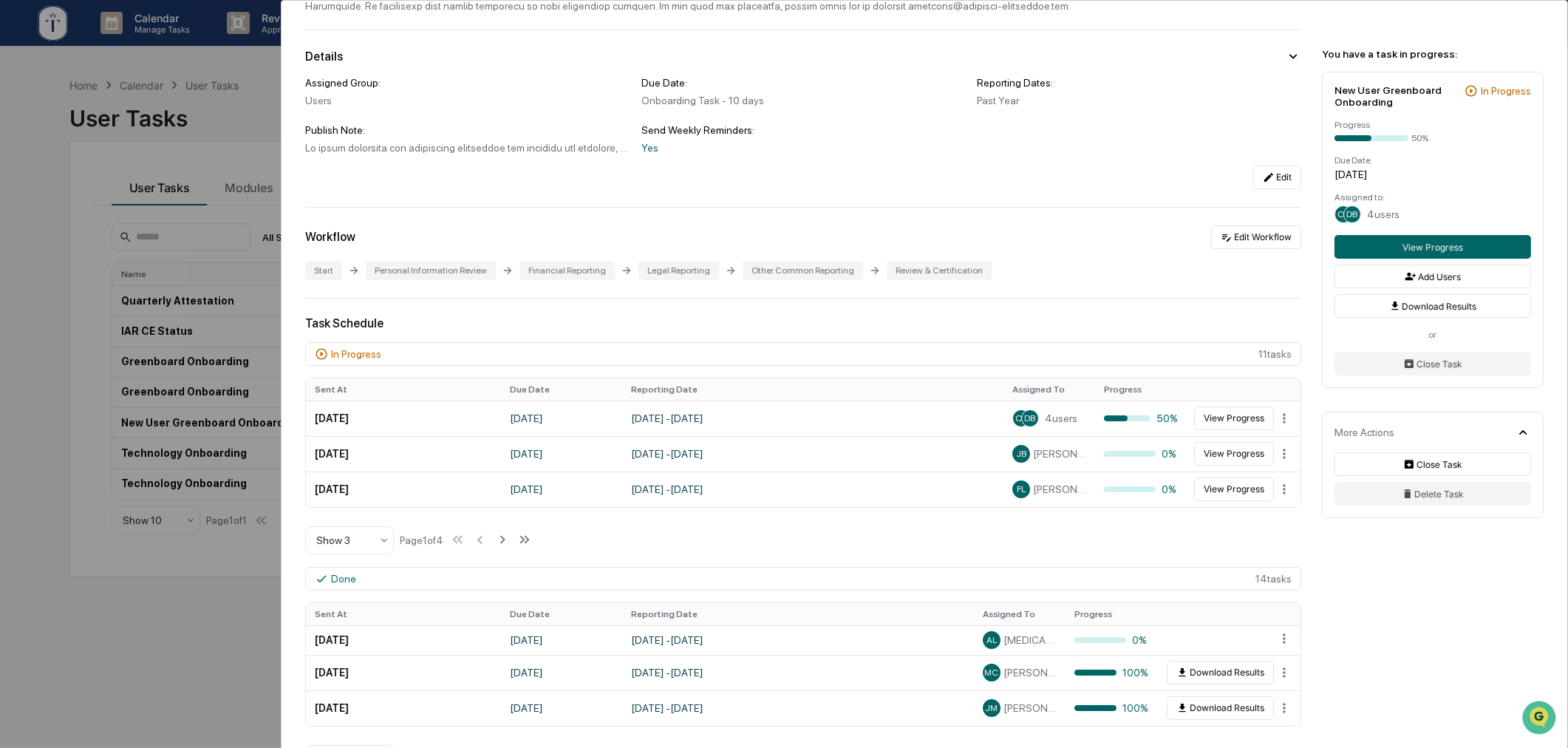
scroll to position [273, 0]
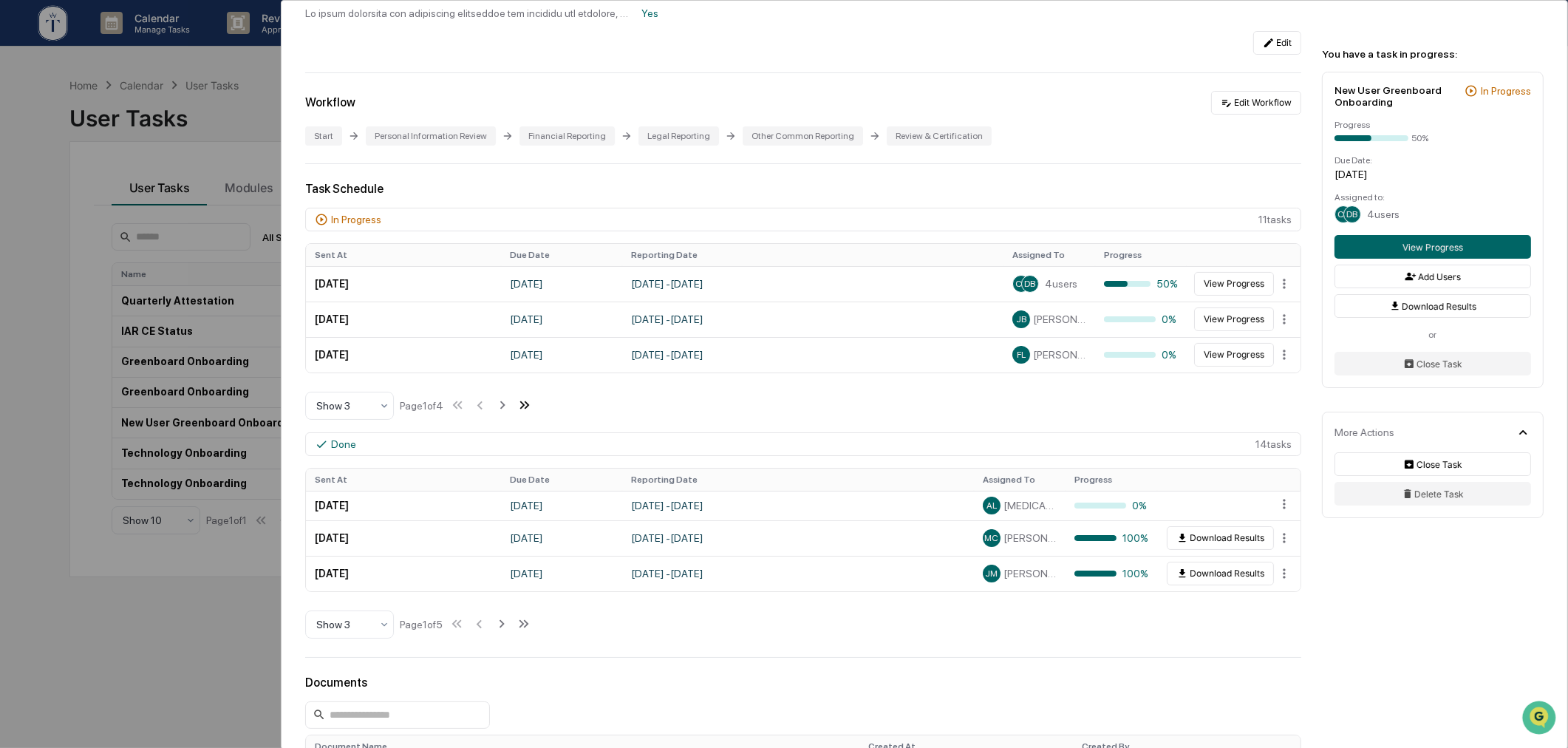
click at [529, 404] on icon at bounding box center [524, 405] width 17 height 17
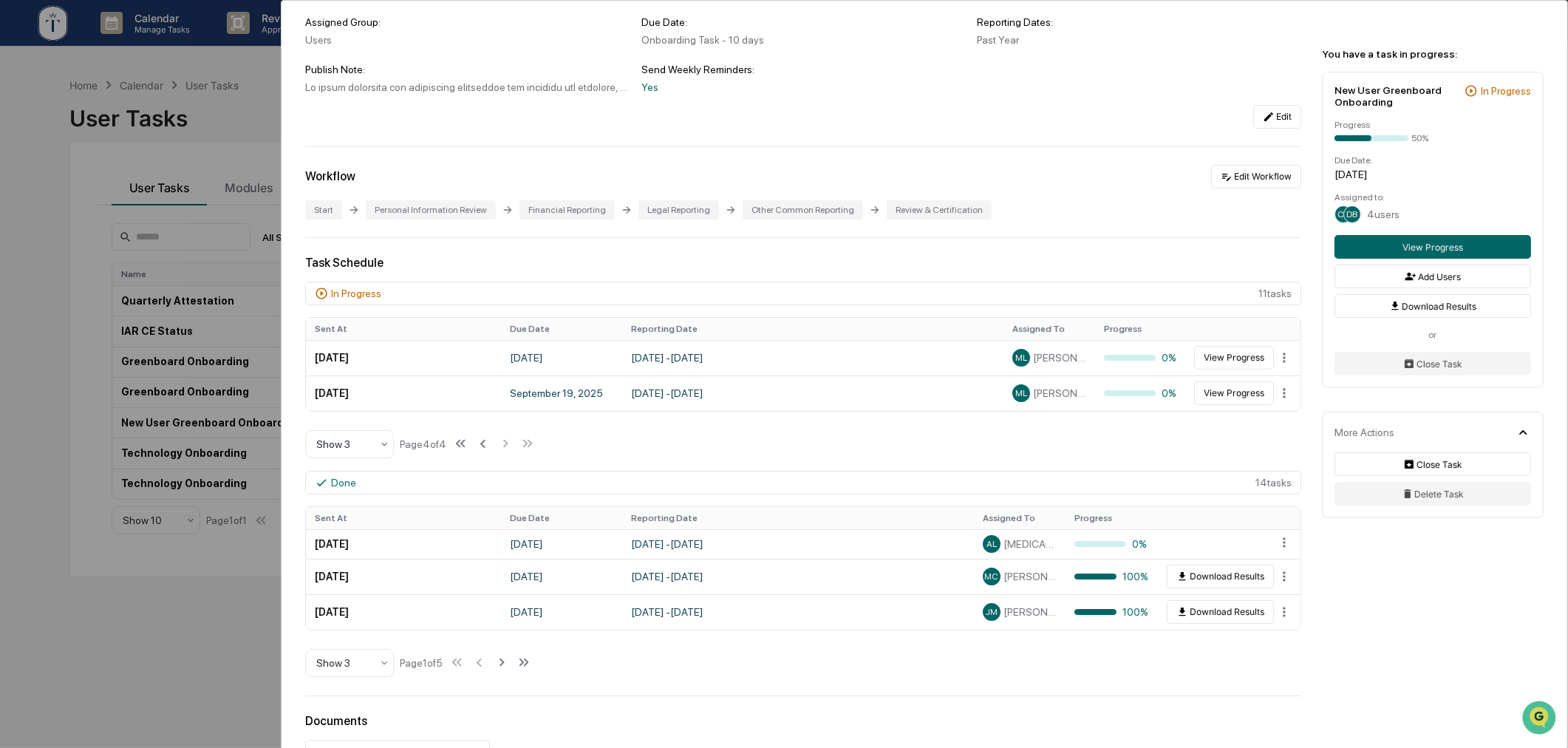
scroll to position [184, 0]
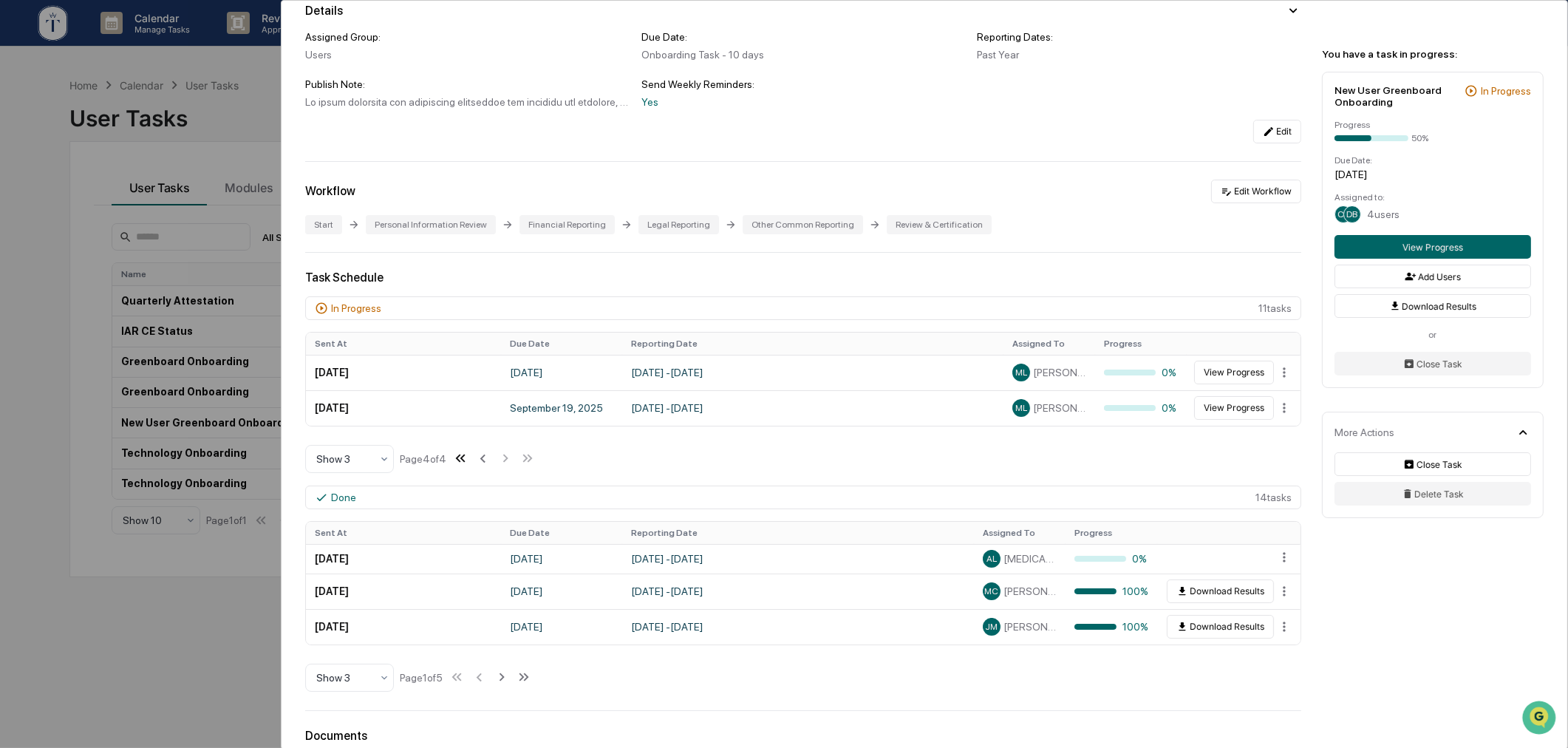
click at [456, 462] on icon at bounding box center [460, 458] width 17 height 17
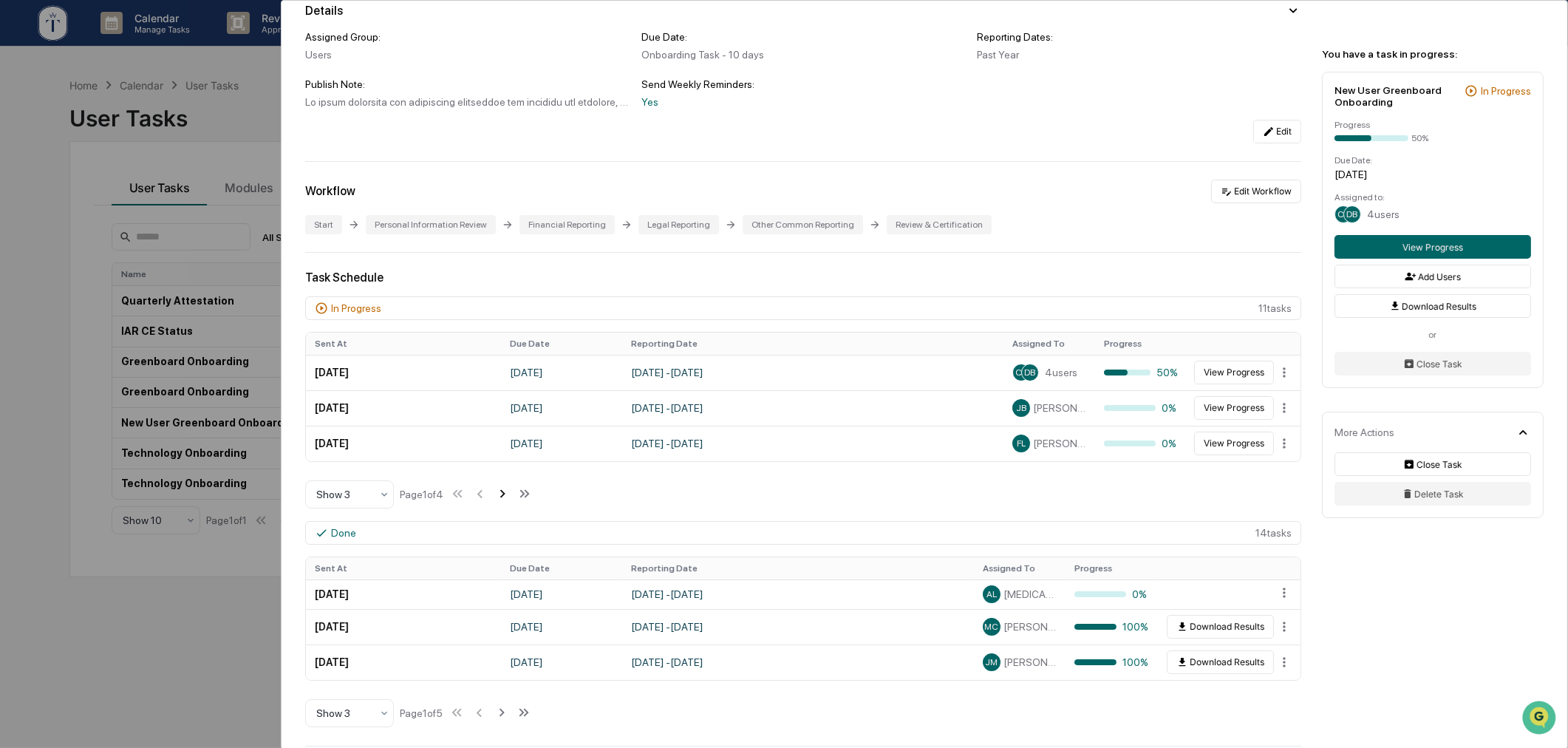
click at [504, 496] on icon at bounding box center [503, 493] width 5 height 8
click at [504, 496] on icon at bounding box center [504, 493] width 17 height 17
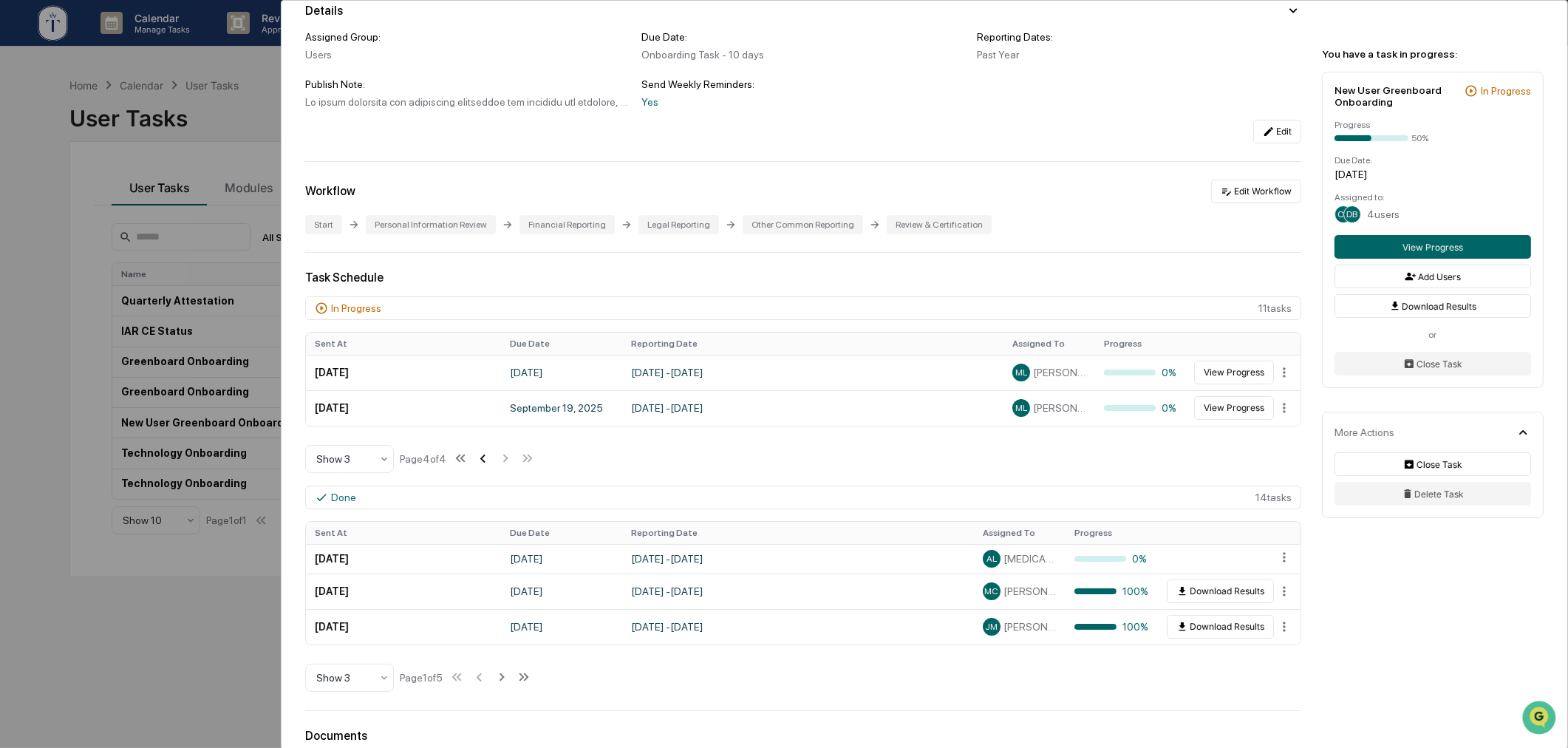
click at [486, 462] on icon at bounding box center [482, 458] width 17 height 17
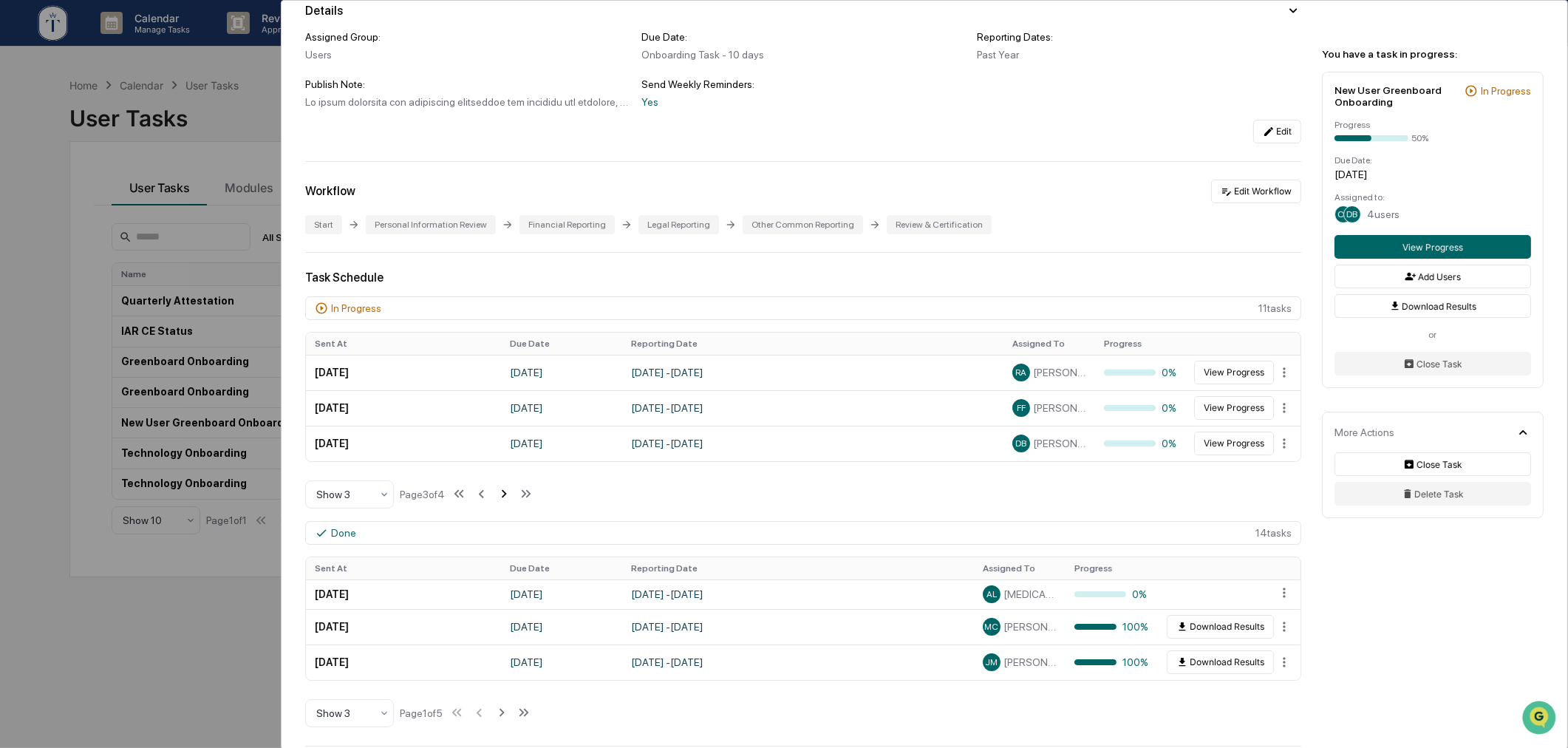
click at [505, 497] on icon at bounding box center [504, 493] width 17 height 17
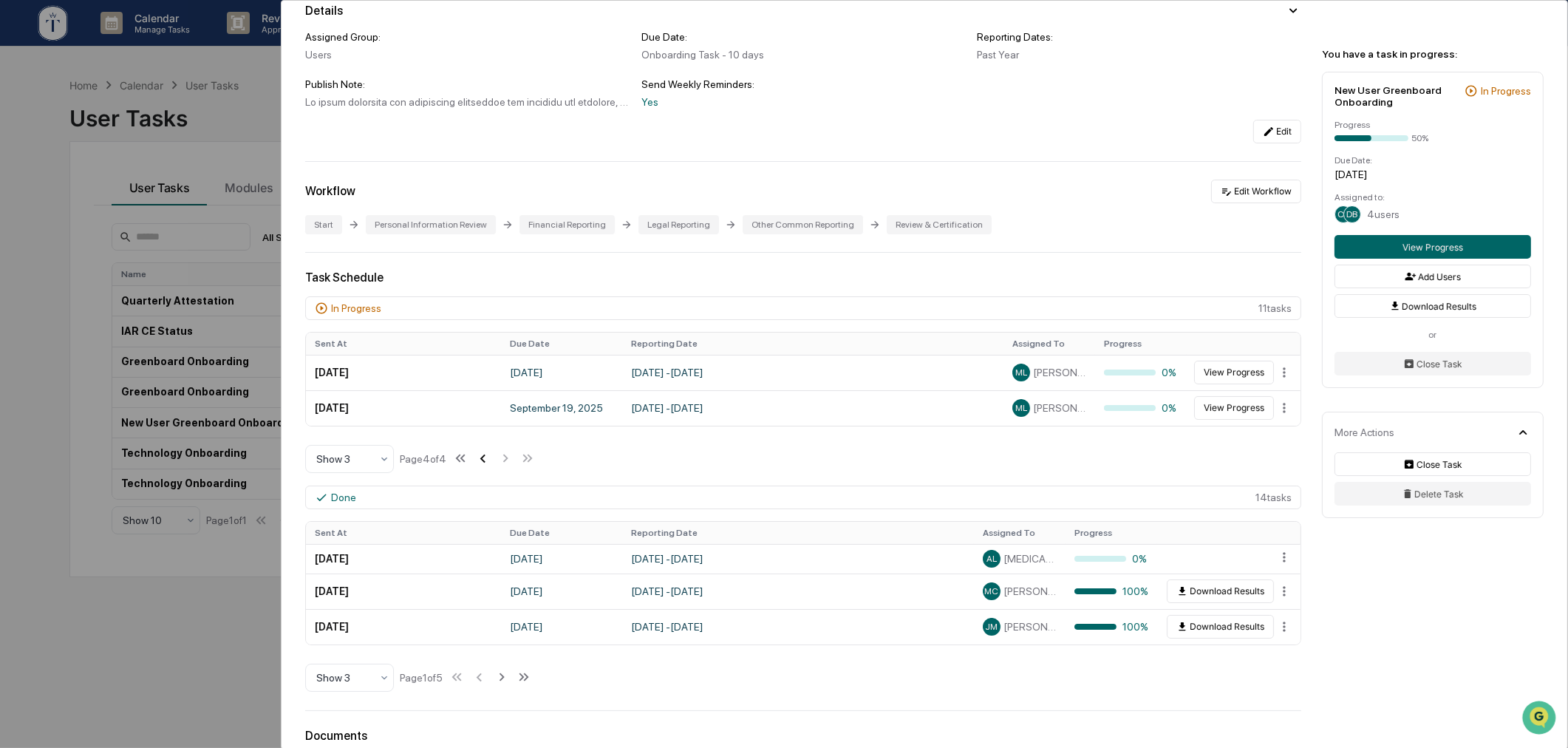
click at [486, 466] on icon at bounding box center [482, 458] width 17 height 17
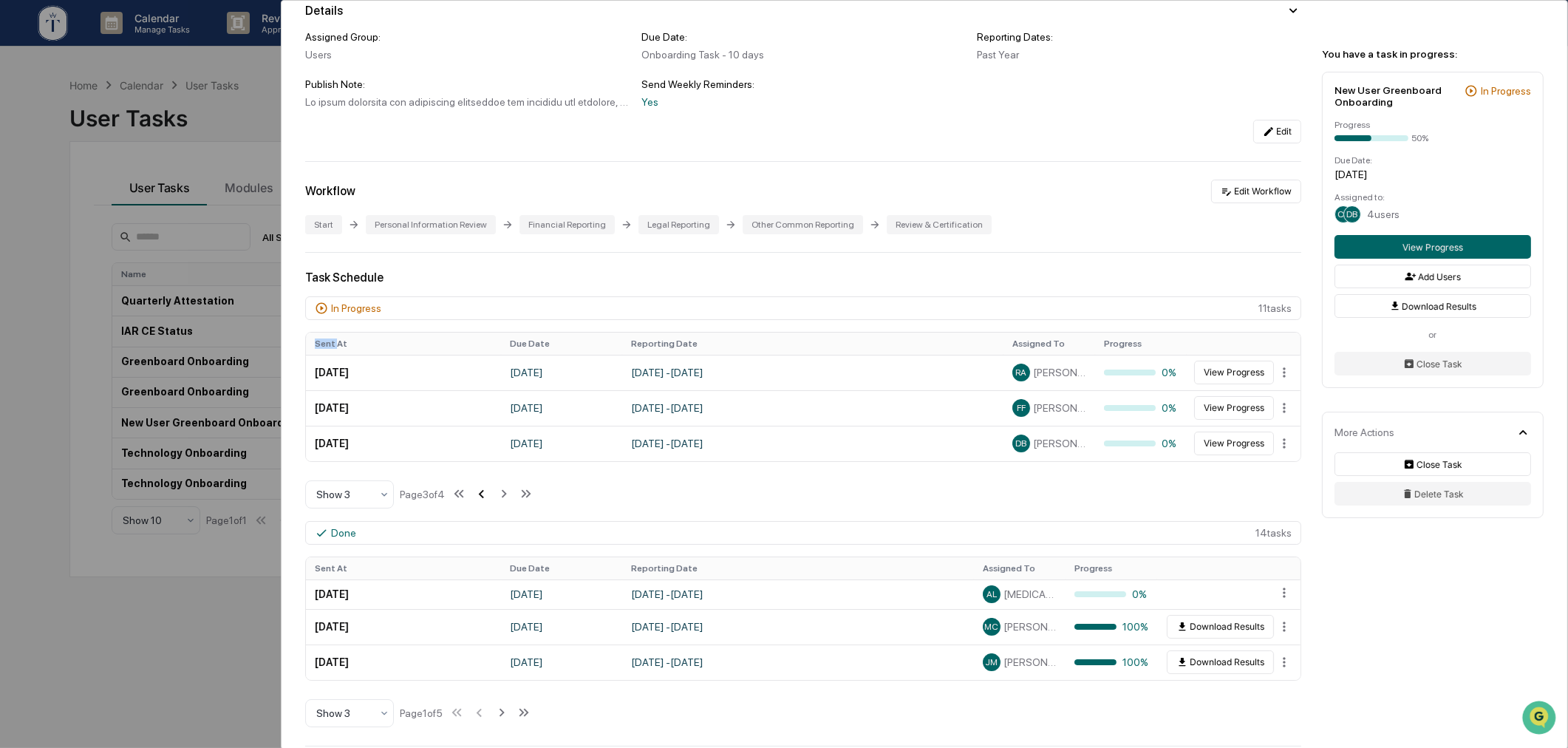
click at [486, 468] on div "Sent At Due Date Reporting Date Assigned To Progress July 31, 2025 August 11, 2…" at bounding box center [803, 397] width 996 height 142
click at [484, 497] on icon at bounding box center [481, 493] width 5 height 8
click at [1227, 375] on button "View Progress" at bounding box center [1234, 372] width 80 height 24
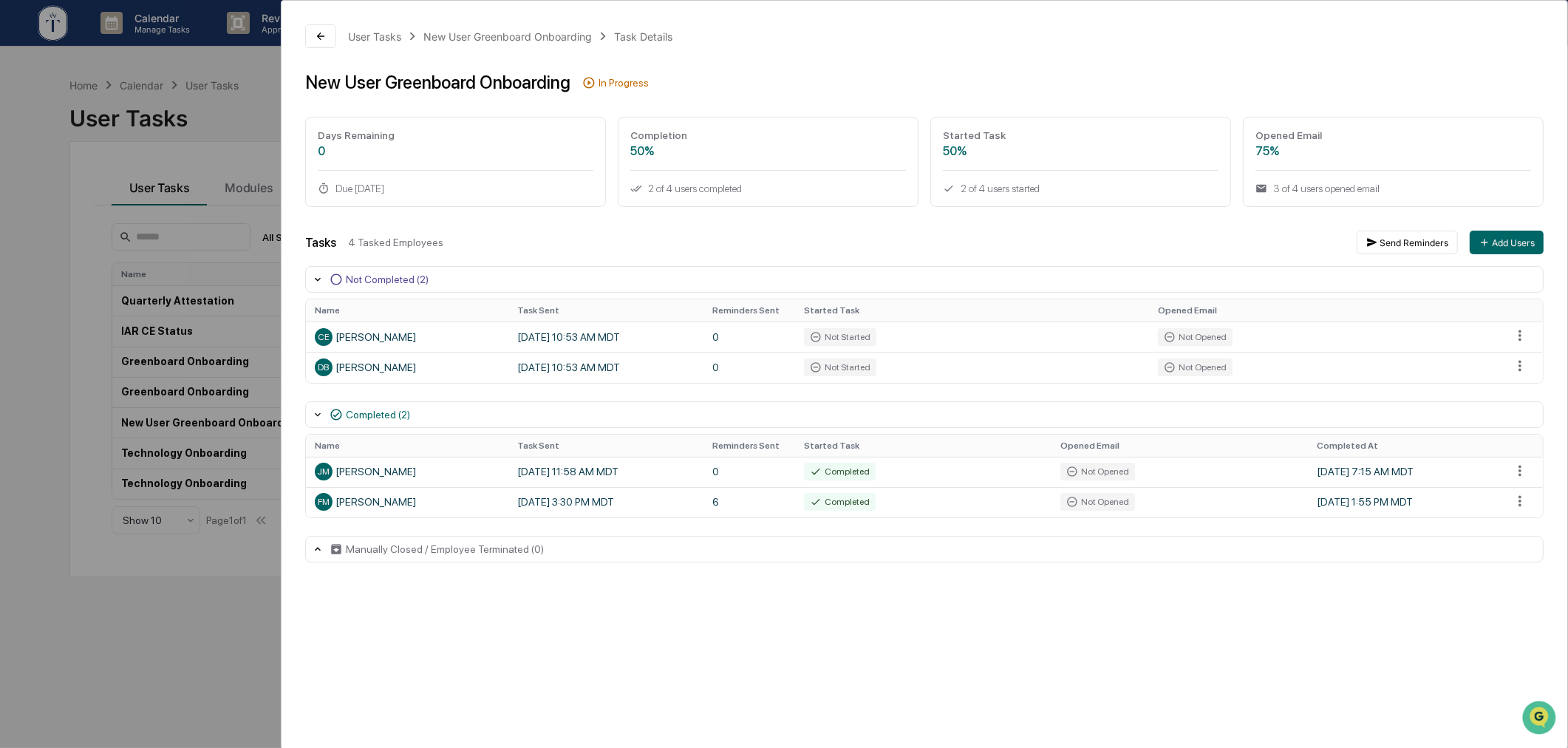
click at [194, 619] on div "User Tasks New User Greenboard Onboarding Task Details New User Greenboard Onbo…" at bounding box center [784, 374] width 1568 height 748
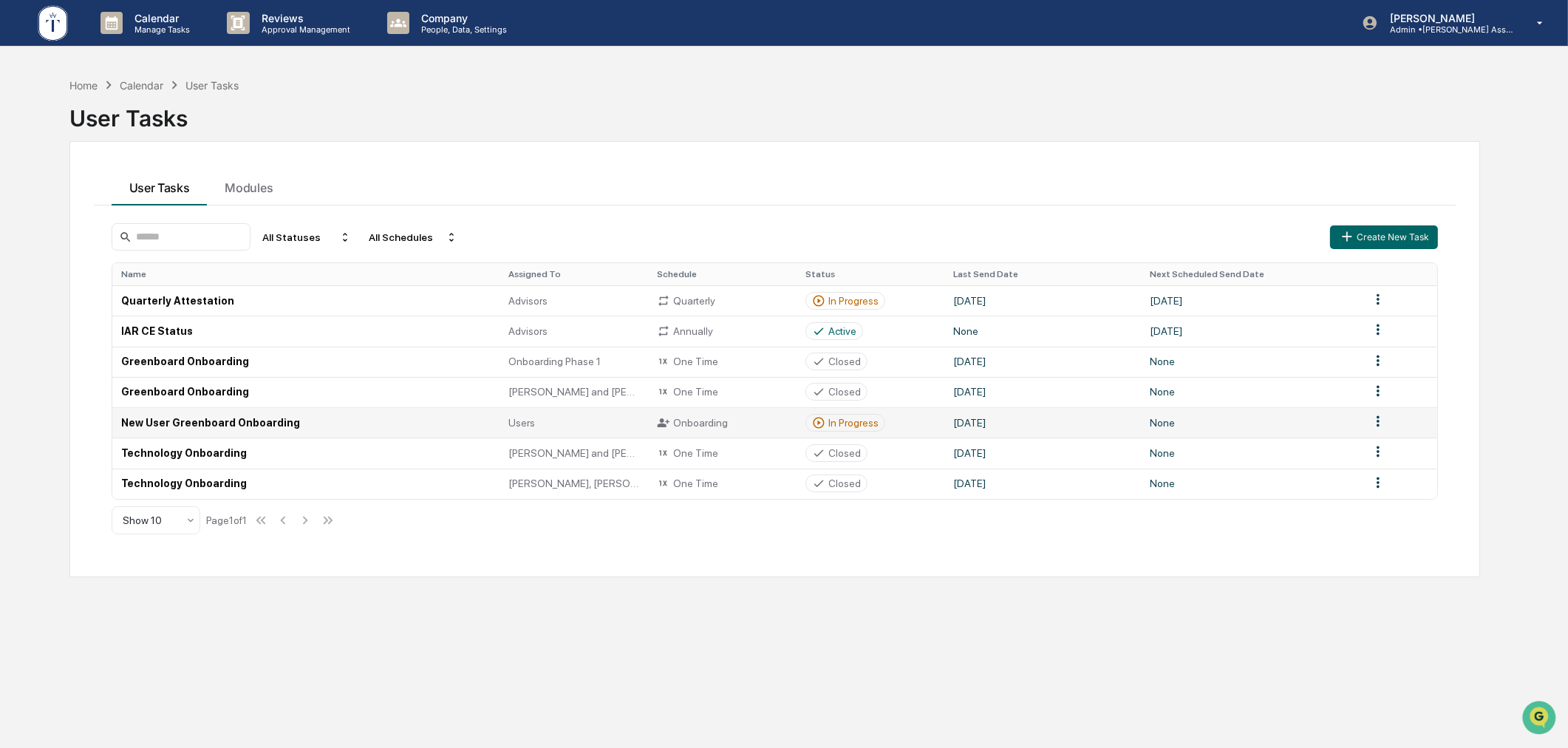
click at [838, 418] on div "In Progress" at bounding box center [853, 422] width 50 height 11
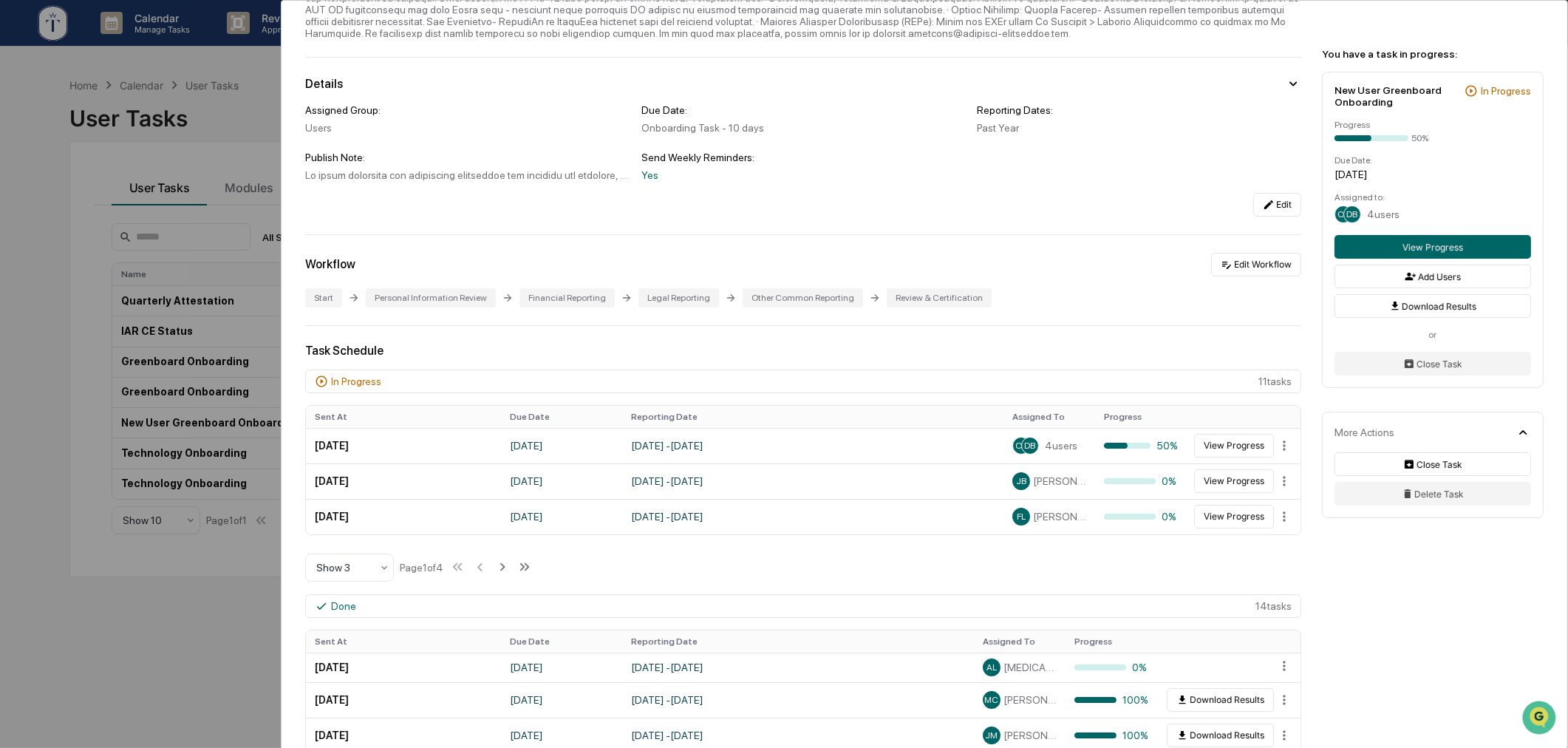
scroll to position [273, 0]
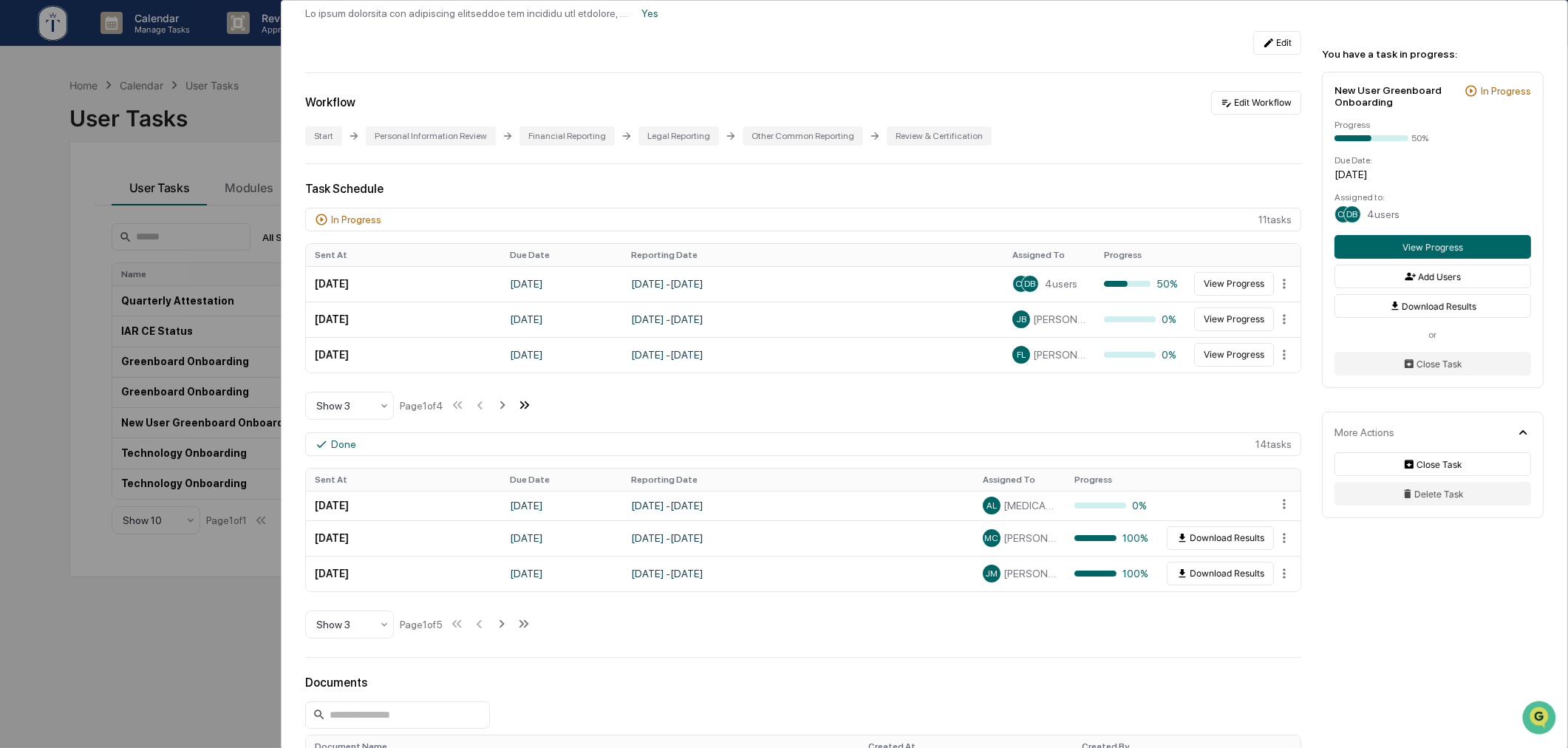
click at [533, 414] on icon at bounding box center [524, 405] width 17 height 17
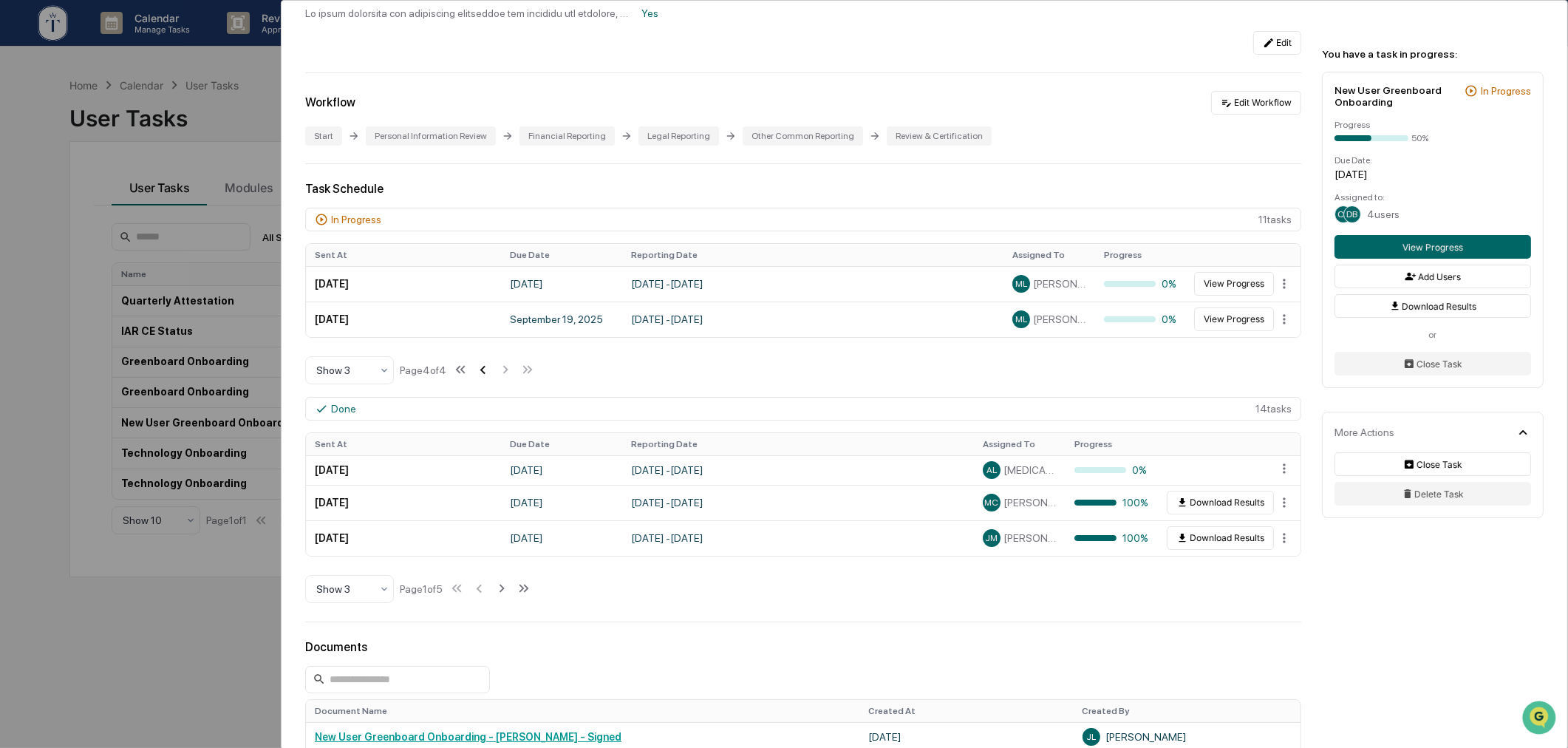
click at [478, 373] on icon at bounding box center [482, 370] width 17 height 17
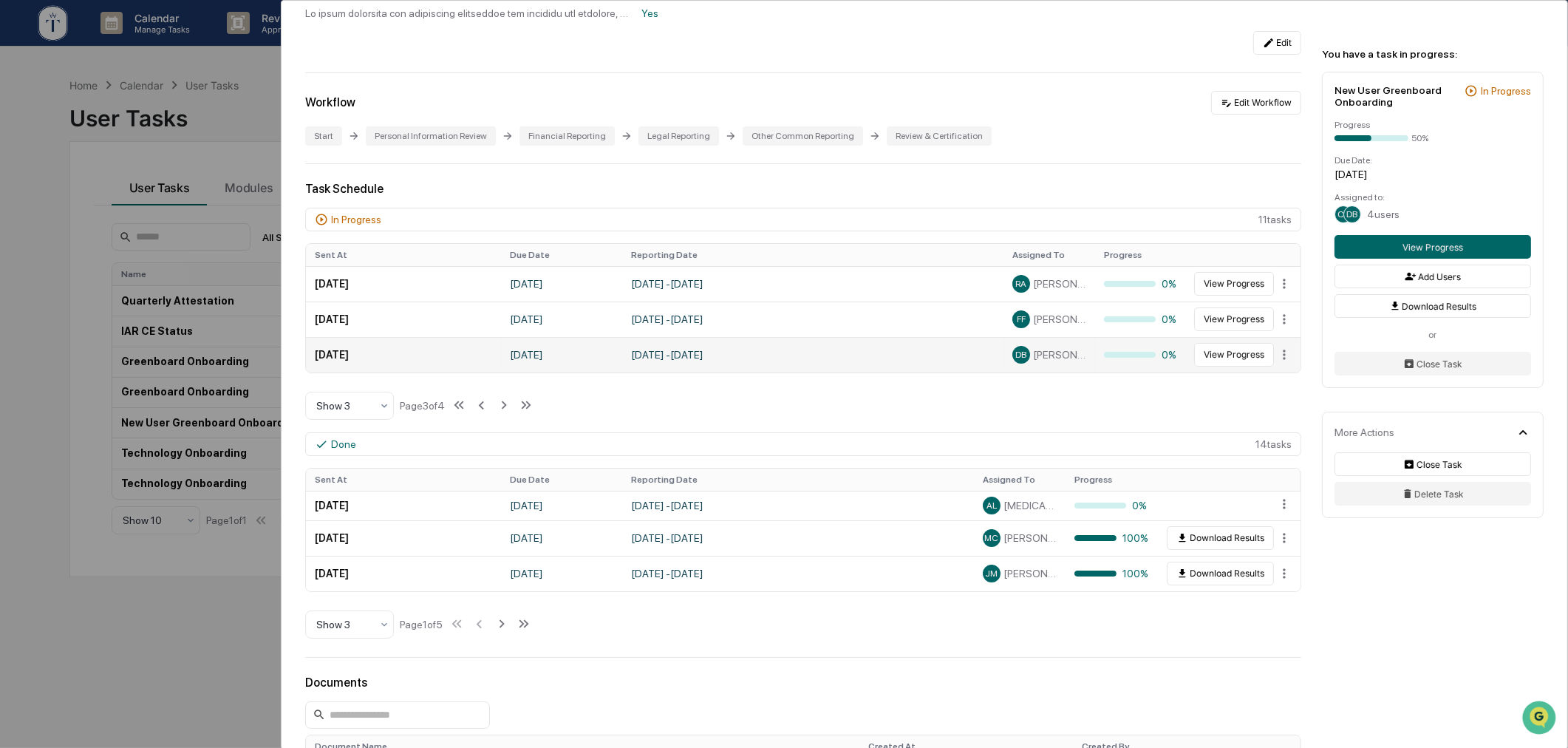
click at [480, 372] on td "[DATE]" at bounding box center [403, 355] width 195 height 35
click at [489, 418] on button at bounding box center [481, 406] width 17 height 30
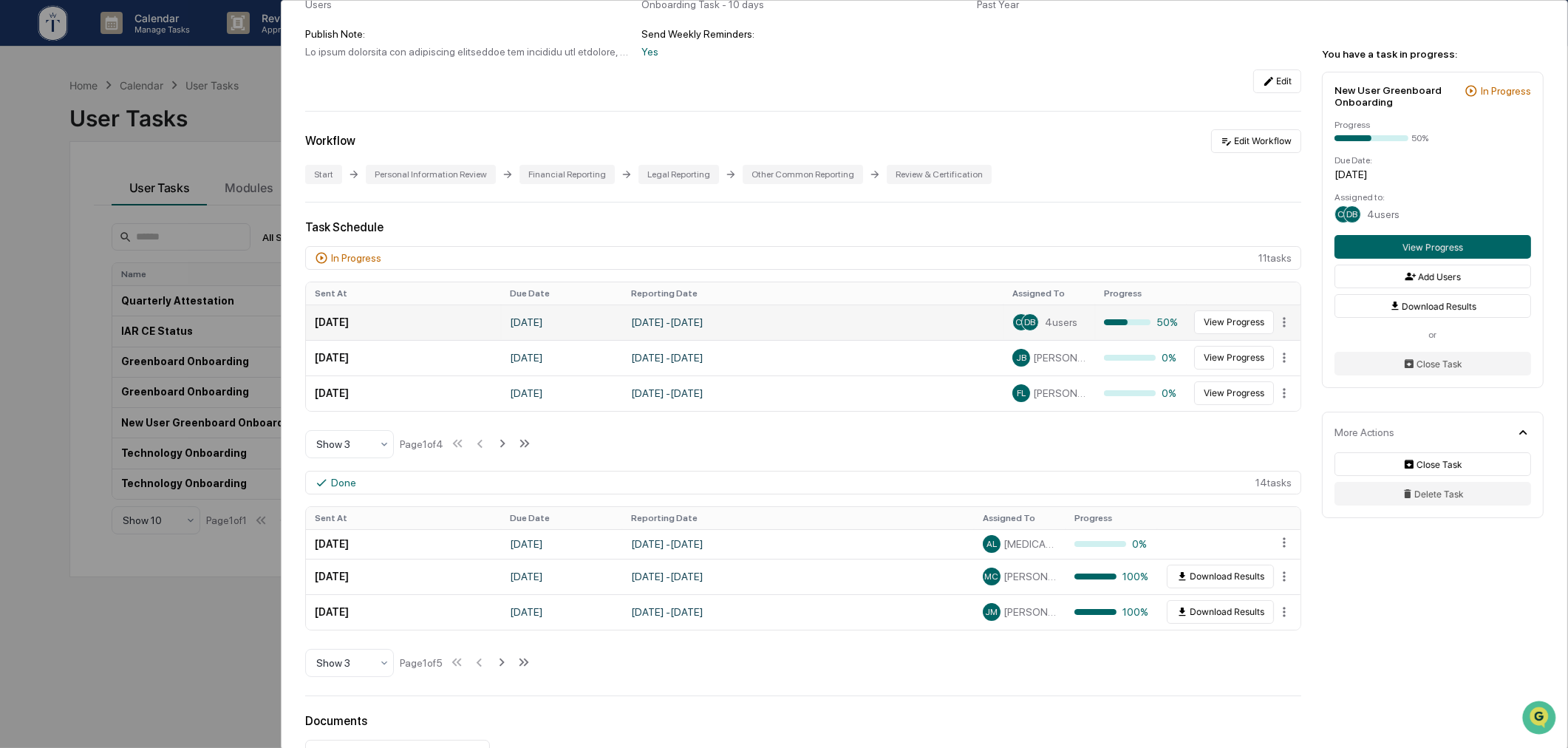
scroll to position [137, 0]
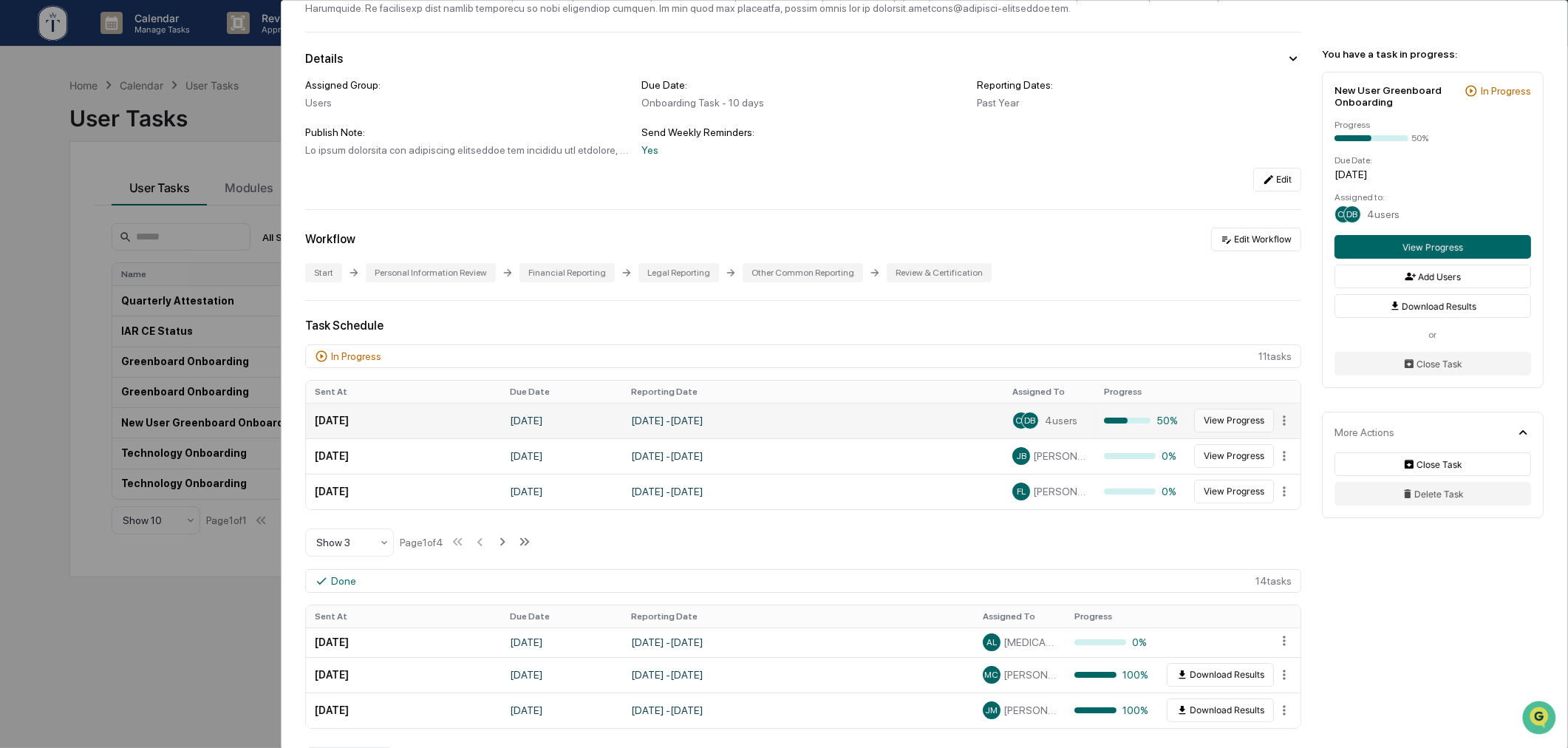
click at [1224, 423] on button "View Progress" at bounding box center [1234, 420] width 80 height 24
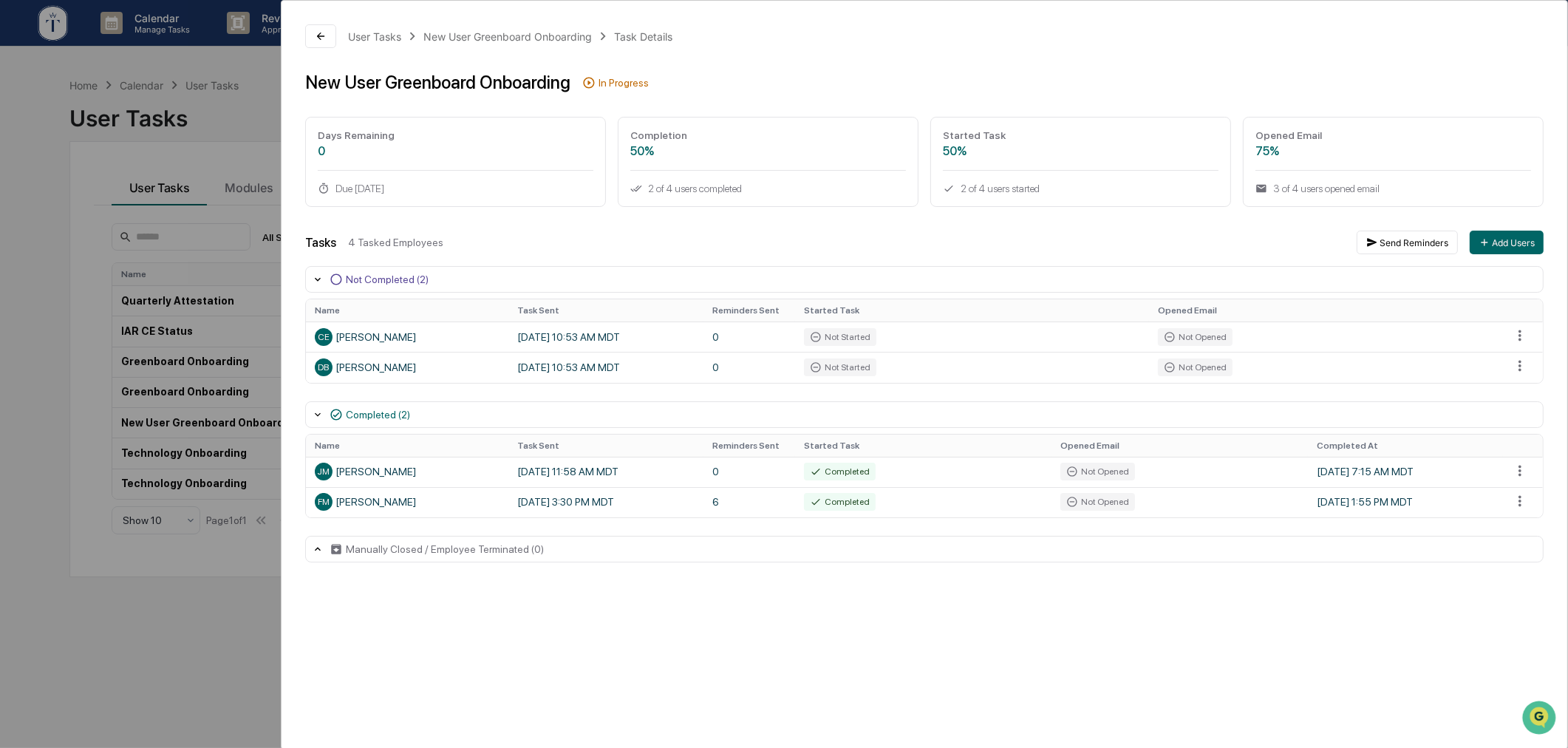
click at [222, 597] on div "User Tasks New User Greenboard Onboarding Task Details New User Greenboard Onbo…" at bounding box center [784, 374] width 1568 height 748
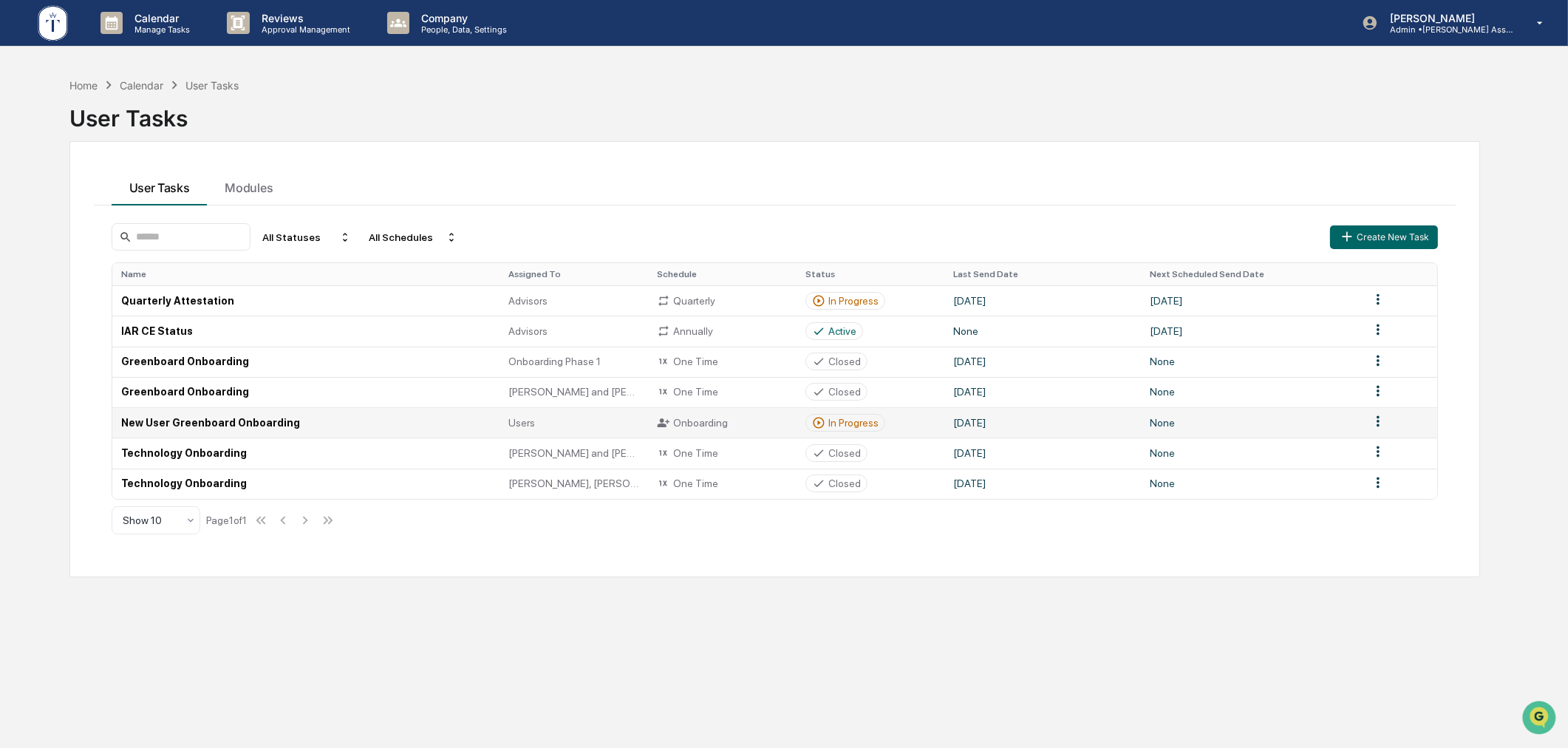
click at [835, 427] on div "In Progress" at bounding box center [853, 422] width 50 height 11
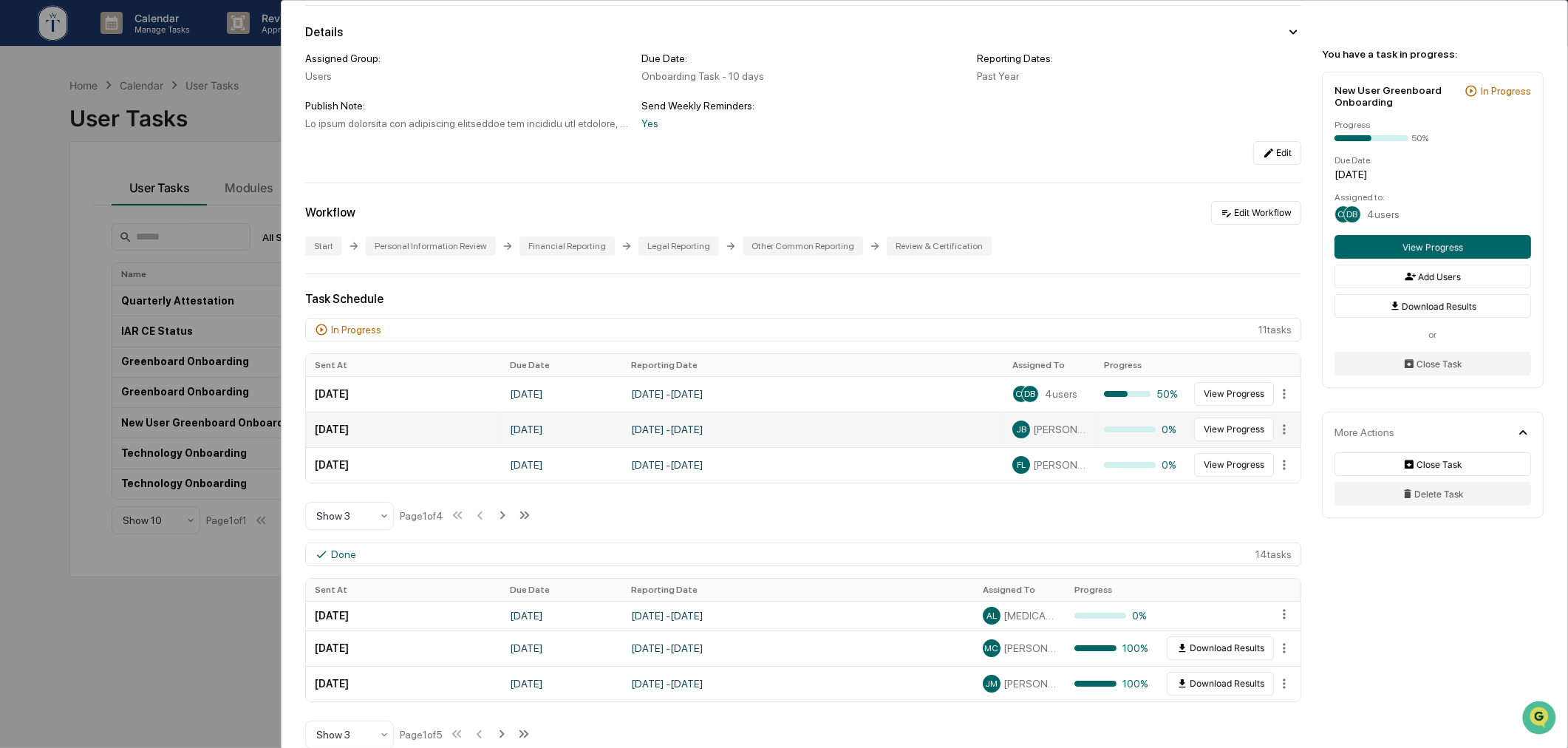
scroll to position [273, 0]
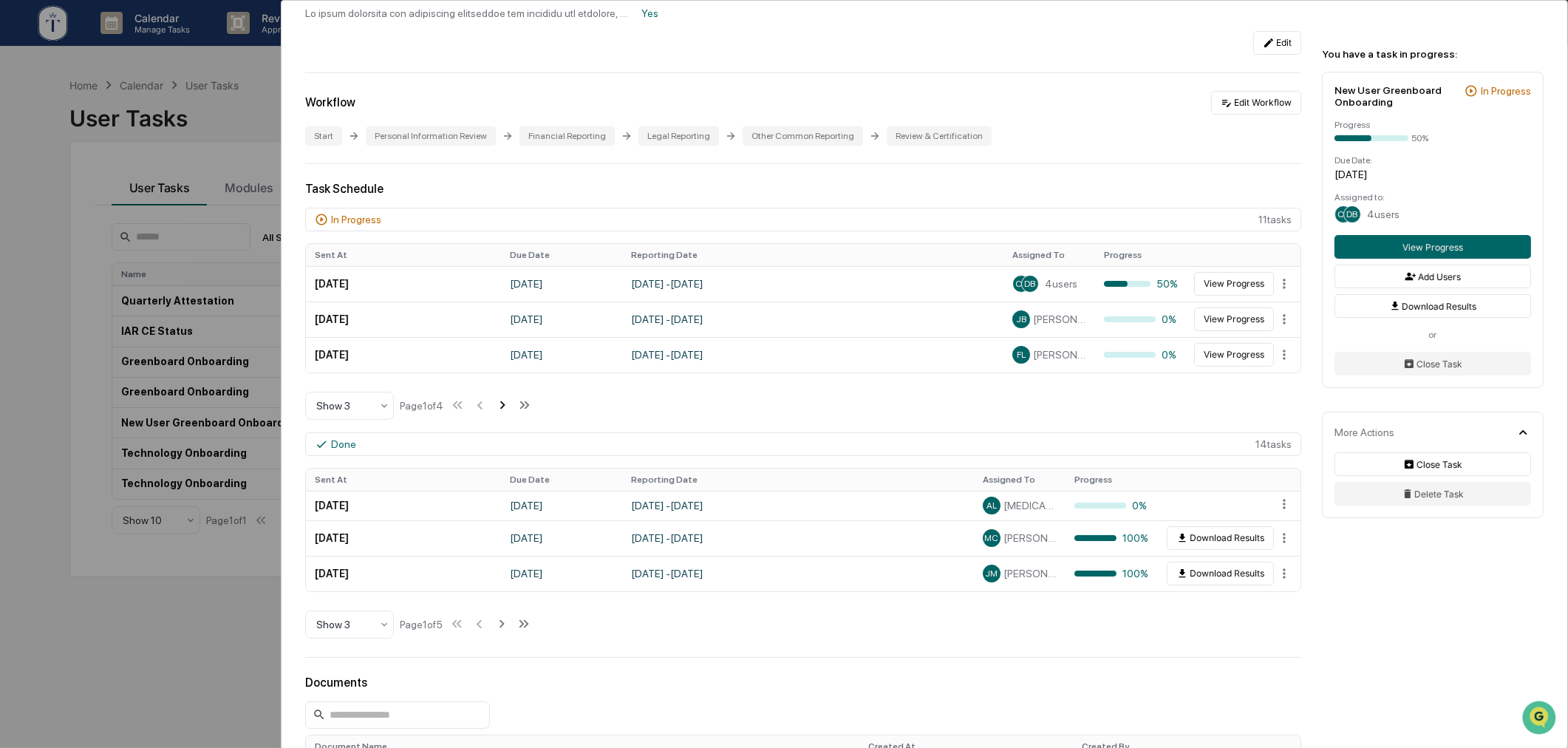
click at [505, 409] on icon at bounding box center [502, 405] width 17 height 17
click at [505, 409] on icon at bounding box center [504, 405] width 17 height 17
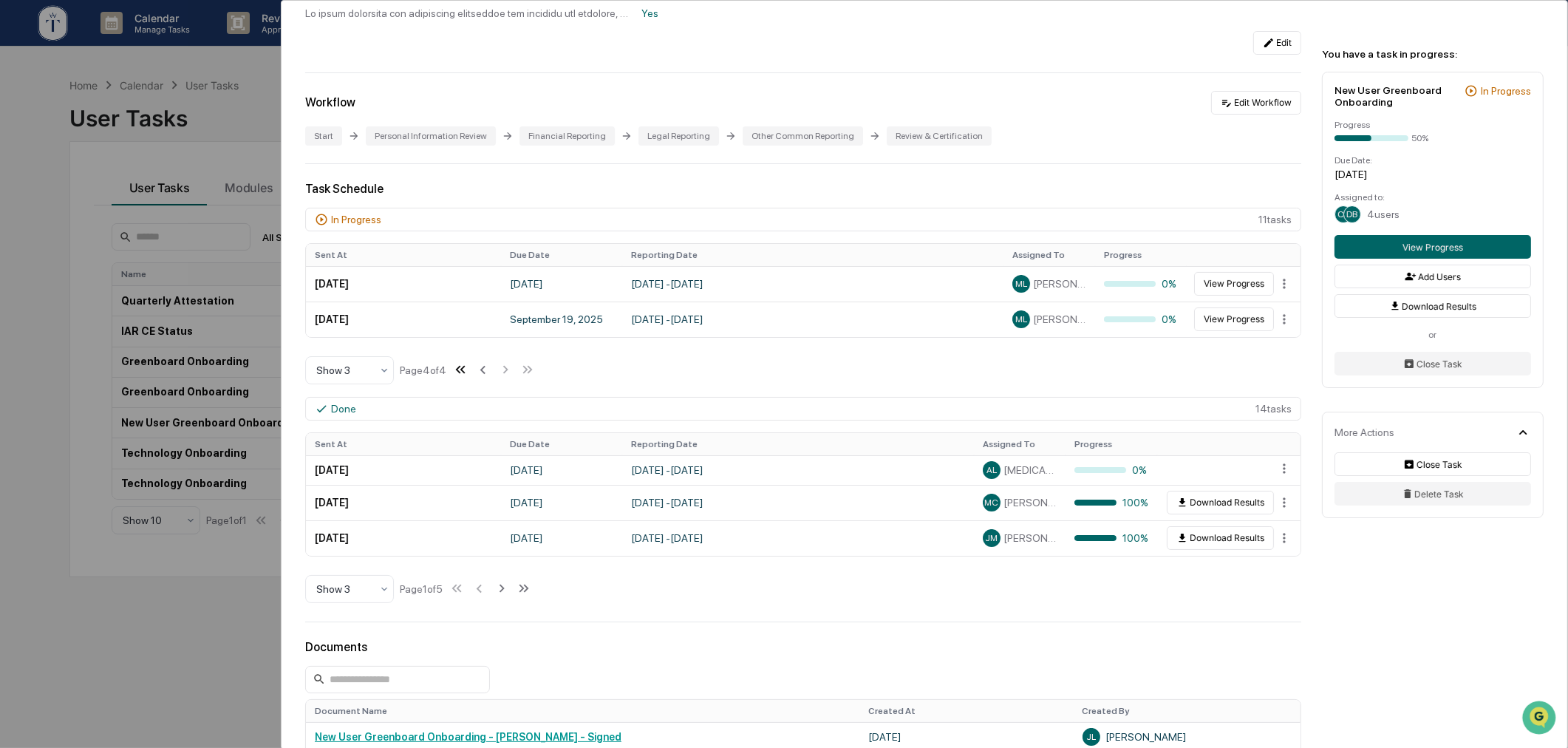
click at [458, 372] on icon at bounding box center [460, 370] width 17 height 17
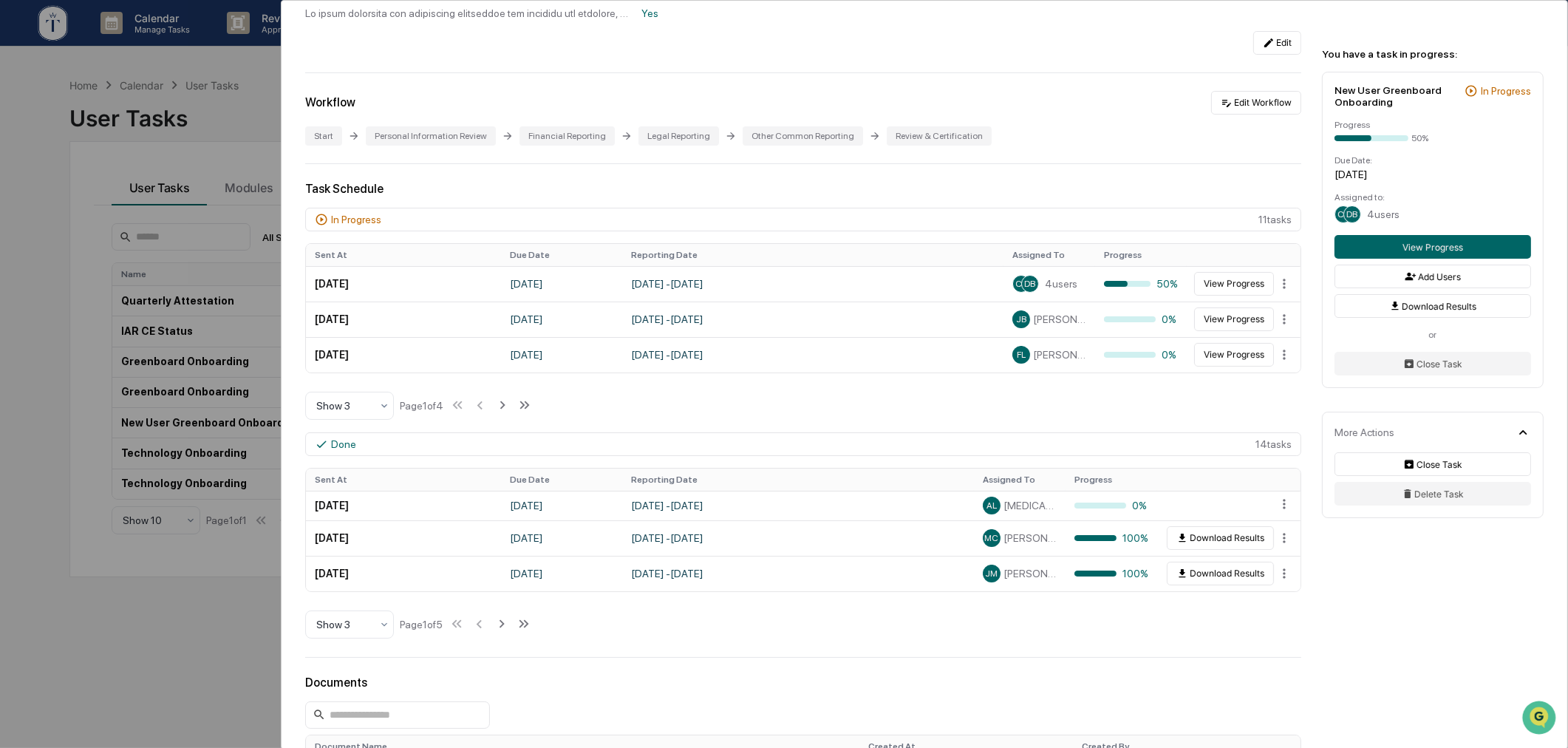
click at [670, 405] on div "In Progress 11 task s Sent At Due Date Reporting Date Assigned To Progress July…" at bounding box center [803, 314] width 996 height 212
click at [214, 599] on div "User Tasks New User Greenboard Onboarding New User Greenboard Onboarding Active…" at bounding box center [784, 374] width 1568 height 748
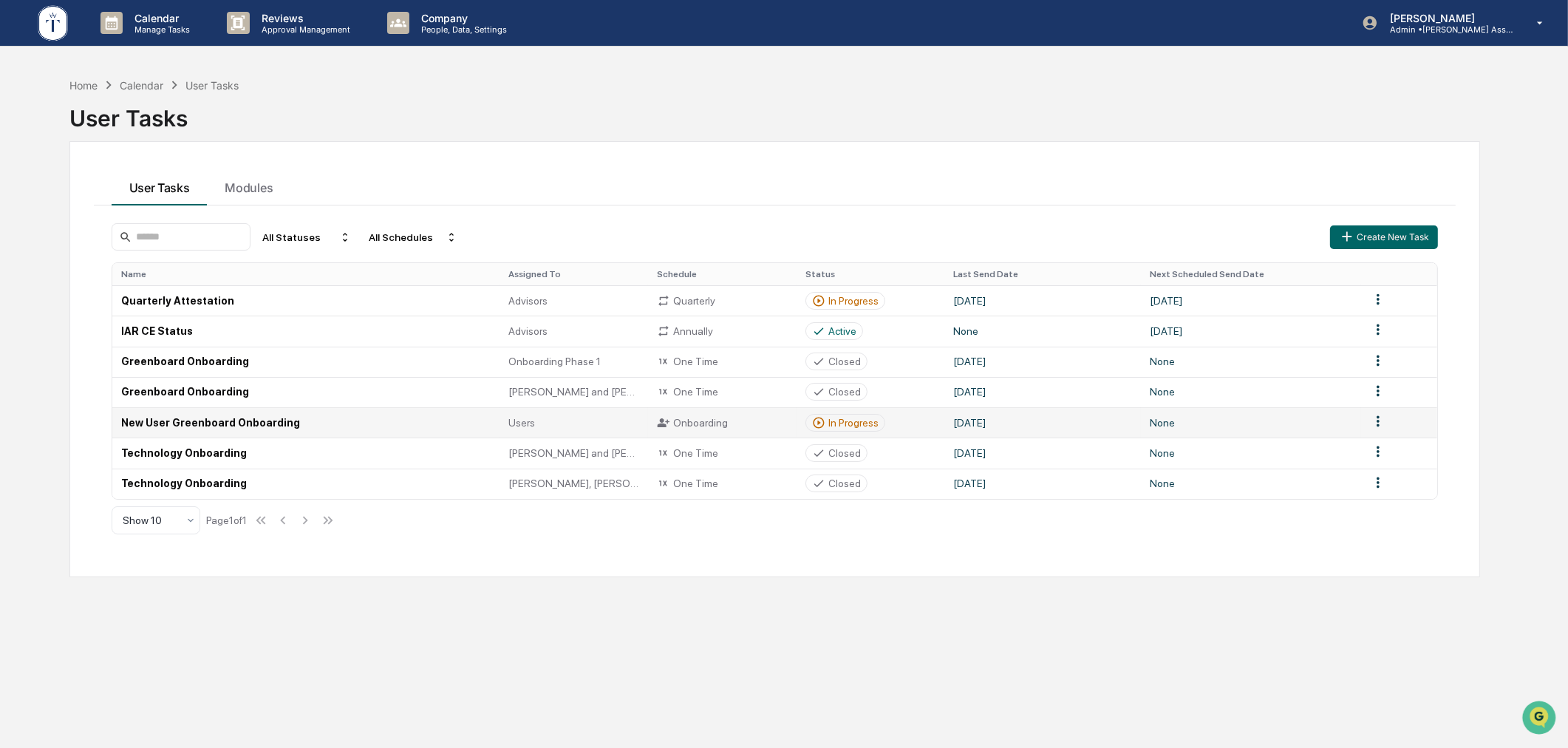
click at [840, 419] on div "In Progress" at bounding box center [853, 422] width 50 height 11
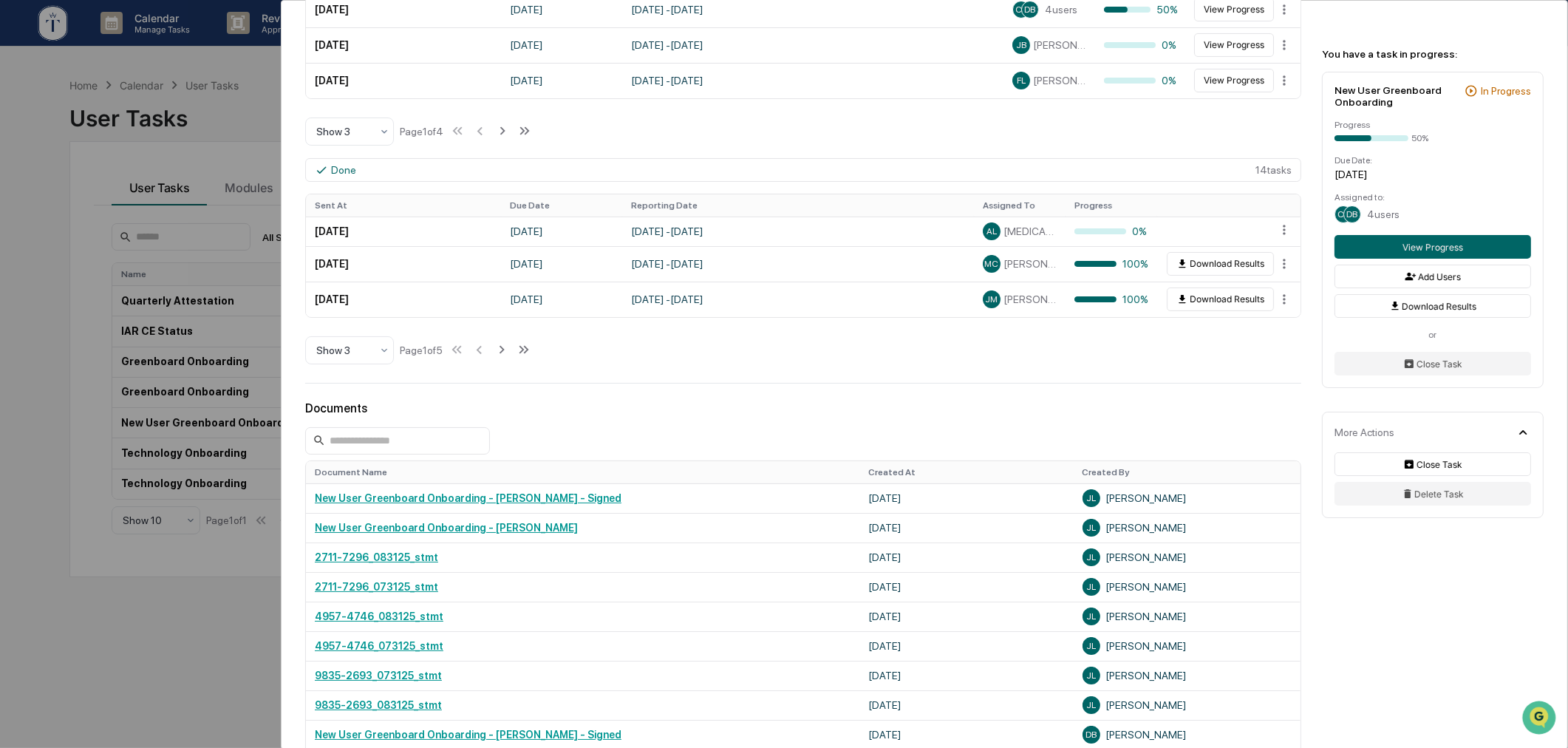
scroll to position [273, 0]
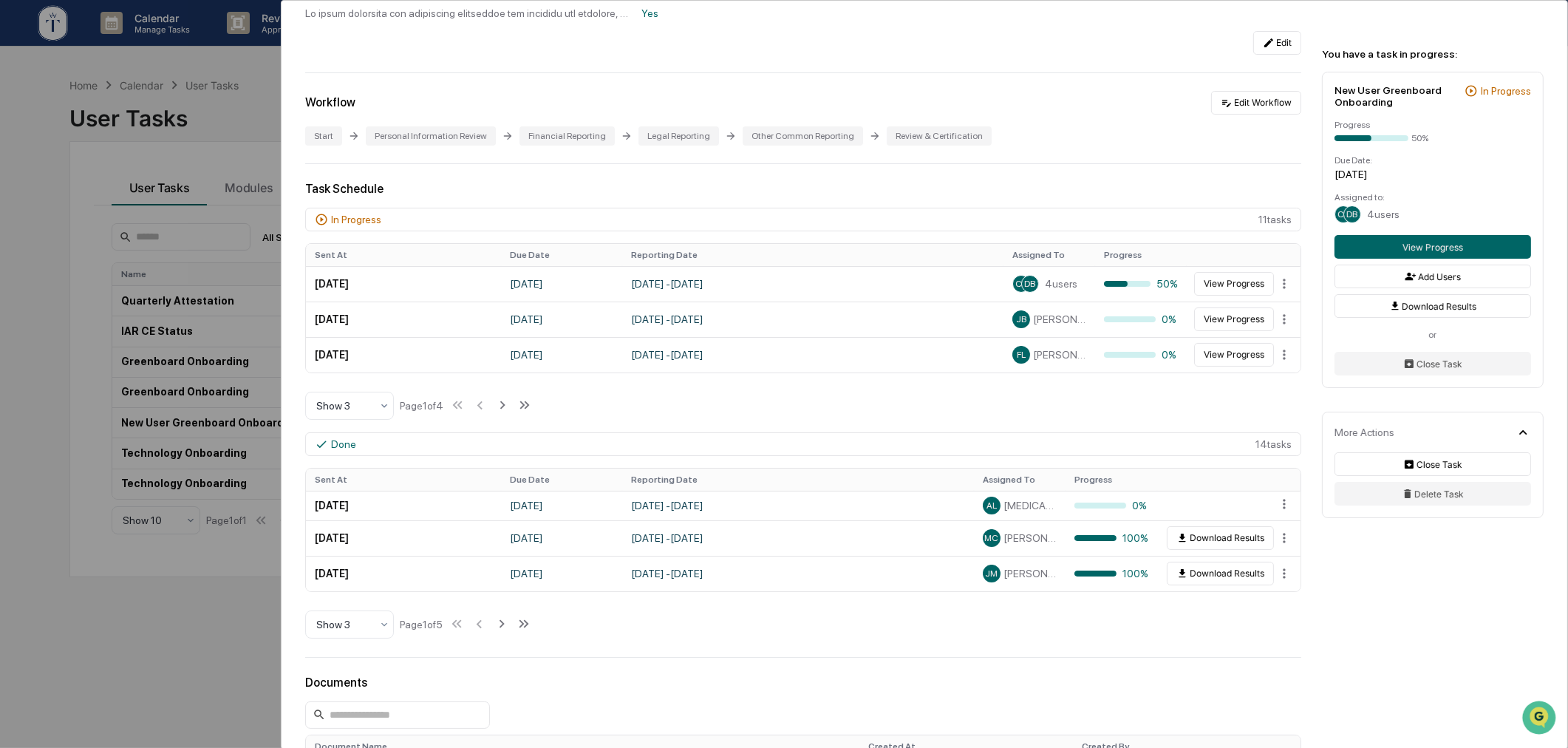
click at [231, 116] on div "User Tasks New User Greenboard Onboarding New User Greenboard Onboarding Active…" at bounding box center [784, 374] width 1568 height 748
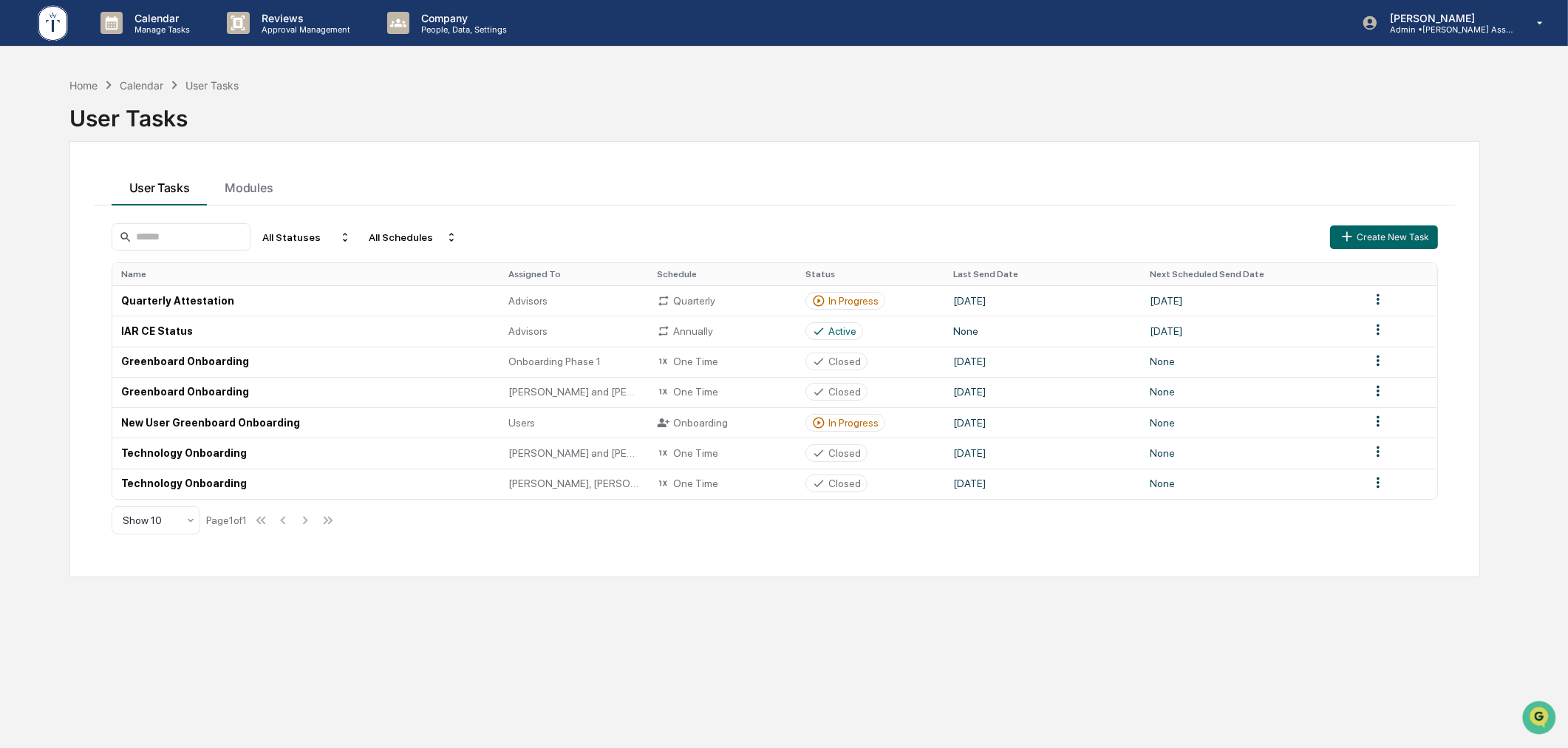
click at [496, 177] on div "User Tasks Modules" at bounding box center [775, 185] width 1363 height 40
